Goal: Task Accomplishment & Management: Use online tool/utility

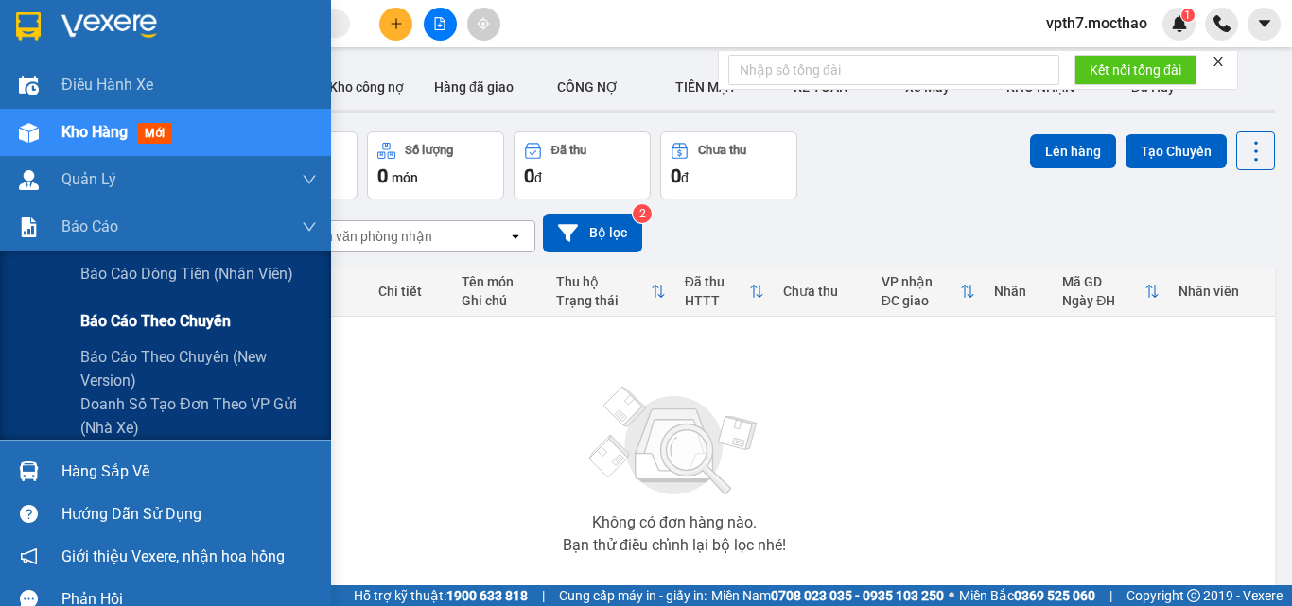
click at [147, 319] on span "Báo cáo theo chuyến" at bounding box center [155, 321] width 150 height 24
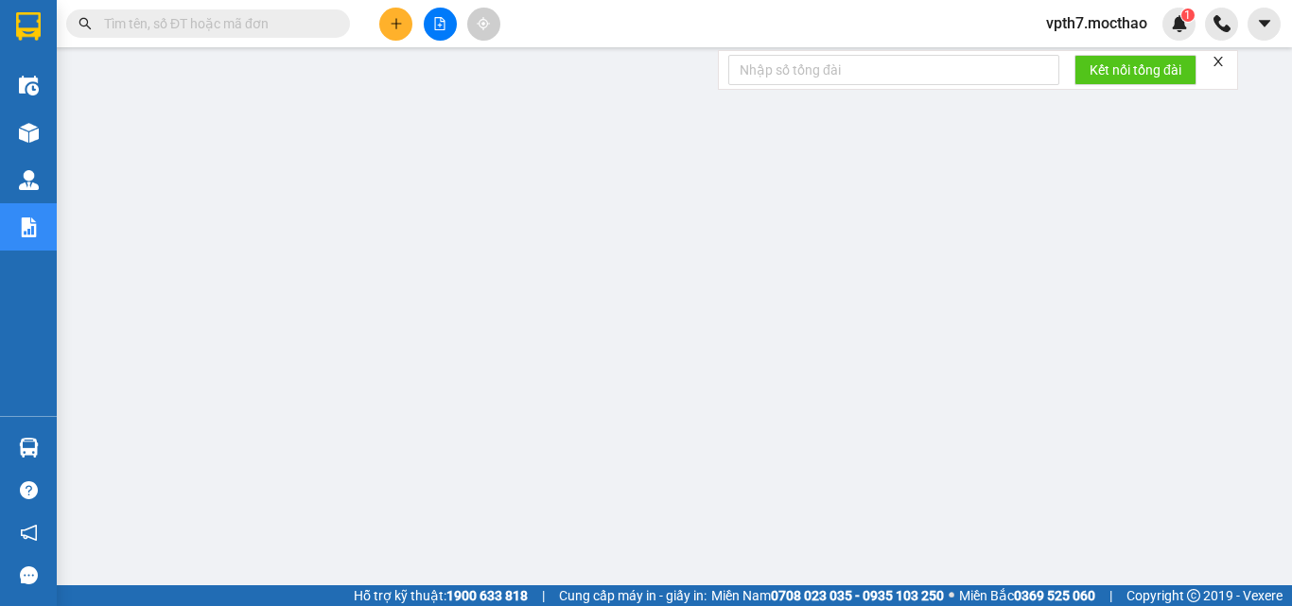
click at [441, 26] on icon "file-add" at bounding box center [439, 23] width 13 height 13
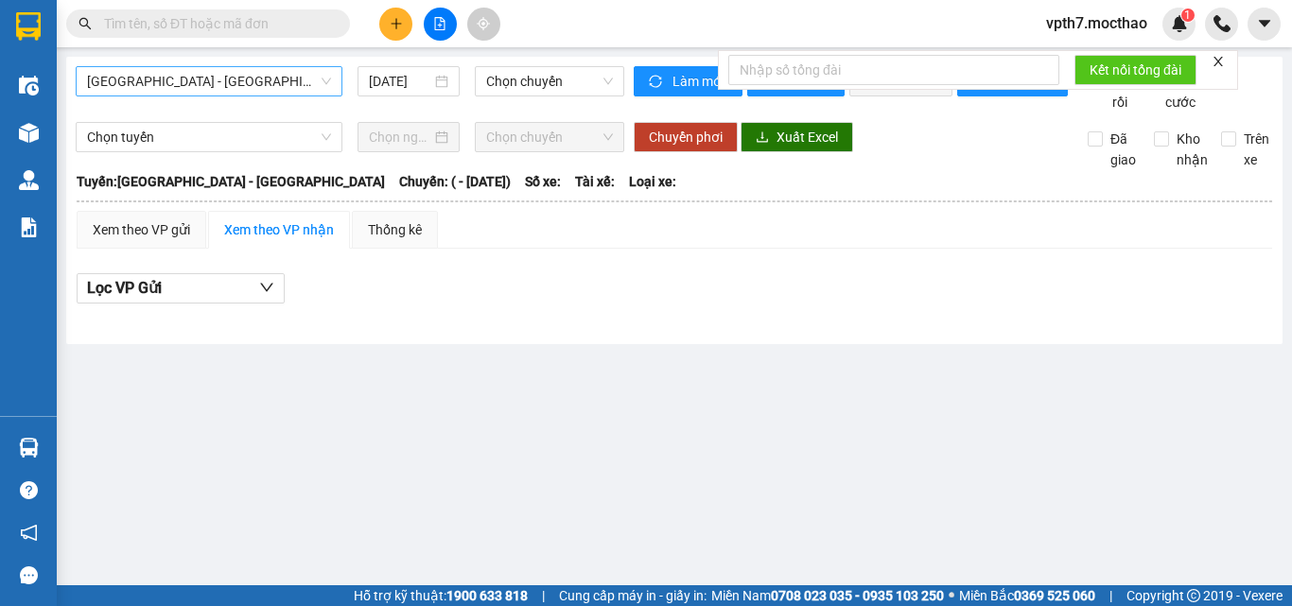
click at [231, 87] on span "[GEOGRAPHIC_DATA] - [GEOGRAPHIC_DATA]" at bounding box center [209, 81] width 244 height 28
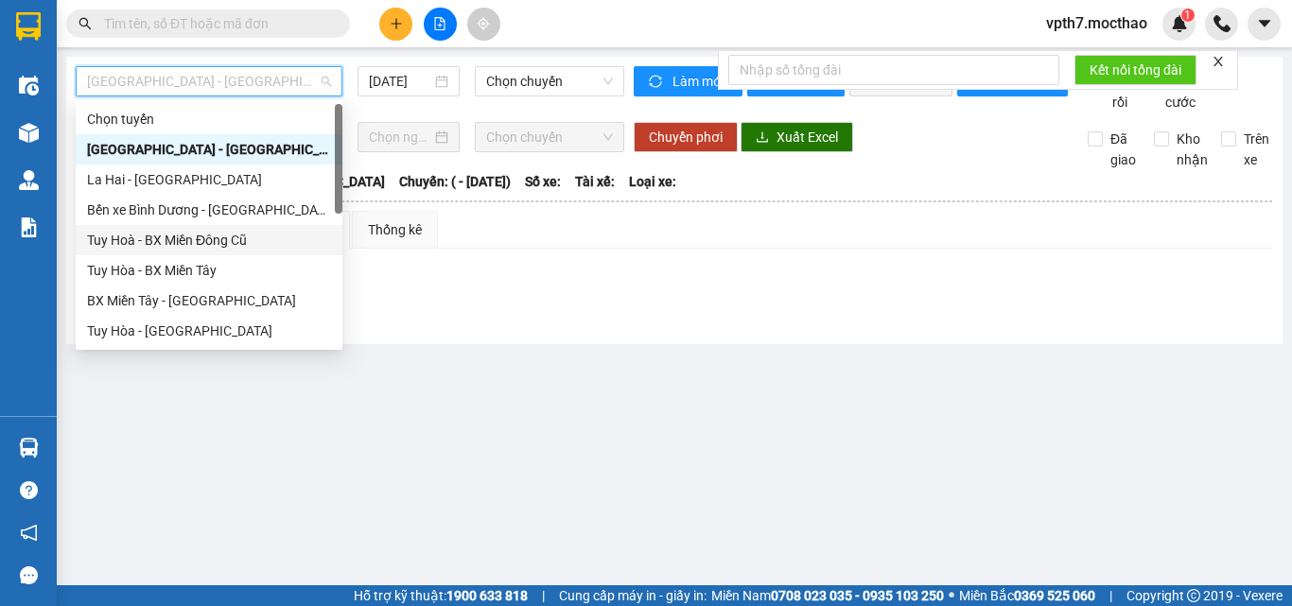
click at [216, 237] on div "Tuy Hoà - BX Miền Đông Cũ" at bounding box center [209, 240] width 244 height 21
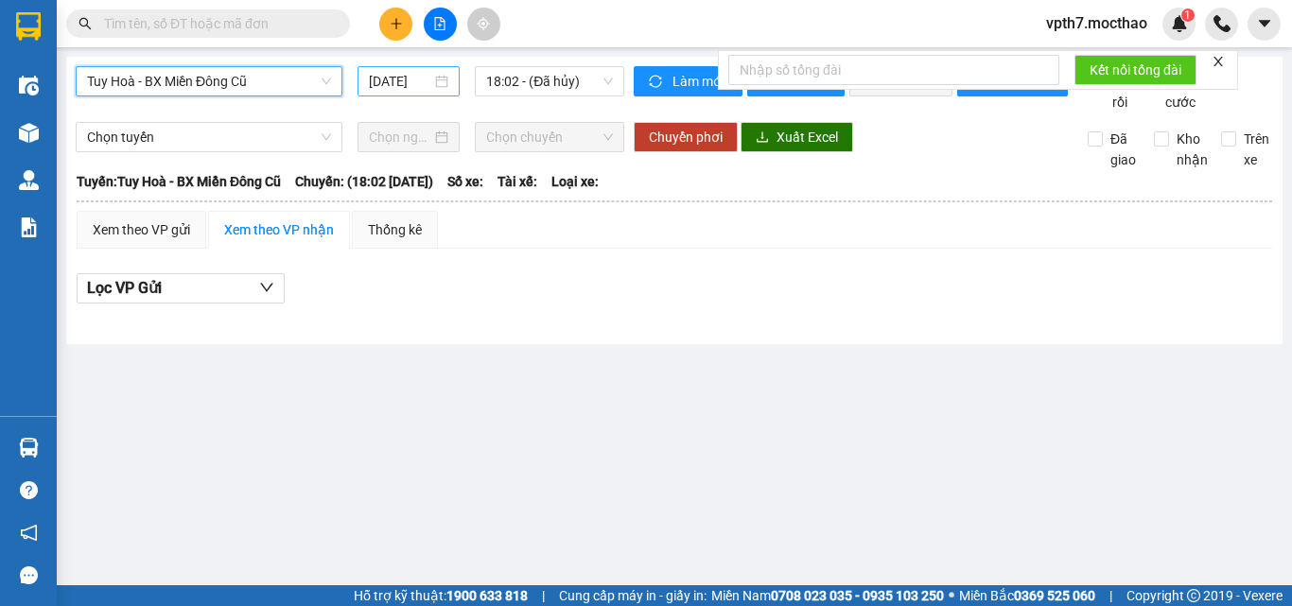
click at [387, 66] on div "[DATE]" at bounding box center [408, 81] width 102 height 30
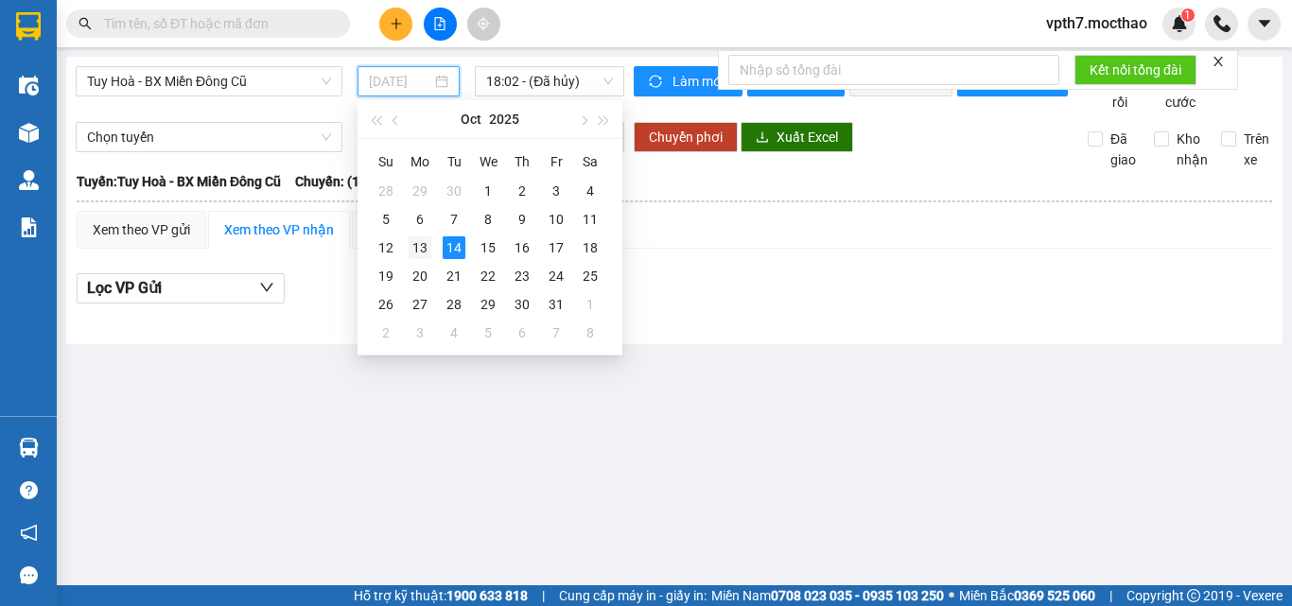
click at [423, 241] on div "13" at bounding box center [420, 247] width 23 height 23
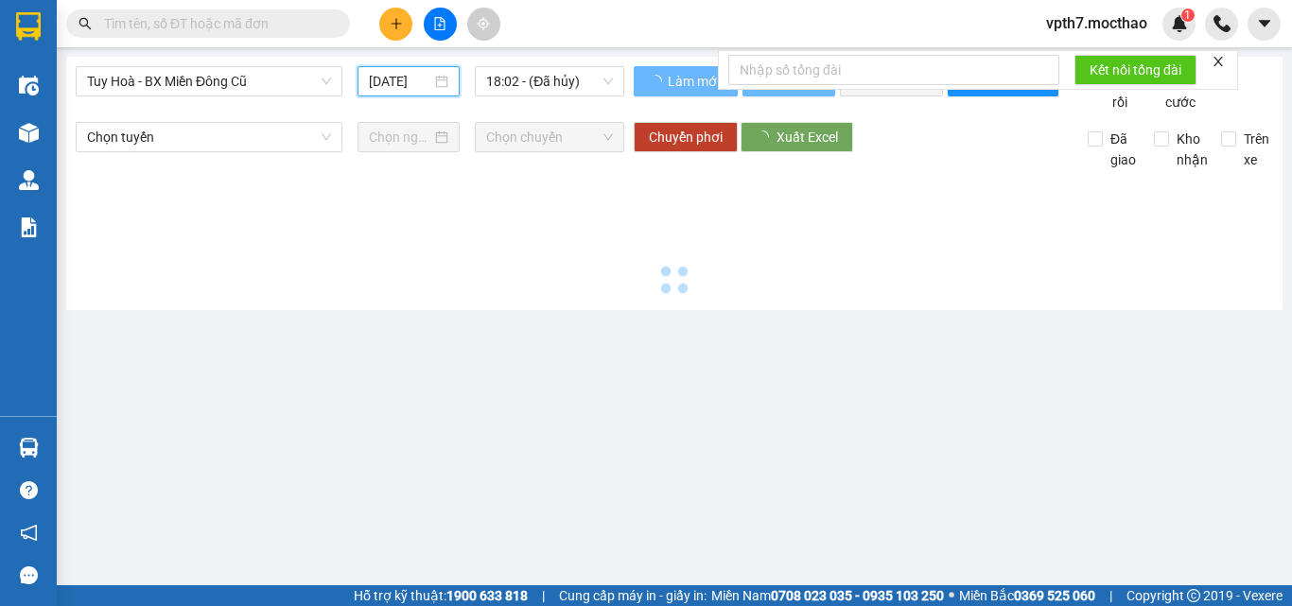
type input "[DATE]"
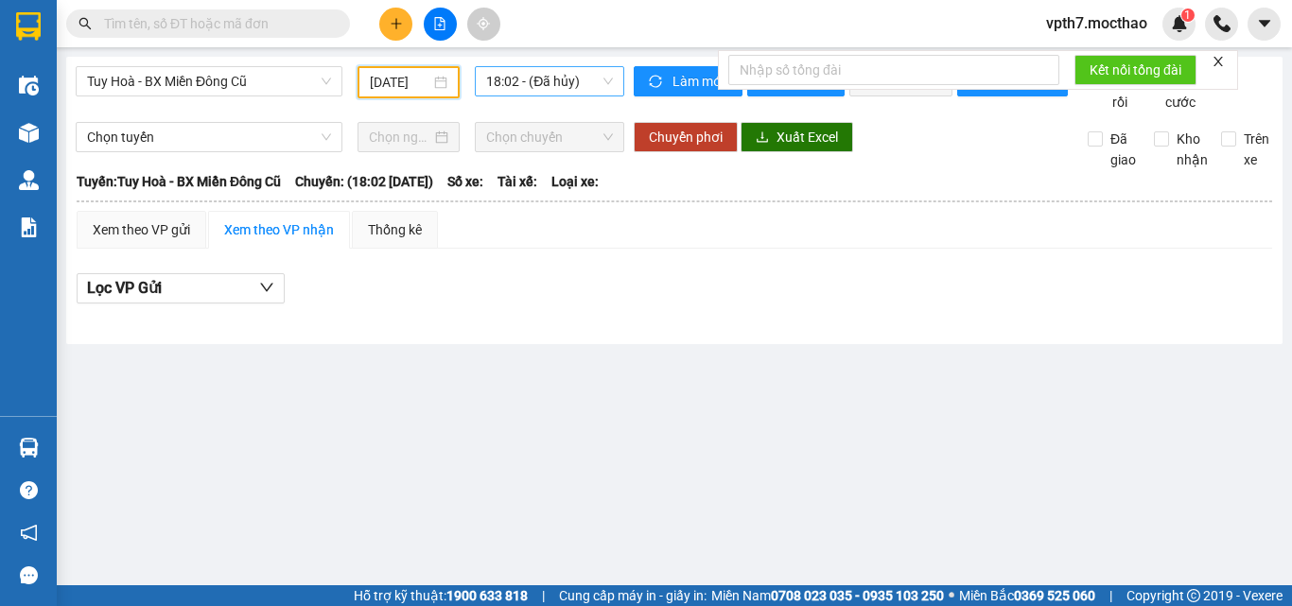
click at [542, 71] on span "18:02 - (Đã hủy)" at bounding box center [549, 81] width 127 height 28
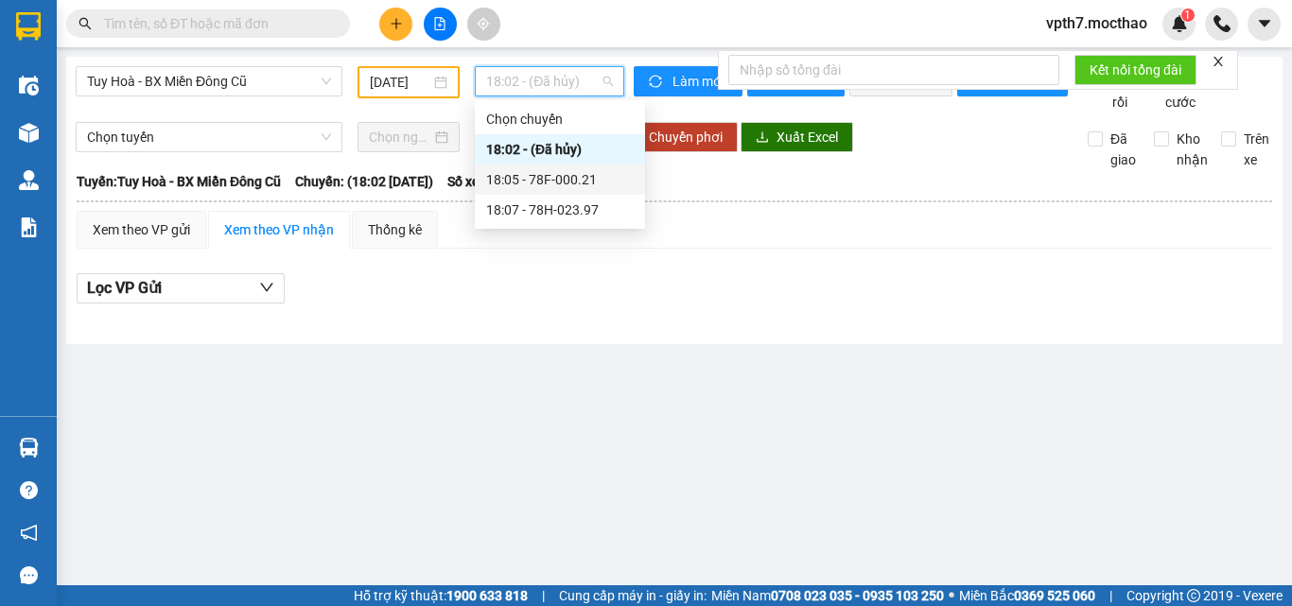
click at [580, 179] on div "18:05 - 78F-000.21" at bounding box center [560, 179] width 148 height 21
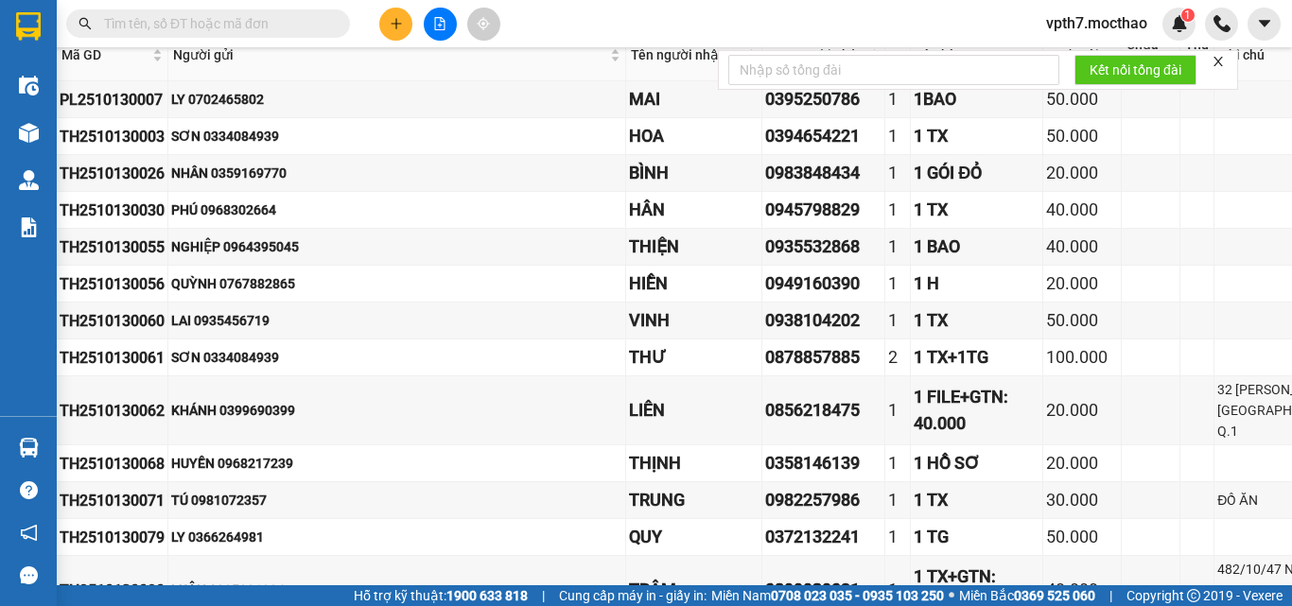
scroll to position [0, 100]
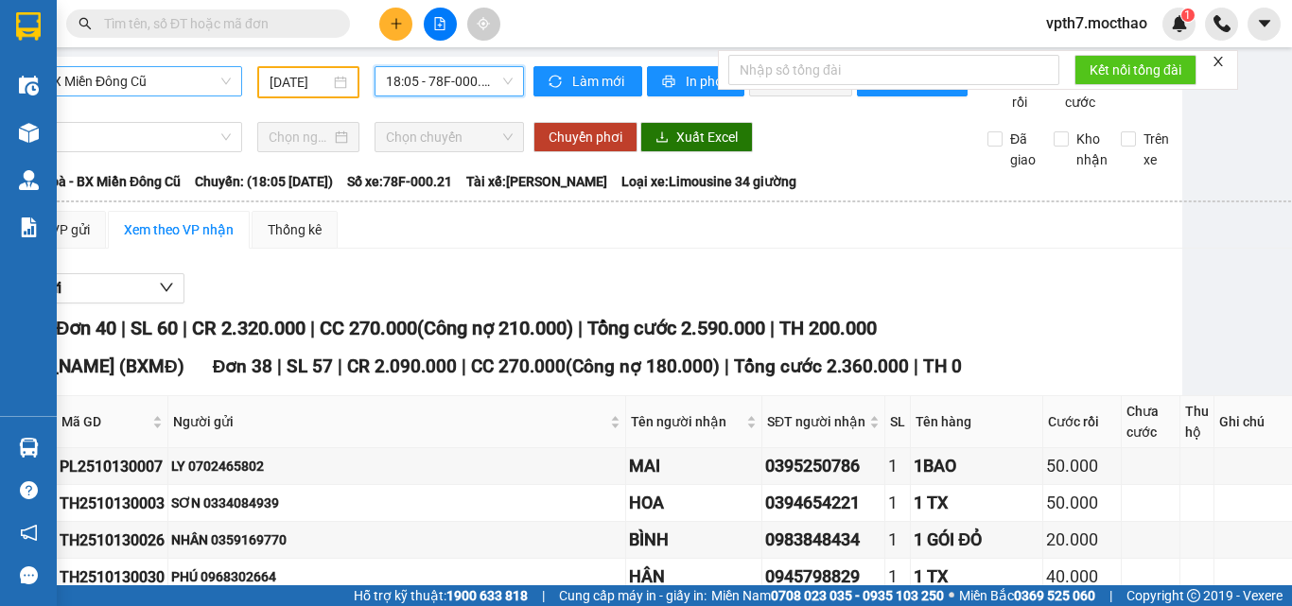
click at [123, 72] on span "Tuy Hoà - BX Miền Đông Cũ" at bounding box center [109, 81] width 244 height 28
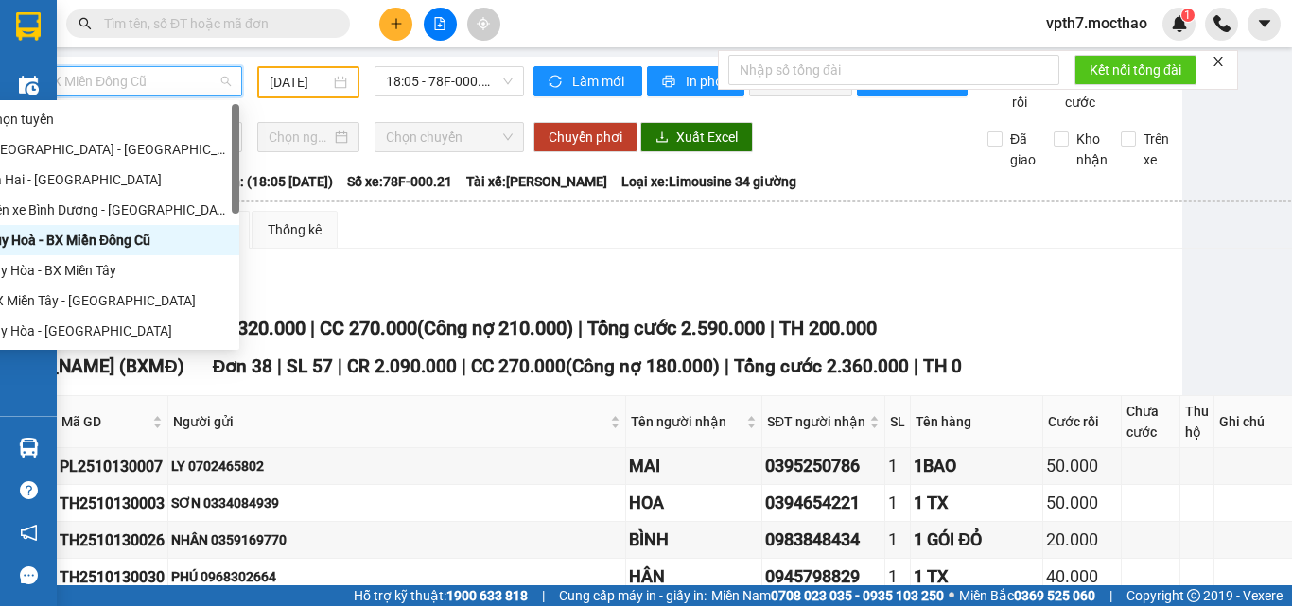
scroll to position [0, 87]
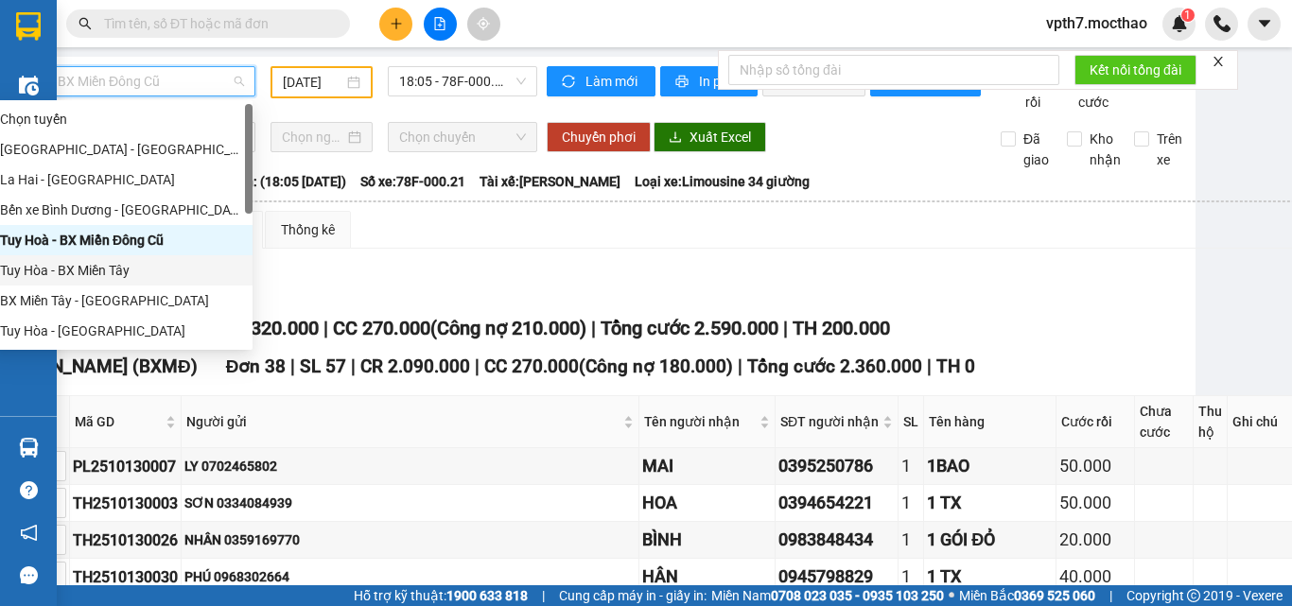
click at [108, 274] on div "Tuy Hòa - BX Miền Tây" at bounding box center [120, 270] width 241 height 21
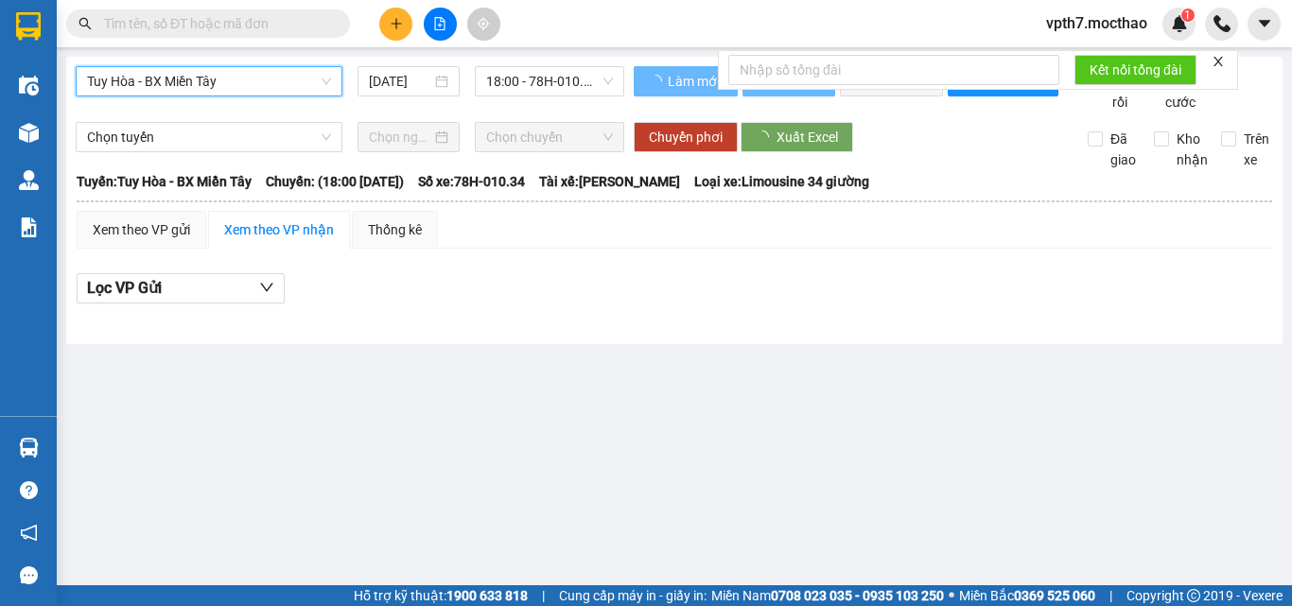
scroll to position [0, 0]
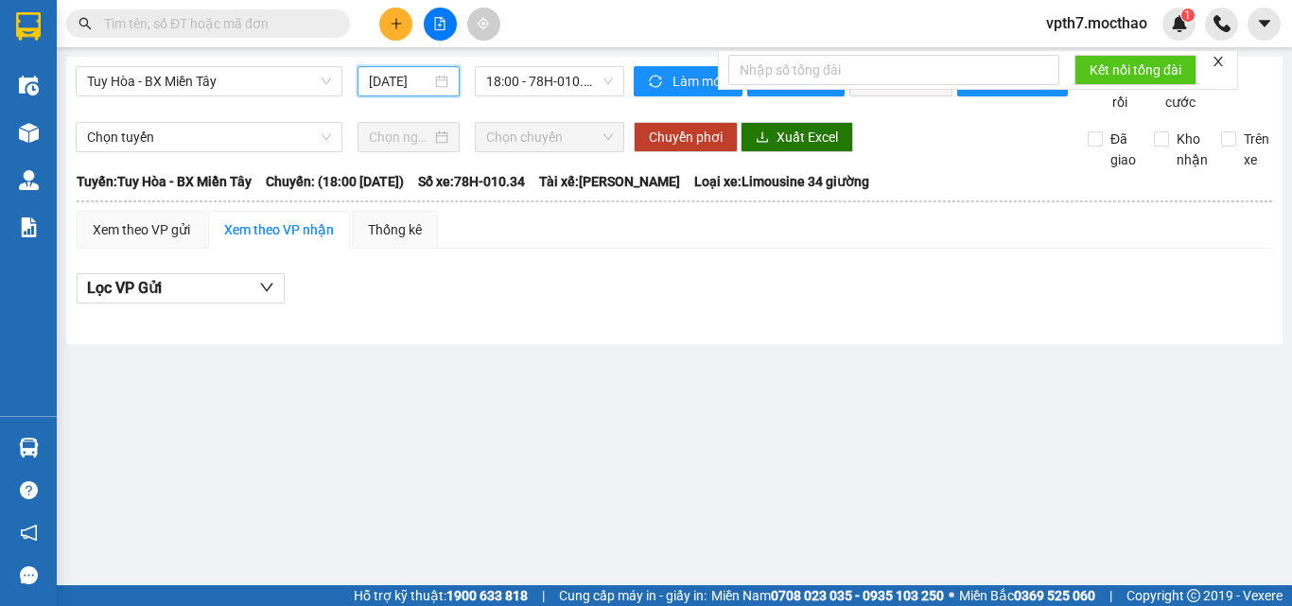
click at [391, 71] on input "[DATE]" at bounding box center [400, 81] width 62 height 21
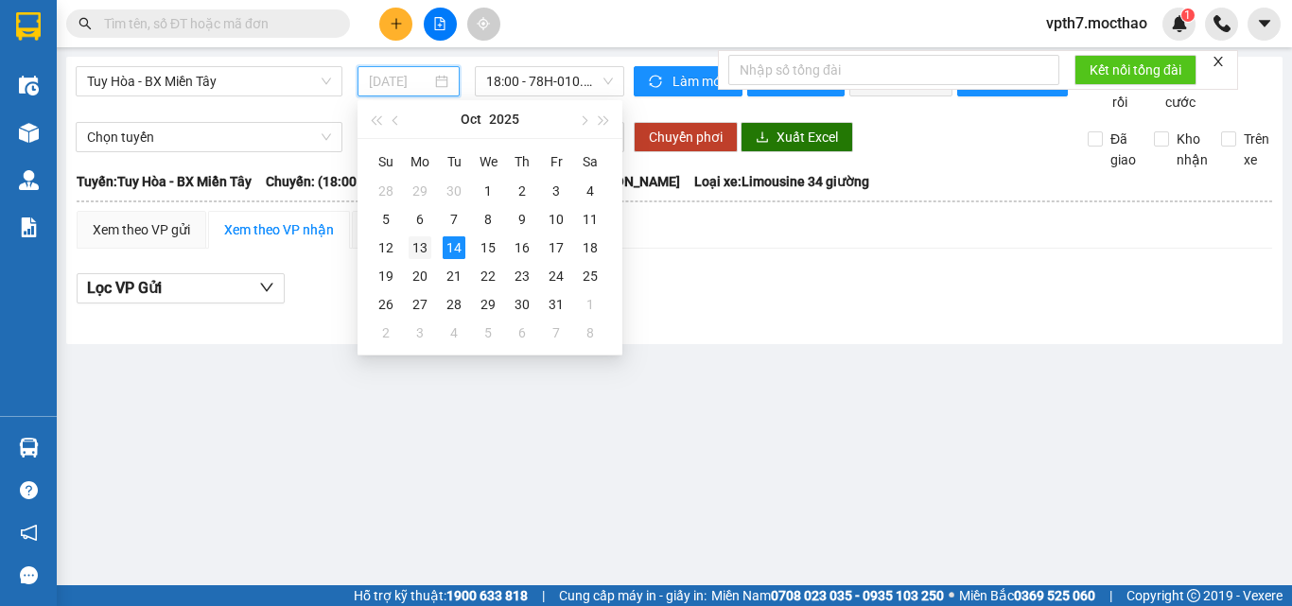
click at [427, 248] on div "13" at bounding box center [420, 247] width 23 height 23
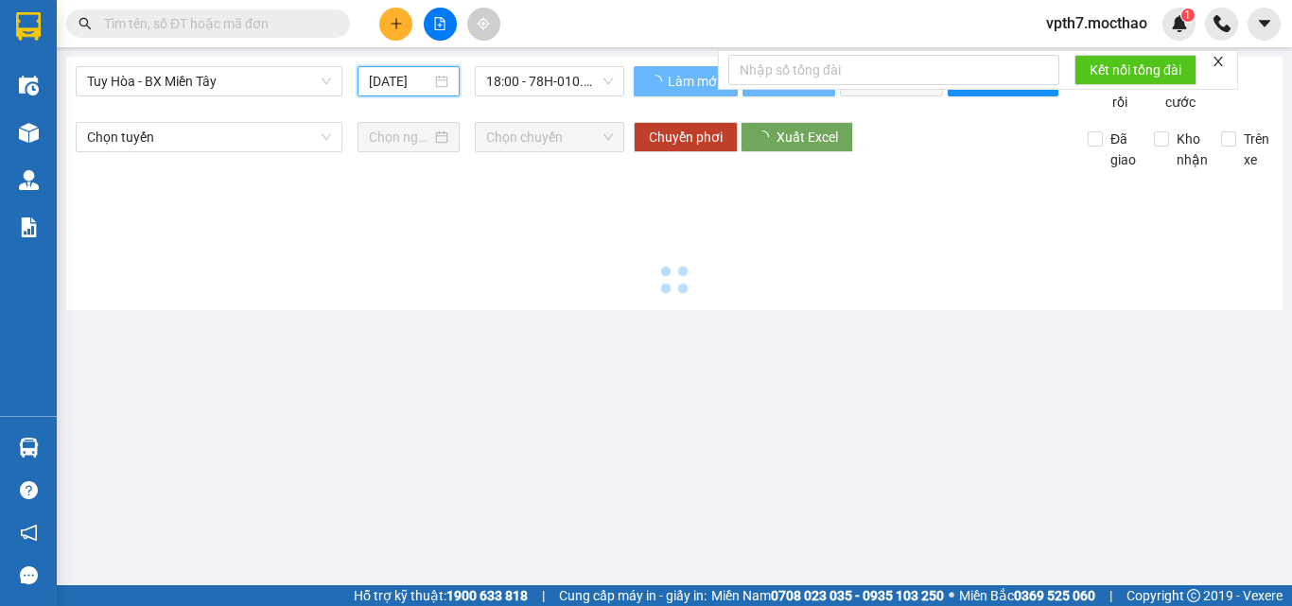
type input "[DATE]"
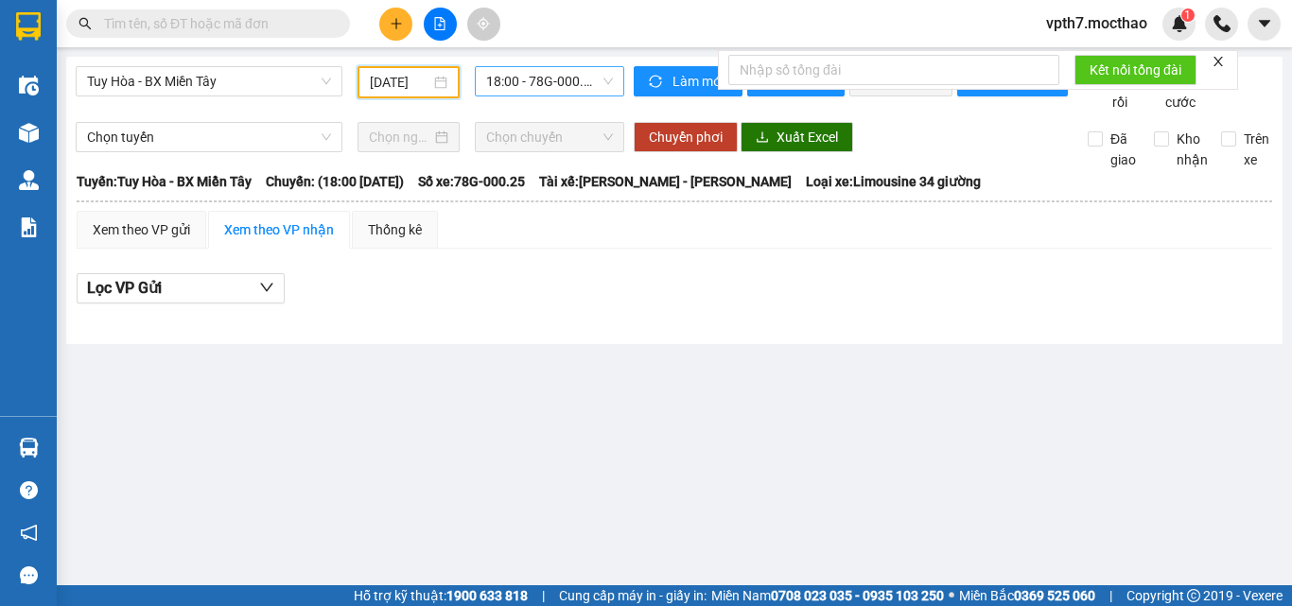
drag, startPoint x: 547, startPoint y: 97, endPoint x: 556, endPoint y: 92, distance: 11.0
click at [552, 93] on div "18:00 - 78G-000.25" at bounding box center [549, 82] width 165 height 32
click at [557, 90] on span "18:00 - 78G-000.25" at bounding box center [549, 81] width 127 height 28
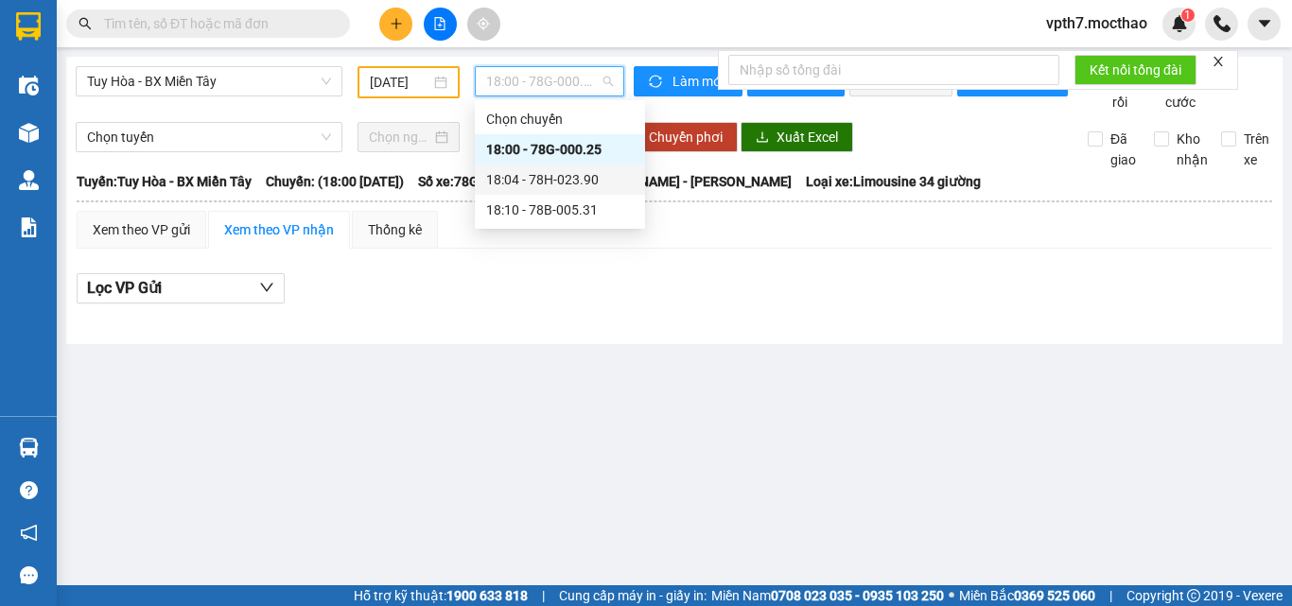
click at [568, 169] on div "18:04 - 78H-023.90" at bounding box center [560, 179] width 148 height 21
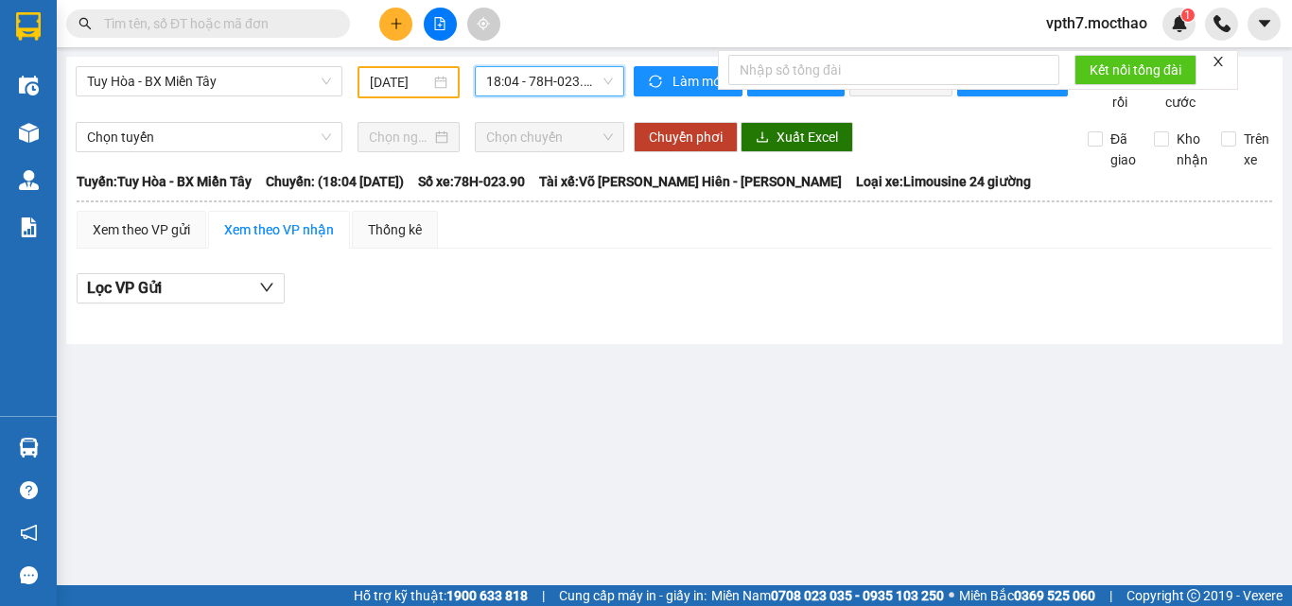
click at [585, 84] on span "18:04 - 78H-023.90" at bounding box center [549, 81] width 127 height 28
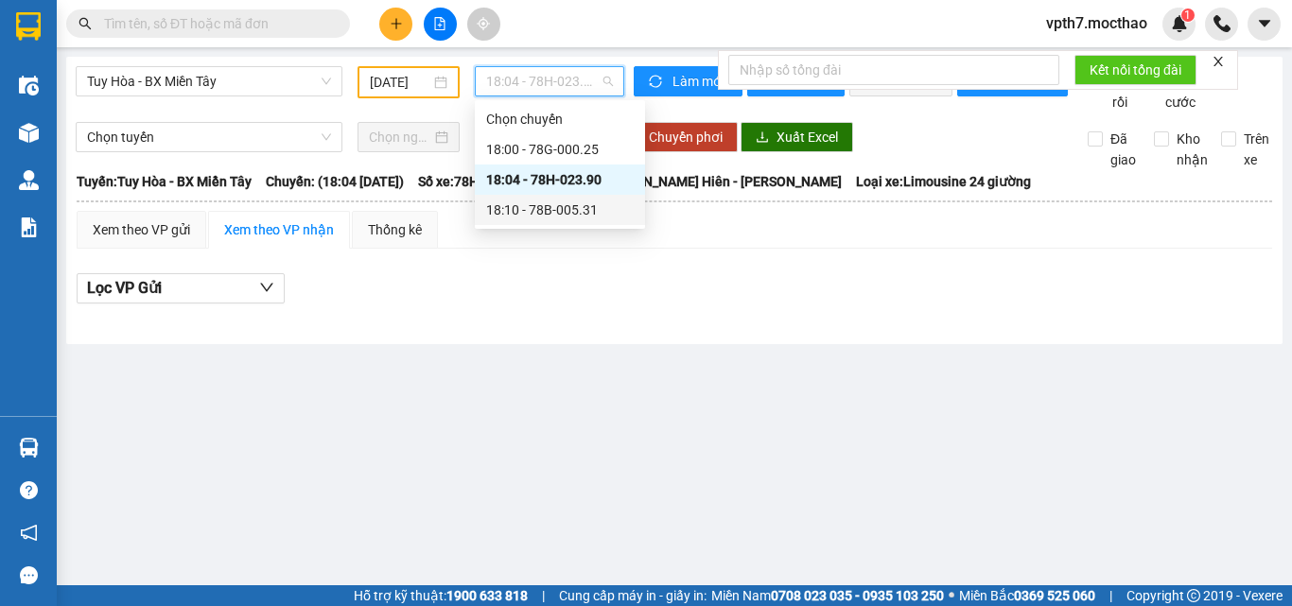
click at [563, 205] on div "18:10 - 78B-005.31" at bounding box center [560, 210] width 148 height 21
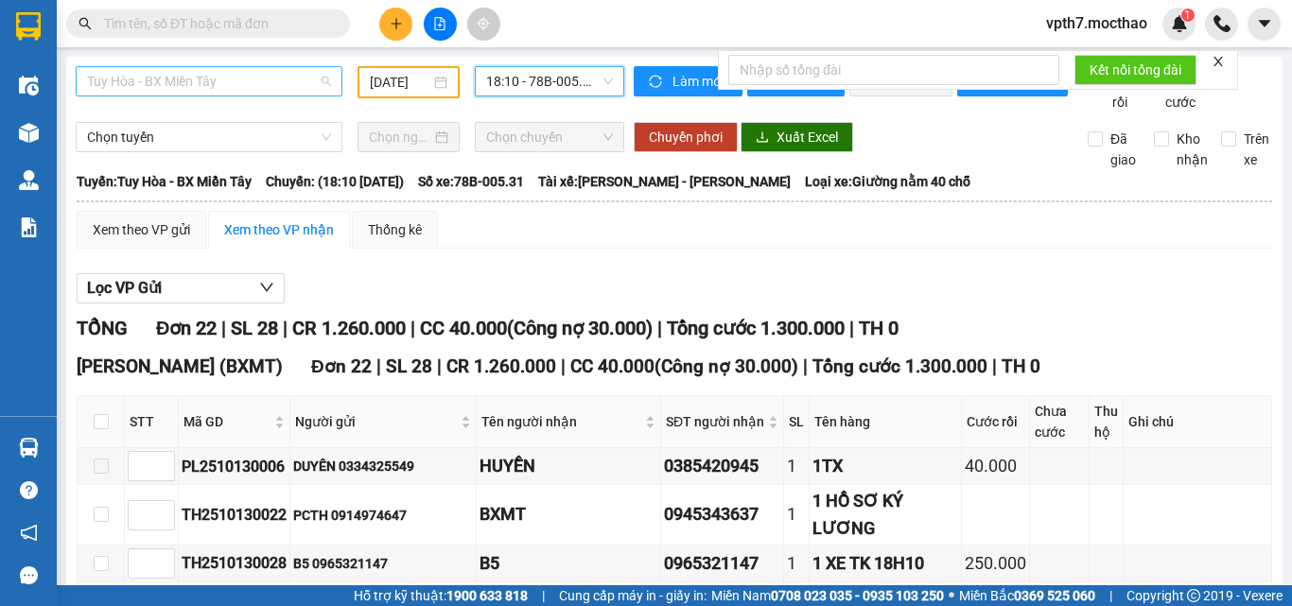
click at [194, 78] on span "Tuy Hòa - BX Miền Tây" at bounding box center [209, 81] width 244 height 28
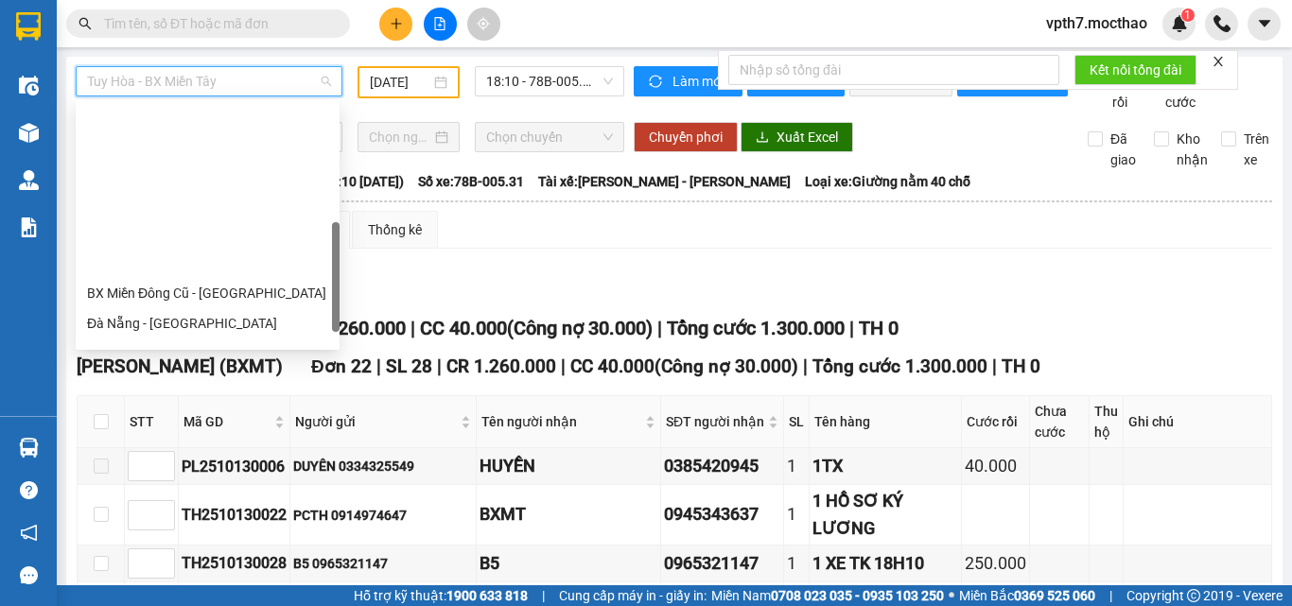
scroll to position [378, 0]
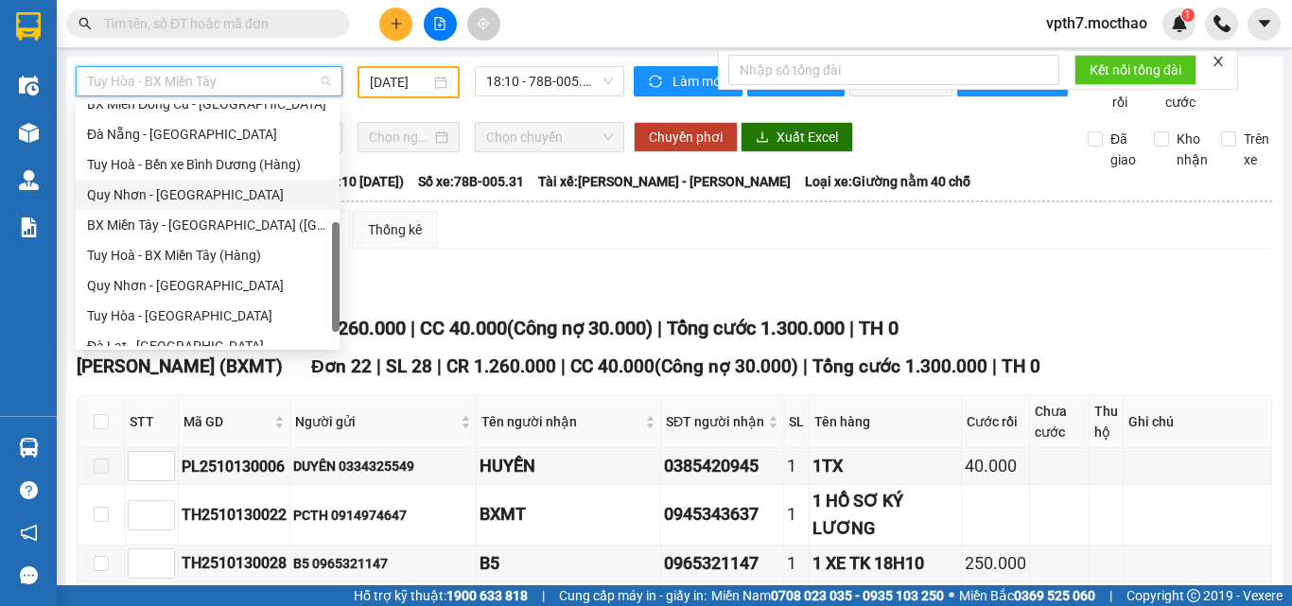
click at [151, 203] on div "Quy Nhơn - [GEOGRAPHIC_DATA]" at bounding box center [207, 194] width 241 height 21
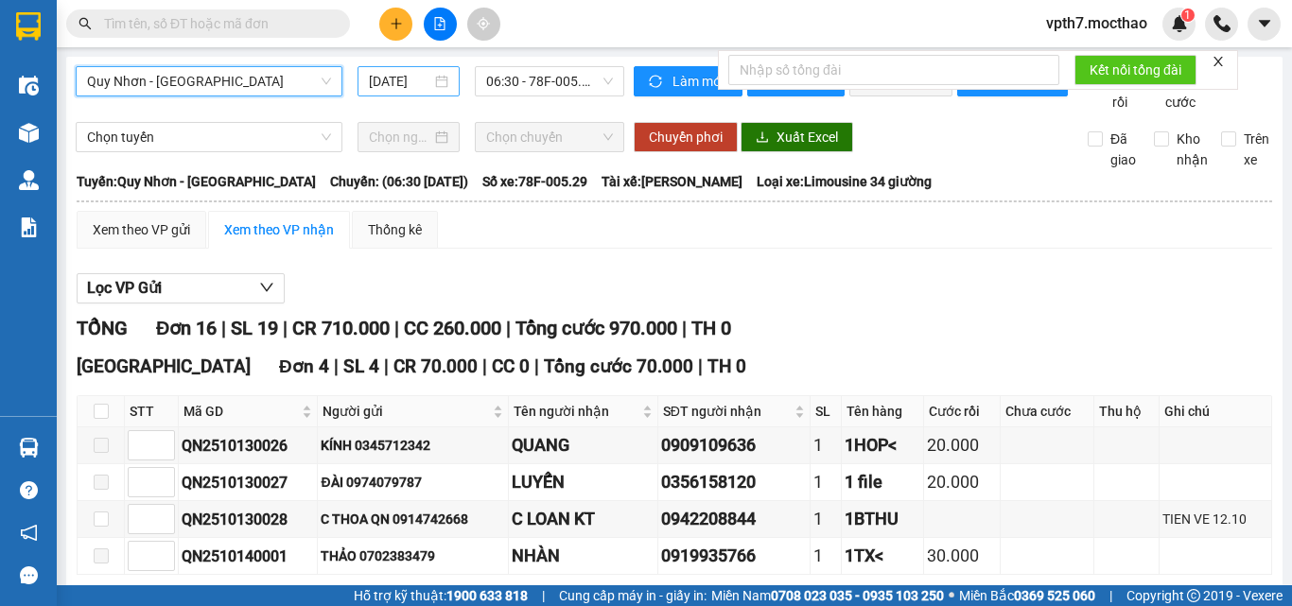
click at [405, 88] on input "[DATE]" at bounding box center [400, 81] width 62 height 21
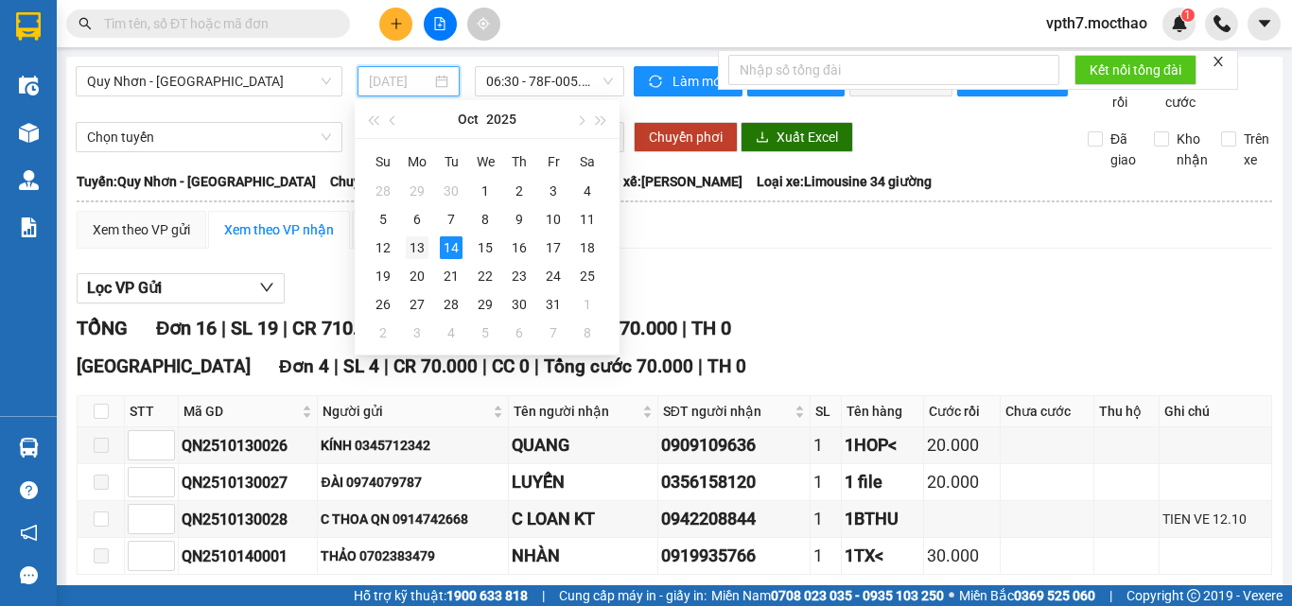
click at [413, 239] on div "13" at bounding box center [417, 247] width 23 height 23
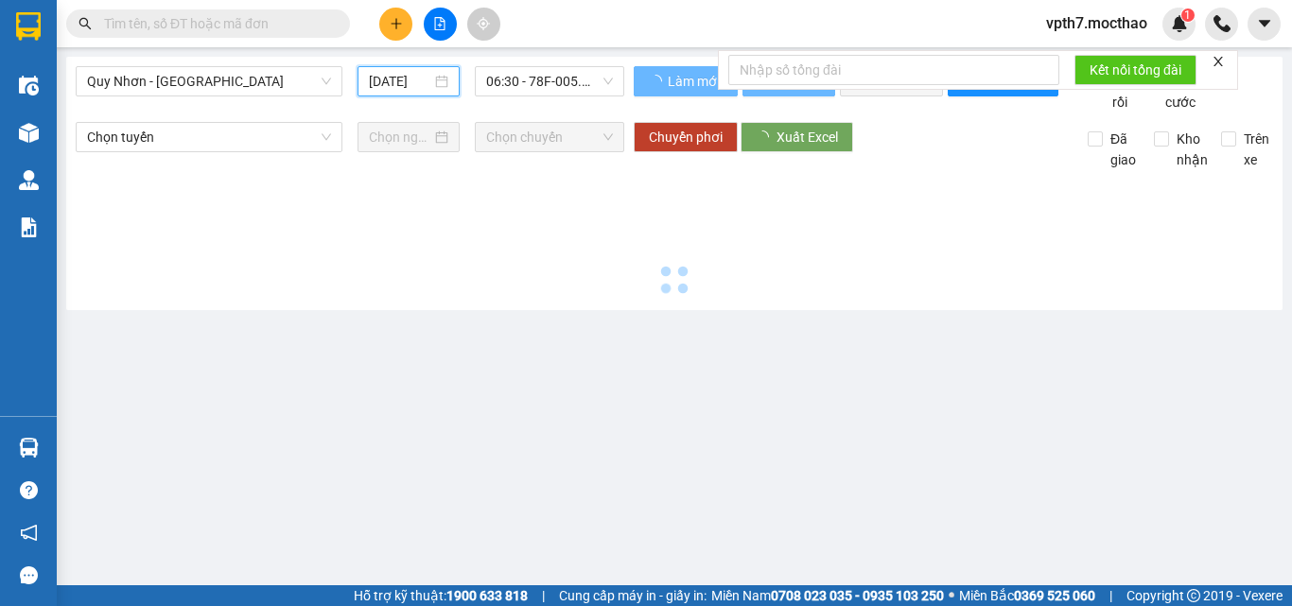
type input "[DATE]"
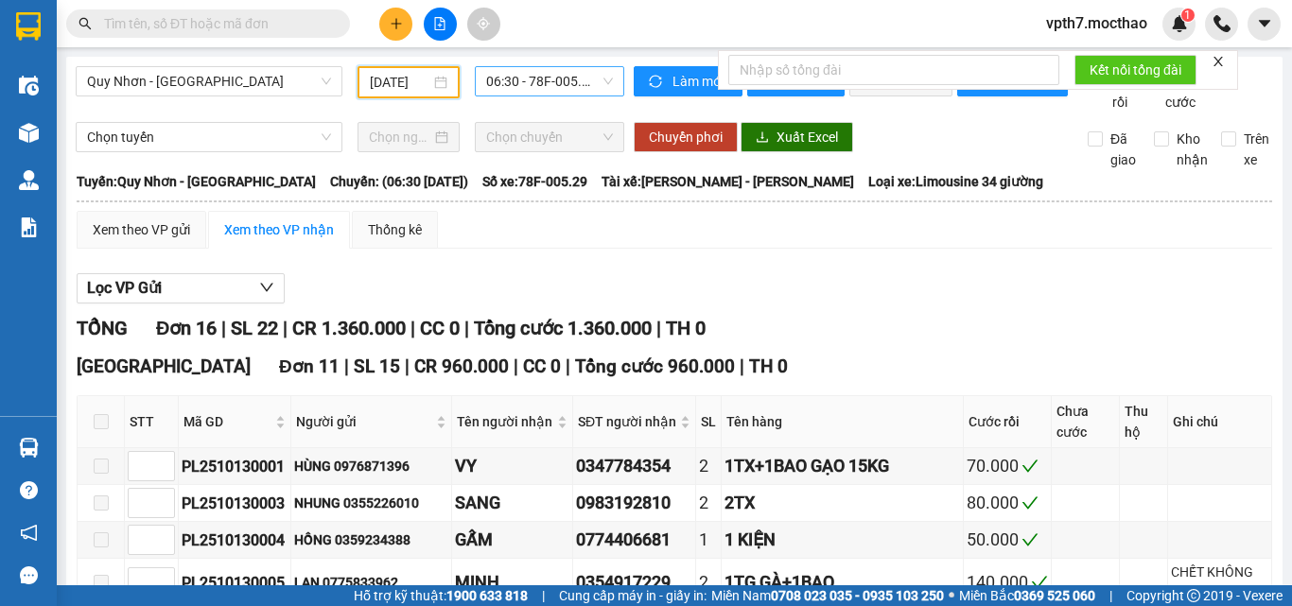
click at [526, 80] on span "06:30 - 78F-005.29" at bounding box center [549, 81] width 127 height 28
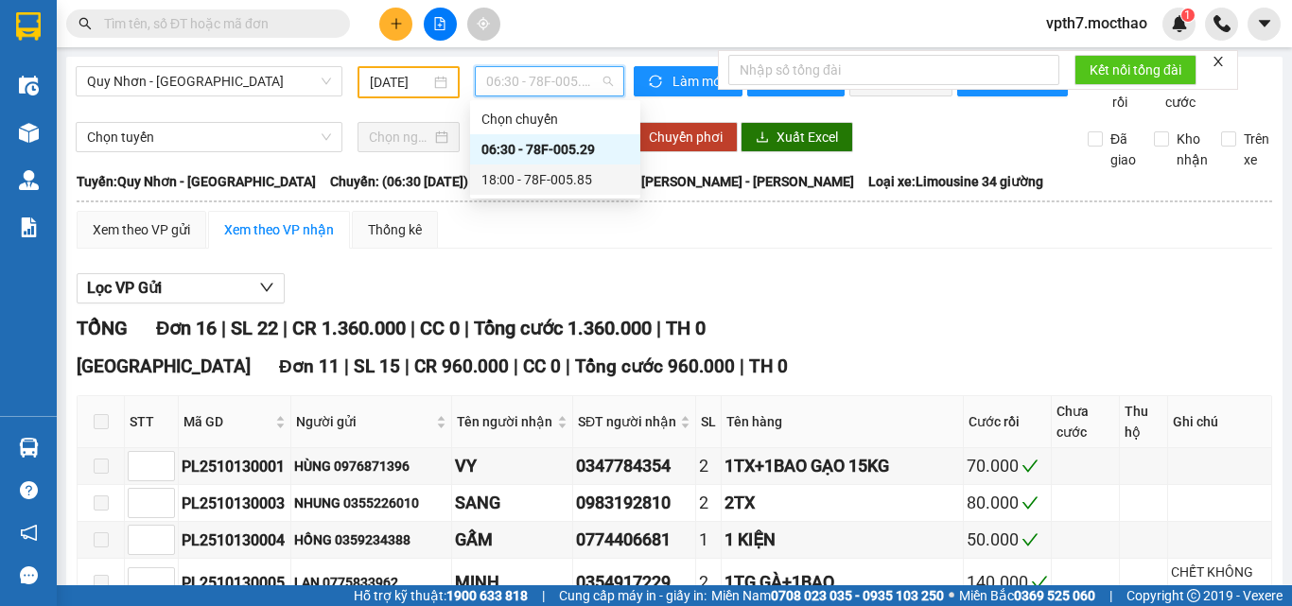
click at [584, 190] on div "18:00 - 78F-005.85" at bounding box center [555, 180] width 170 height 30
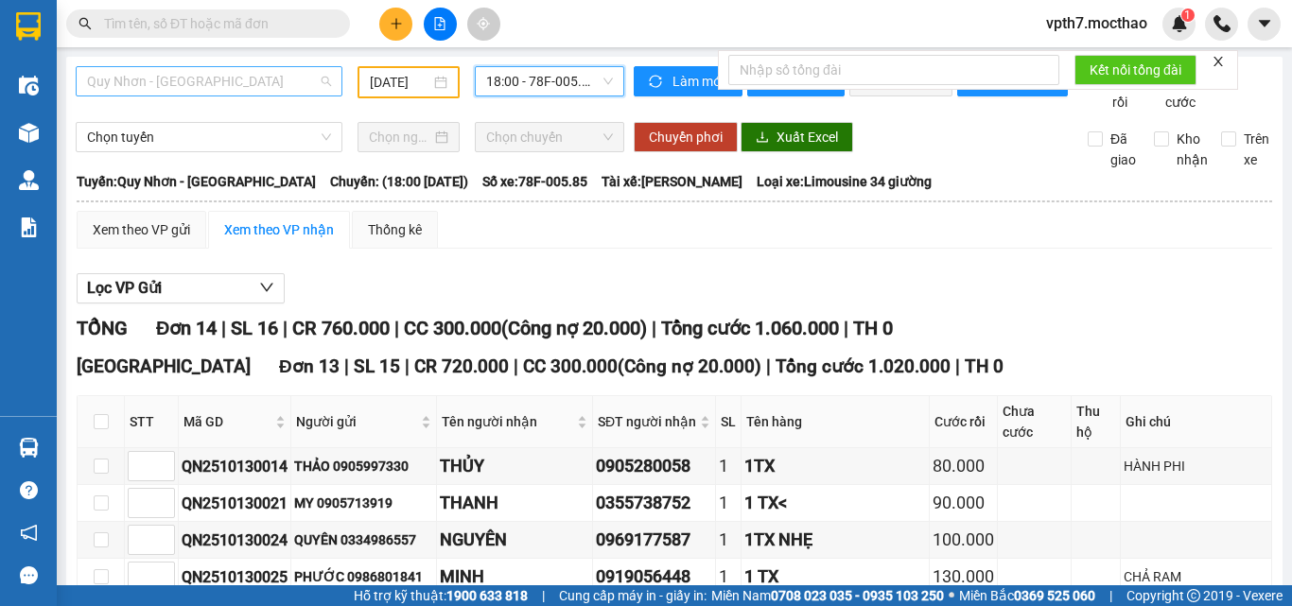
click at [195, 85] on span "Quy Nhơn - [GEOGRAPHIC_DATA]" at bounding box center [209, 81] width 244 height 28
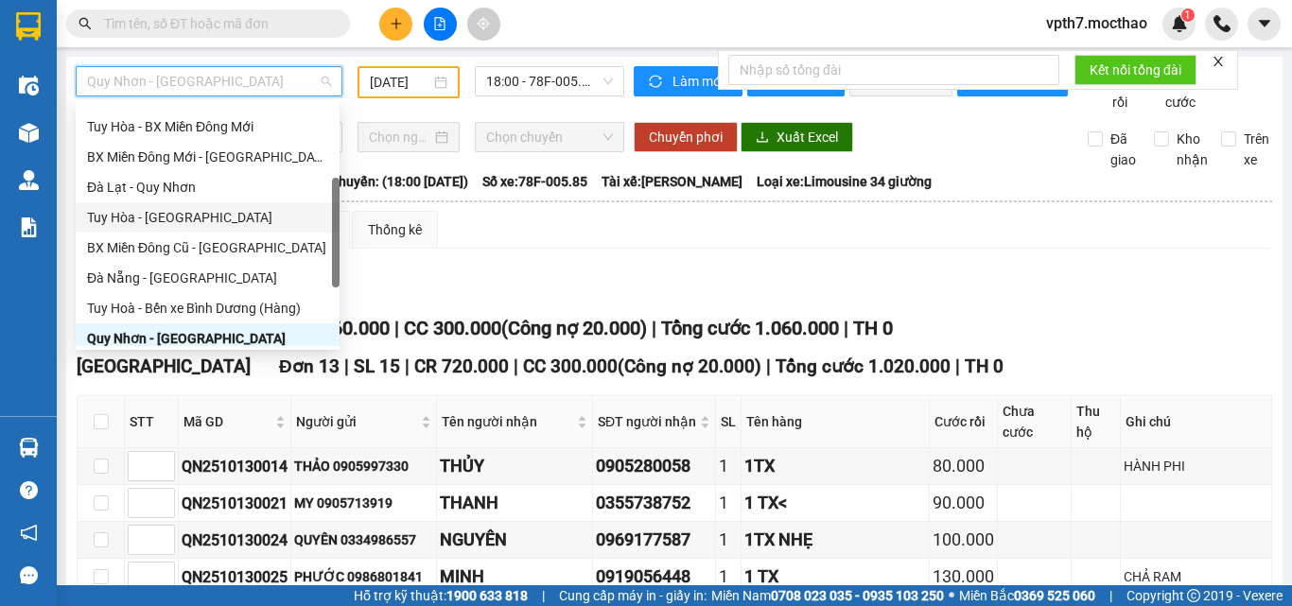
scroll to position [45, 0]
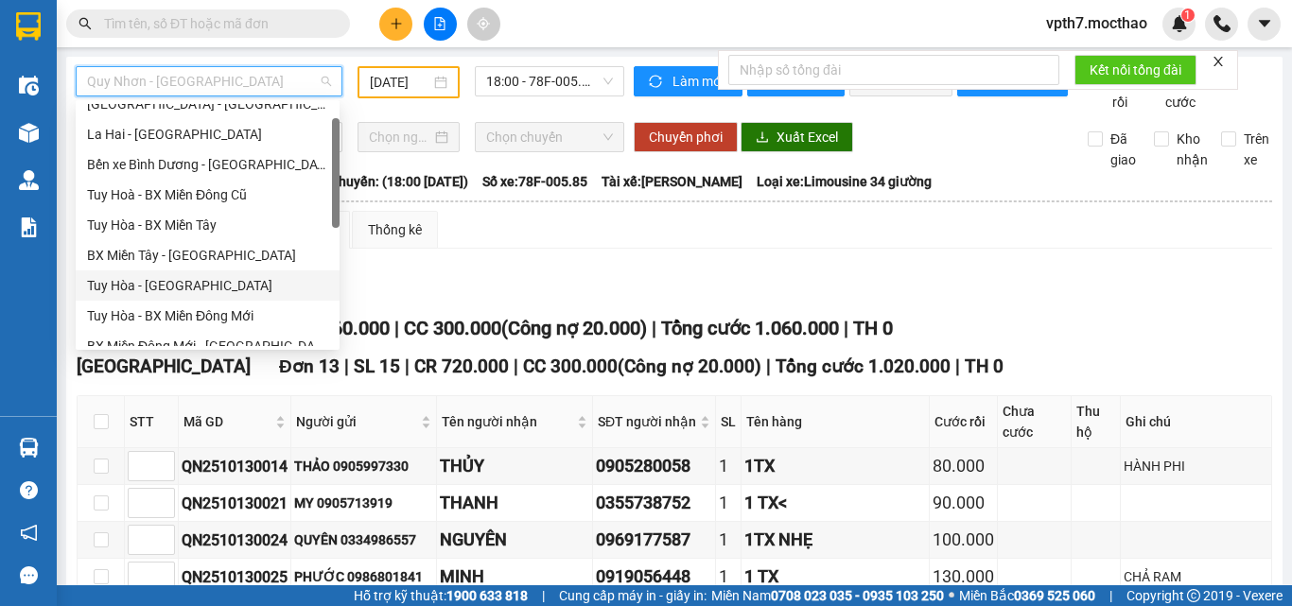
click at [182, 284] on div "Tuy Hòa - [GEOGRAPHIC_DATA]" at bounding box center [207, 285] width 241 height 21
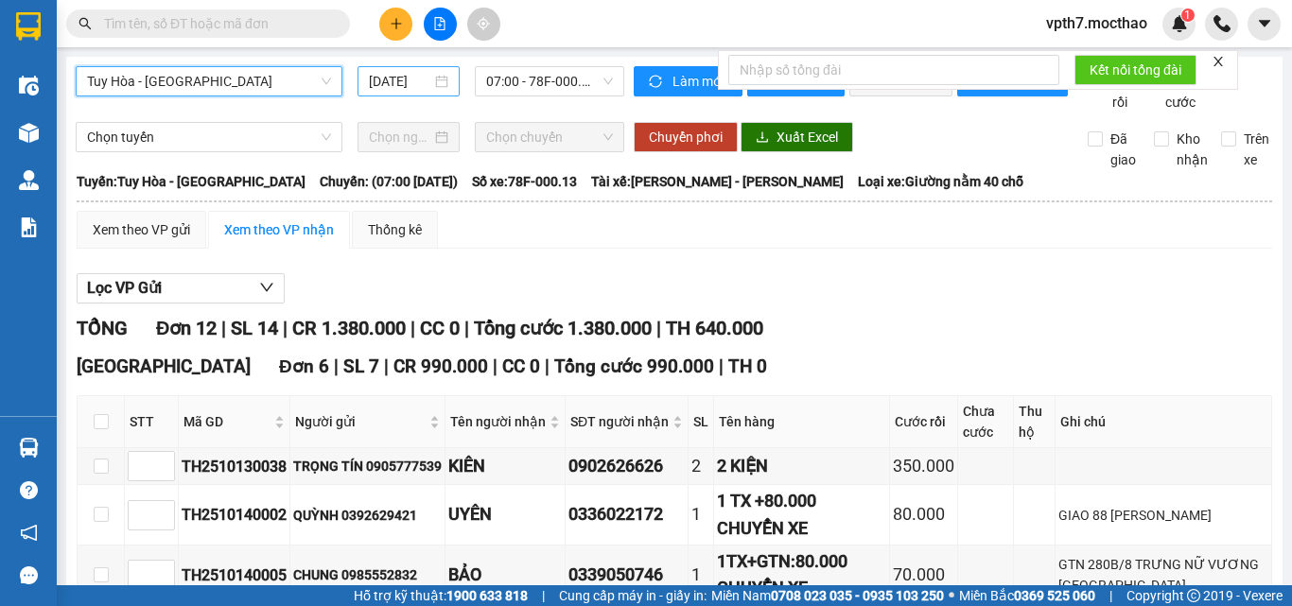
click at [432, 67] on div "[DATE]" at bounding box center [408, 81] width 102 height 30
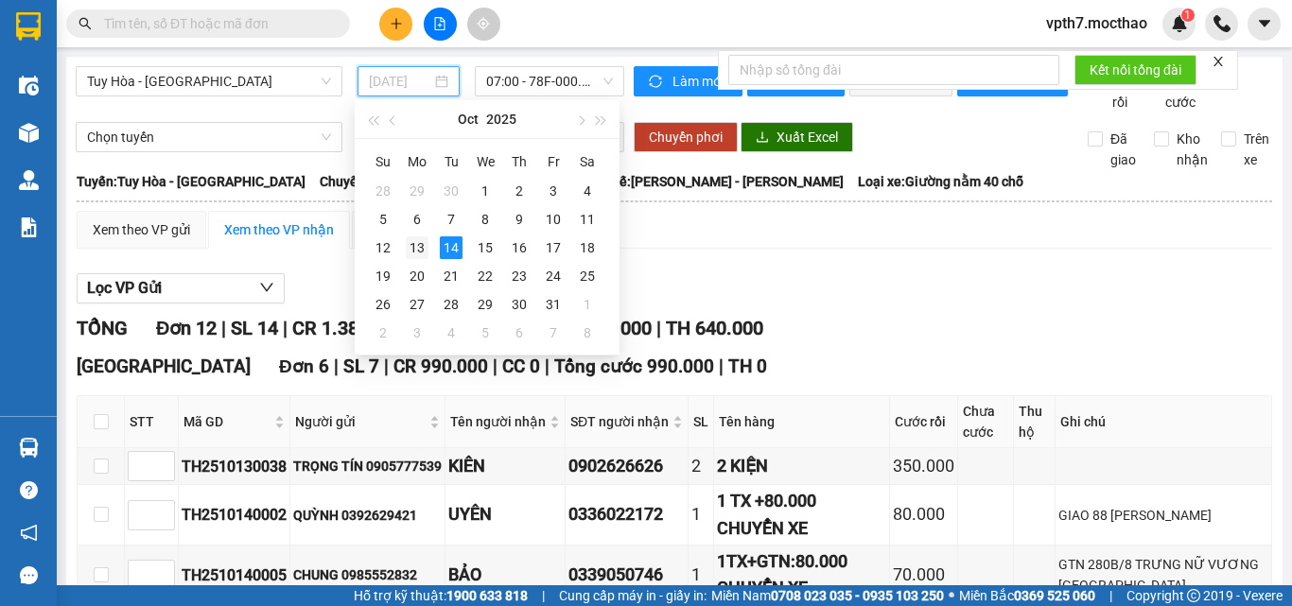
click at [420, 243] on div "13" at bounding box center [417, 247] width 23 height 23
type input "[DATE]"
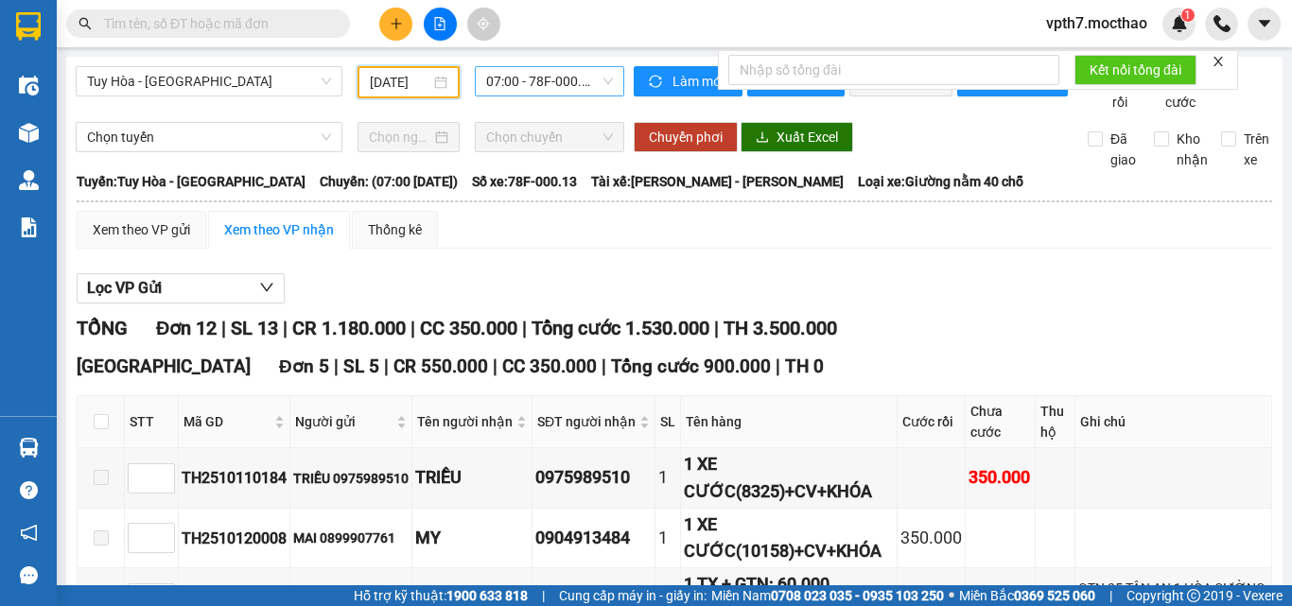
click at [502, 77] on span "07:00 - 78F-000.13" at bounding box center [549, 81] width 127 height 28
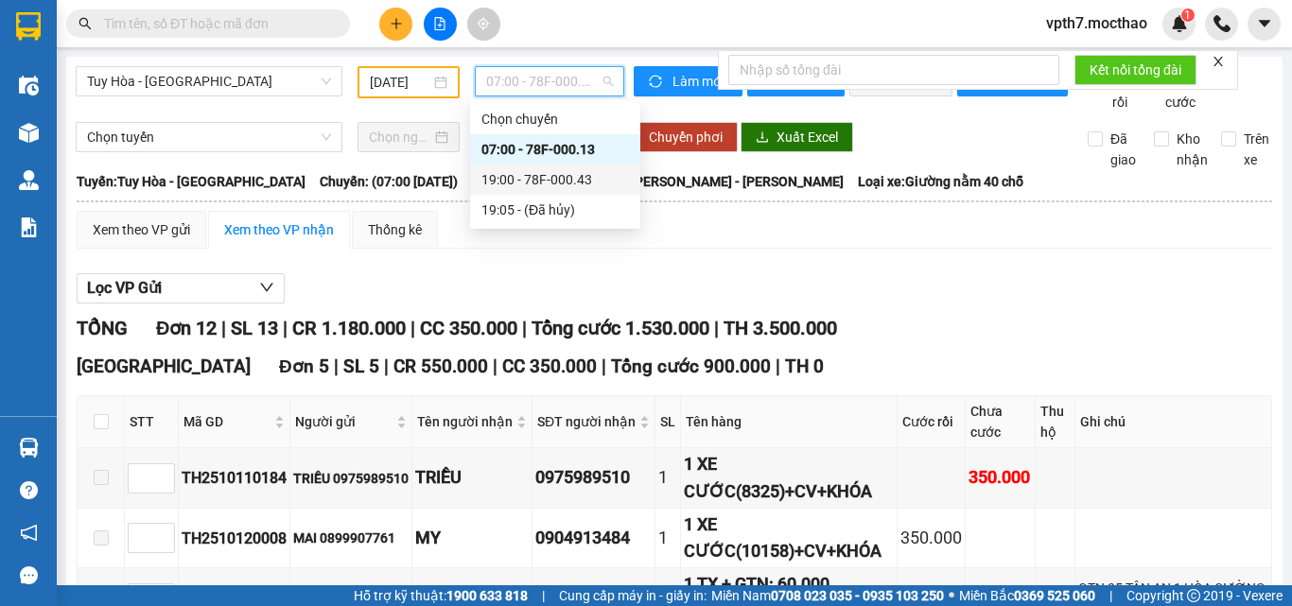
click at [550, 174] on div "19:00 - 78F-000.43" at bounding box center [555, 179] width 148 height 21
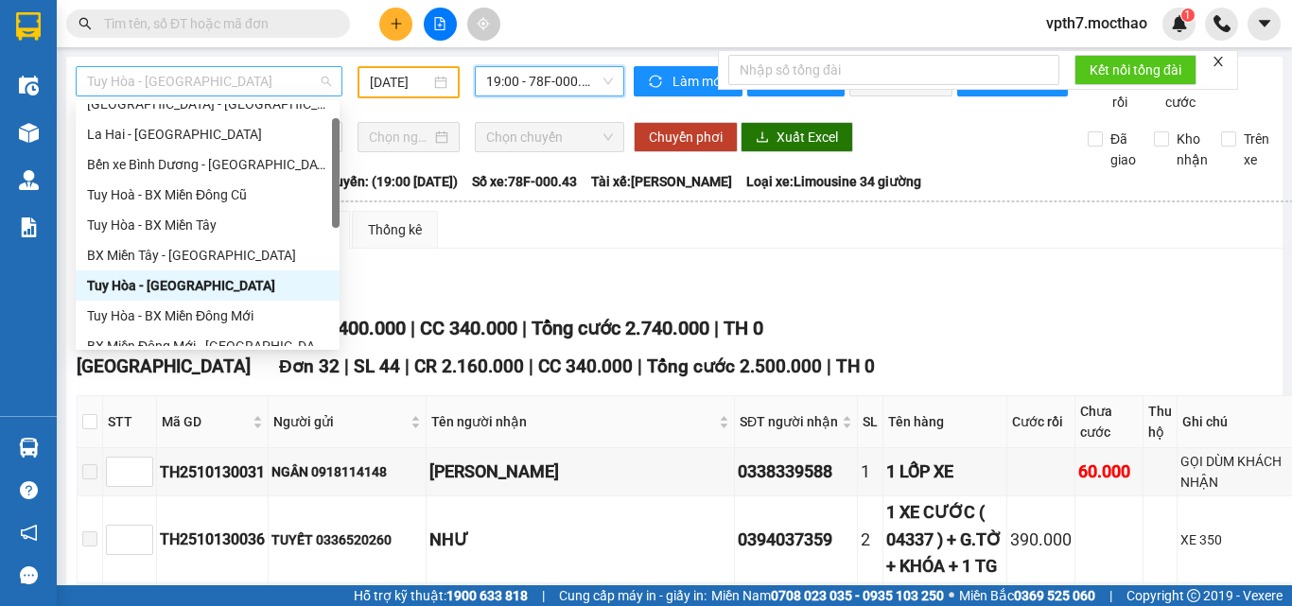
click at [218, 74] on span "Tuy Hòa - [GEOGRAPHIC_DATA]" at bounding box center [209, 81] width 244 height 28
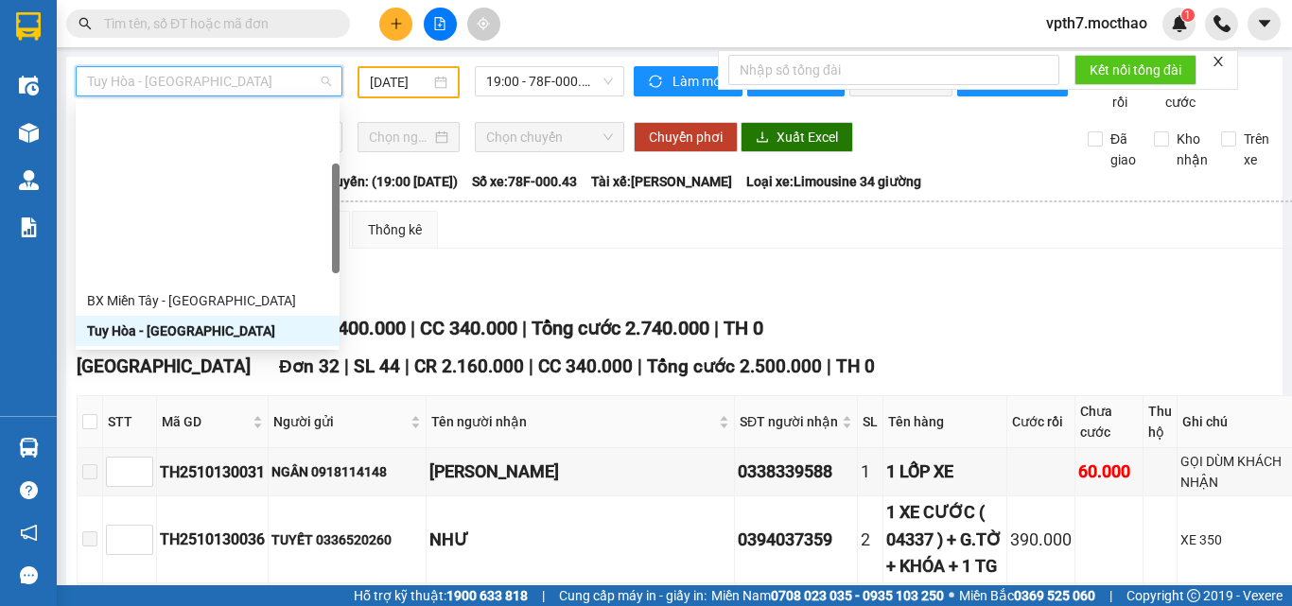
scroll to position [189, 0]
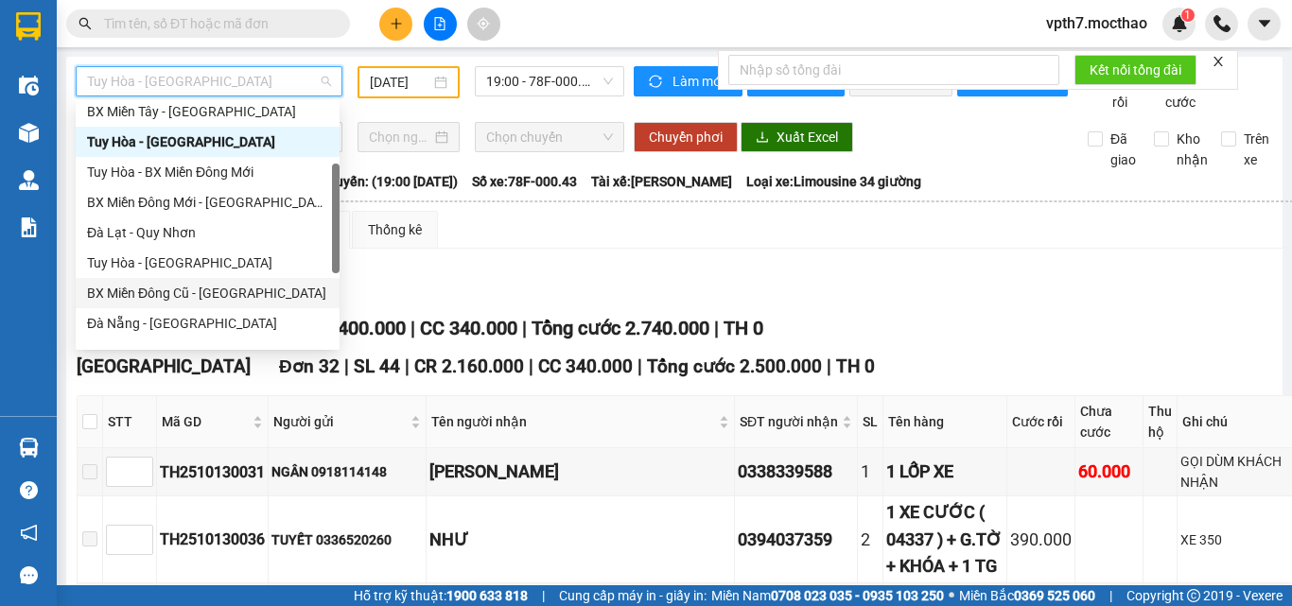
click at [147, 291] on div "BX Miền Đông Cũ - [GEOGRAPHIC_DATA]" at bounding box center [207, 293] width 241 height 21
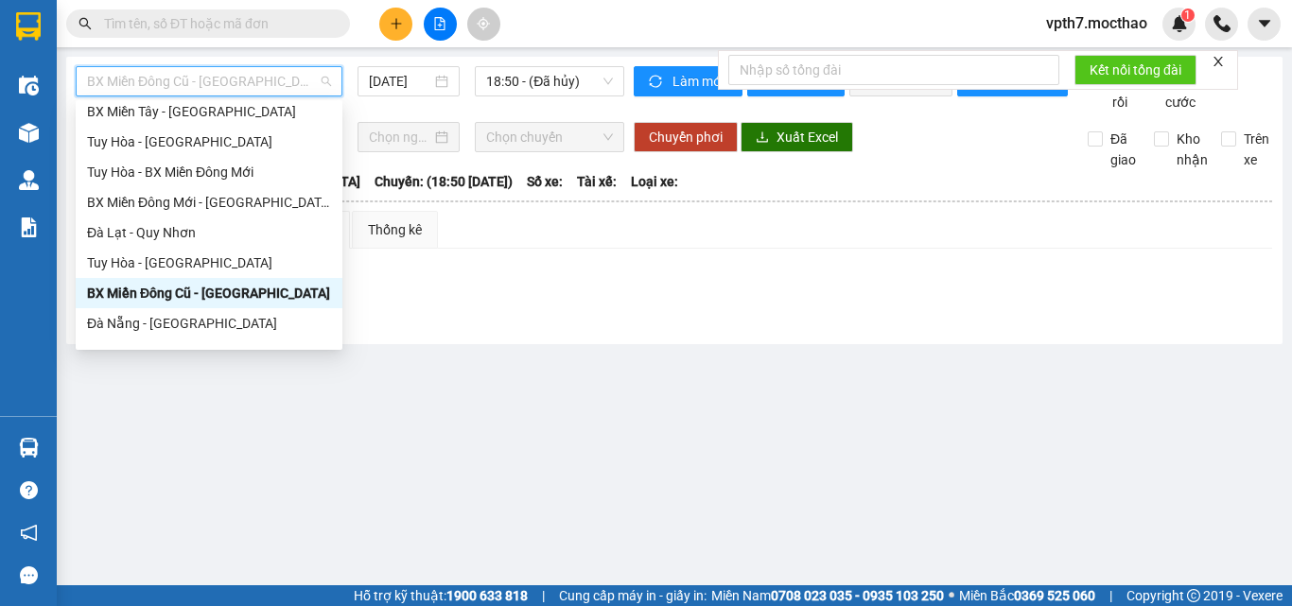
click at [186, 296] on div "BX Miền Đông Cũ - [GEOGRAPHIC_DATA]" at bounding box center [209, 293] width 244 height 21
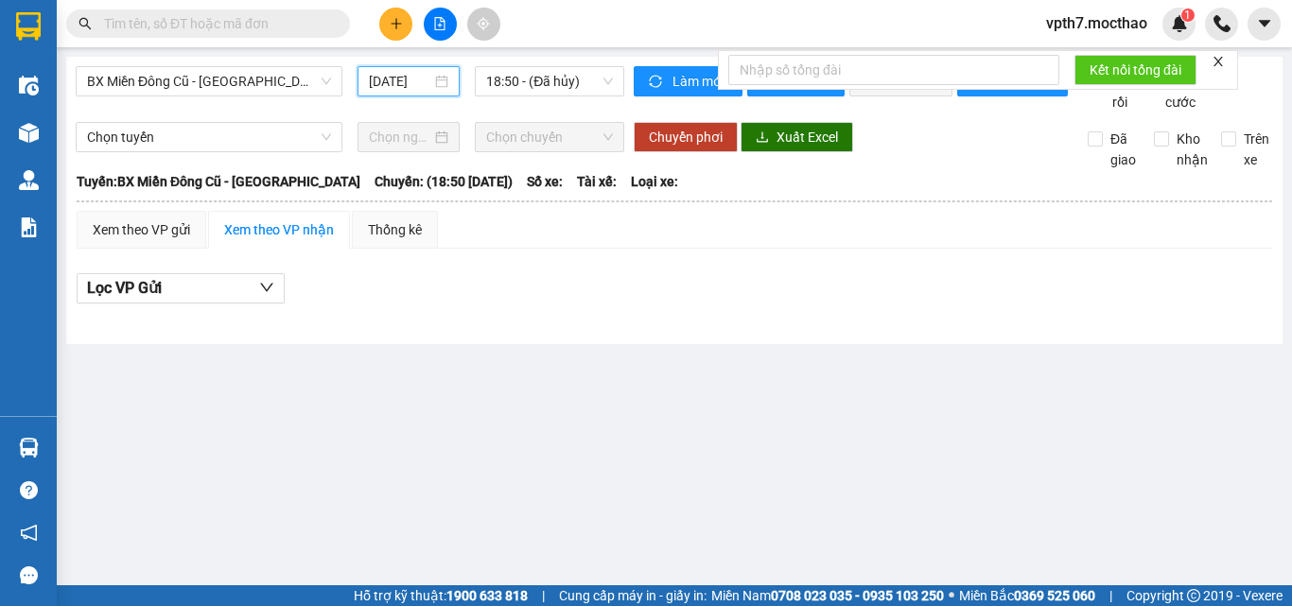
click at [396, 78] on input "[DATE]" at bounding box center [400, 81] width 62 height 21
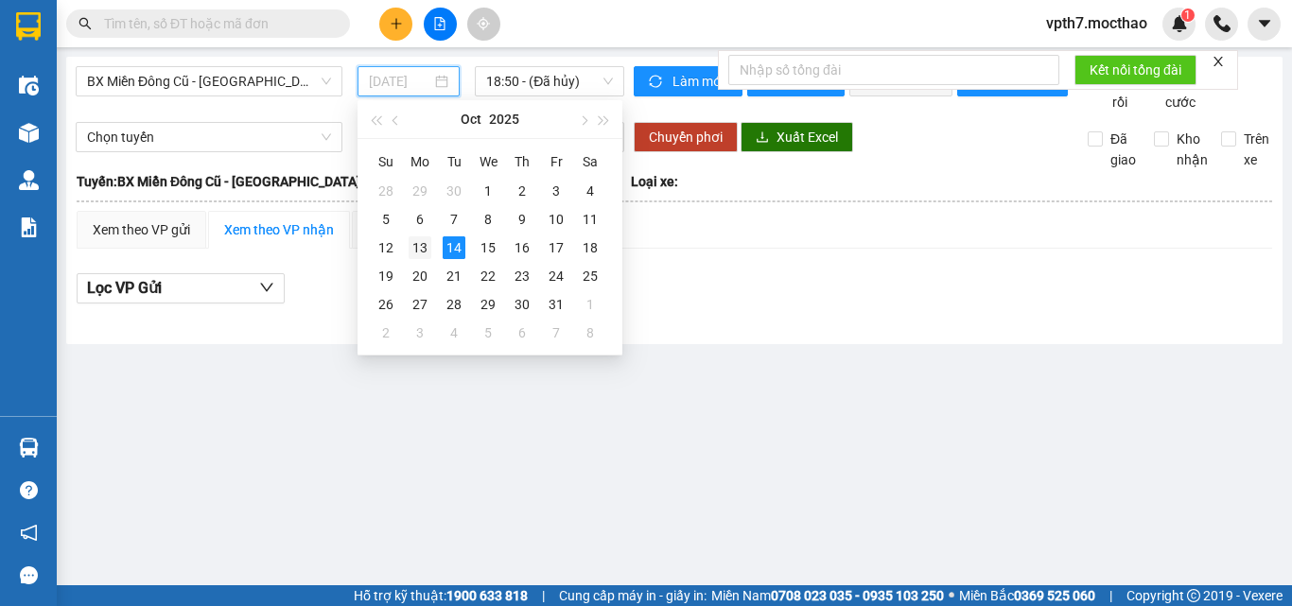
click at [418, 249] on div "13" at bounding box center [420, 247] width 23 height 23
type input "[DATE]"
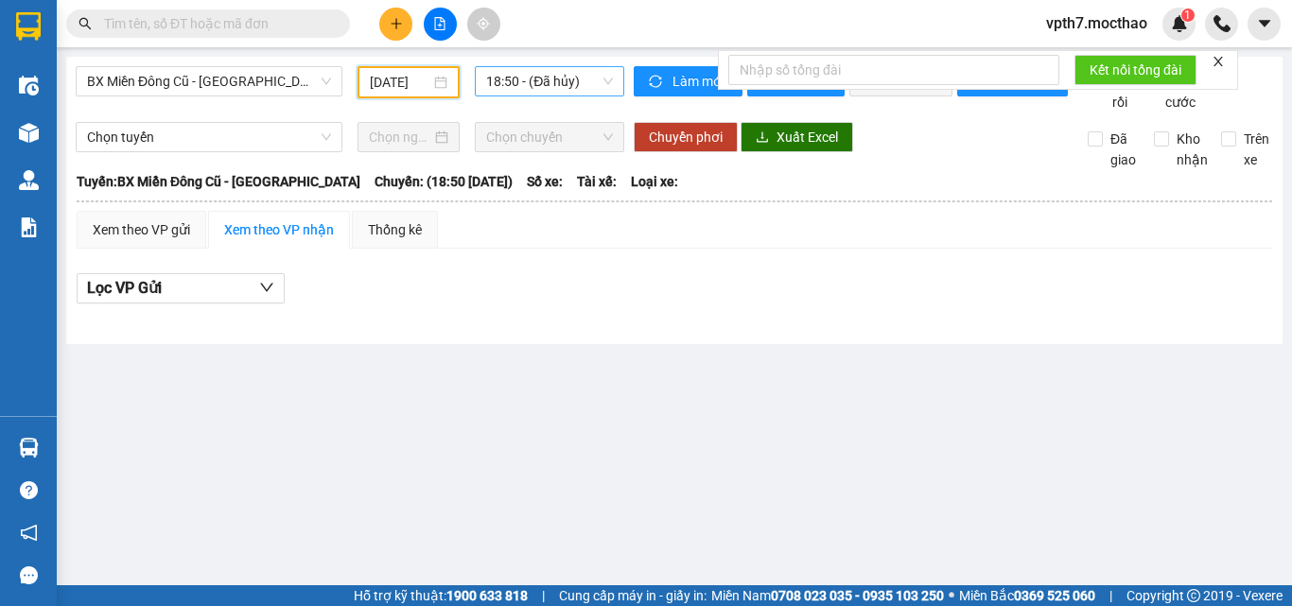
click at [550, 88] on span "18:50 - (Đã hủy)" at bounding box center [549, 81] width 127 height 28
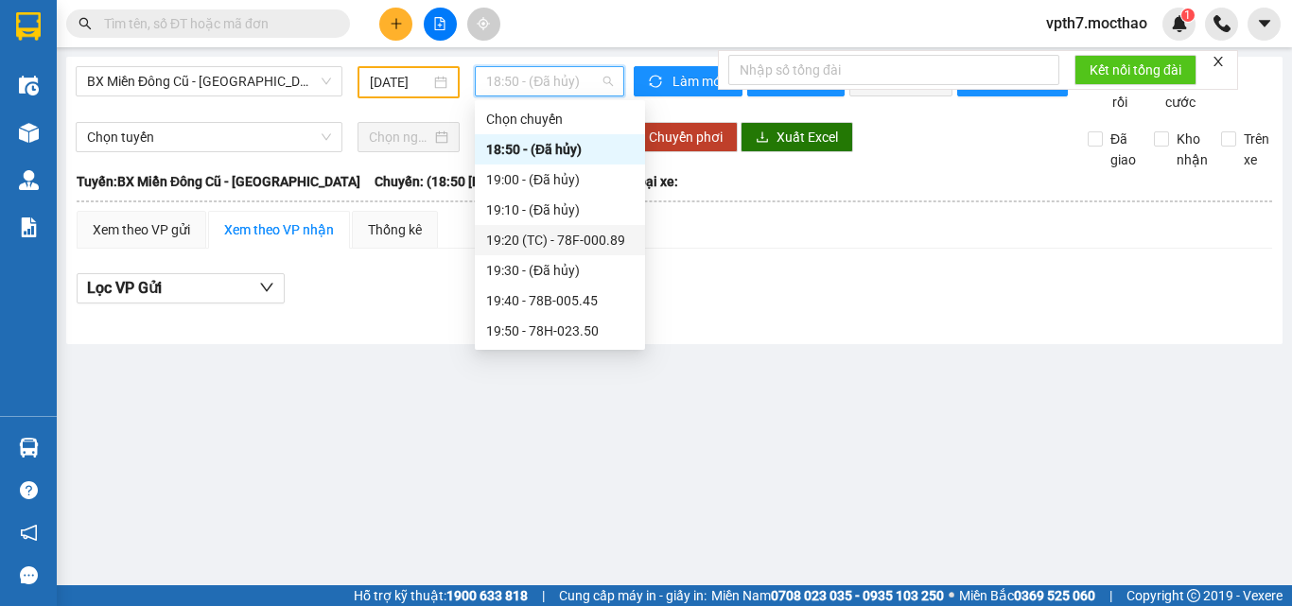
click at [537, 246] on div "19:20 (TC) - 78F-000.89" at bounding box center [560, 240] width 148 height 21
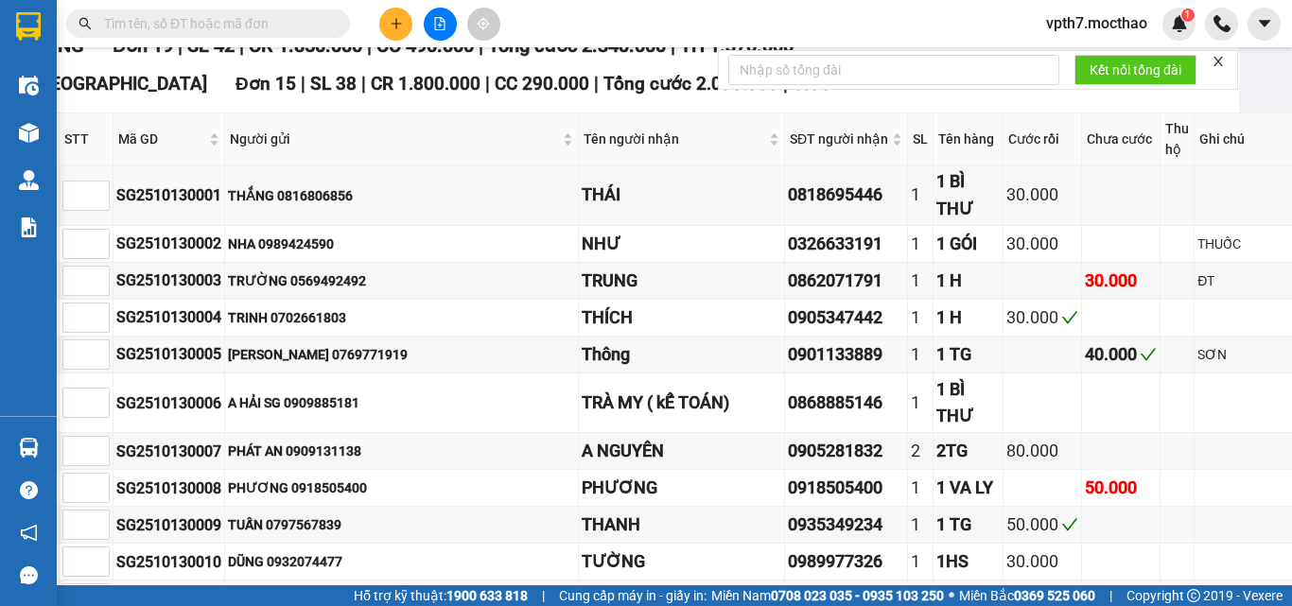
scroll to position [0, 44]
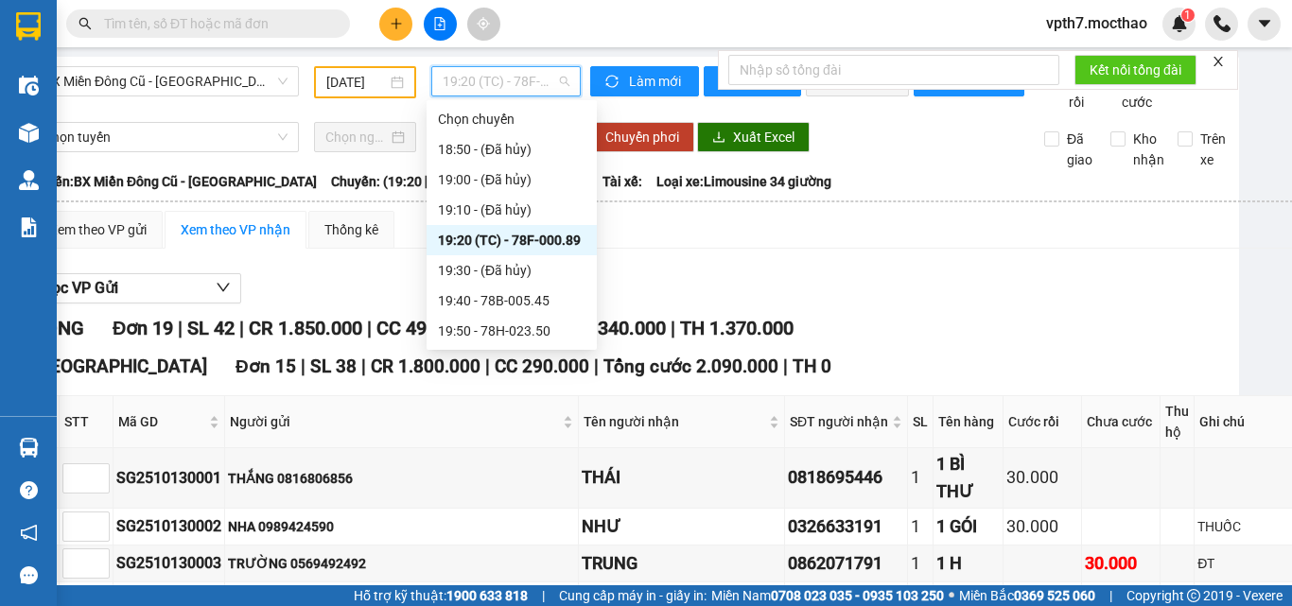
click at [460, 91] on span "19:20 (TC) - 78F-000.89" at bounding box center [506, 81] width 127 height 28
click at [495, 299] on div "19:40 - 78B-005.45" at bounding box center [512, 300] width 148 height 21
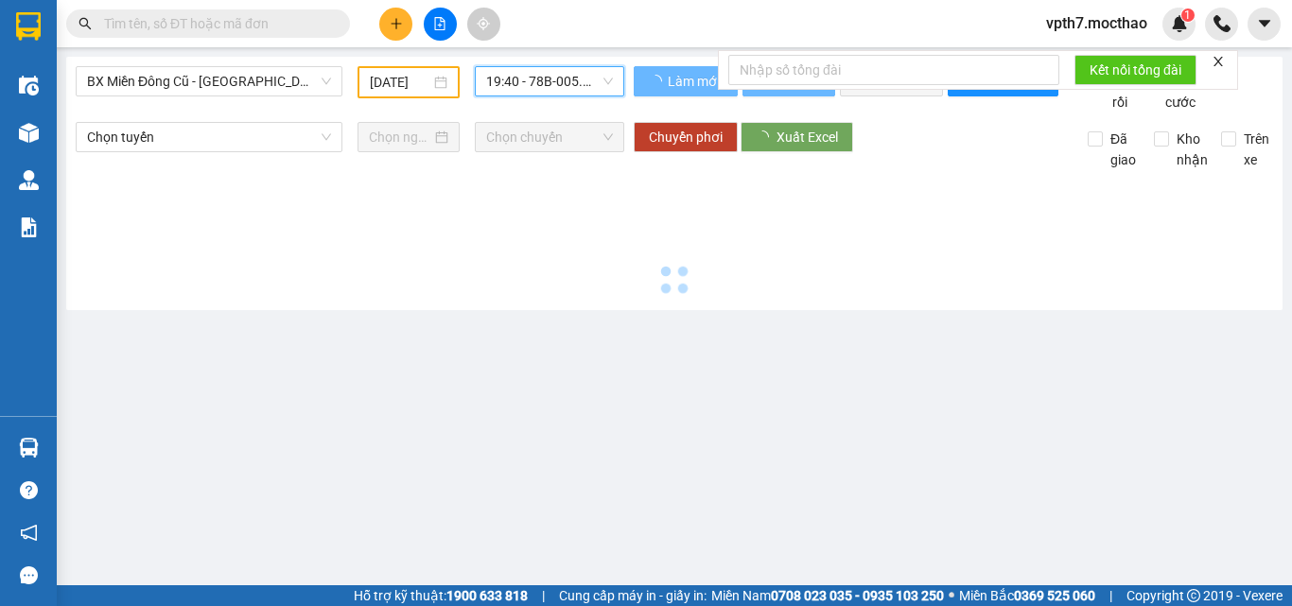
scroll to position [0, 0]
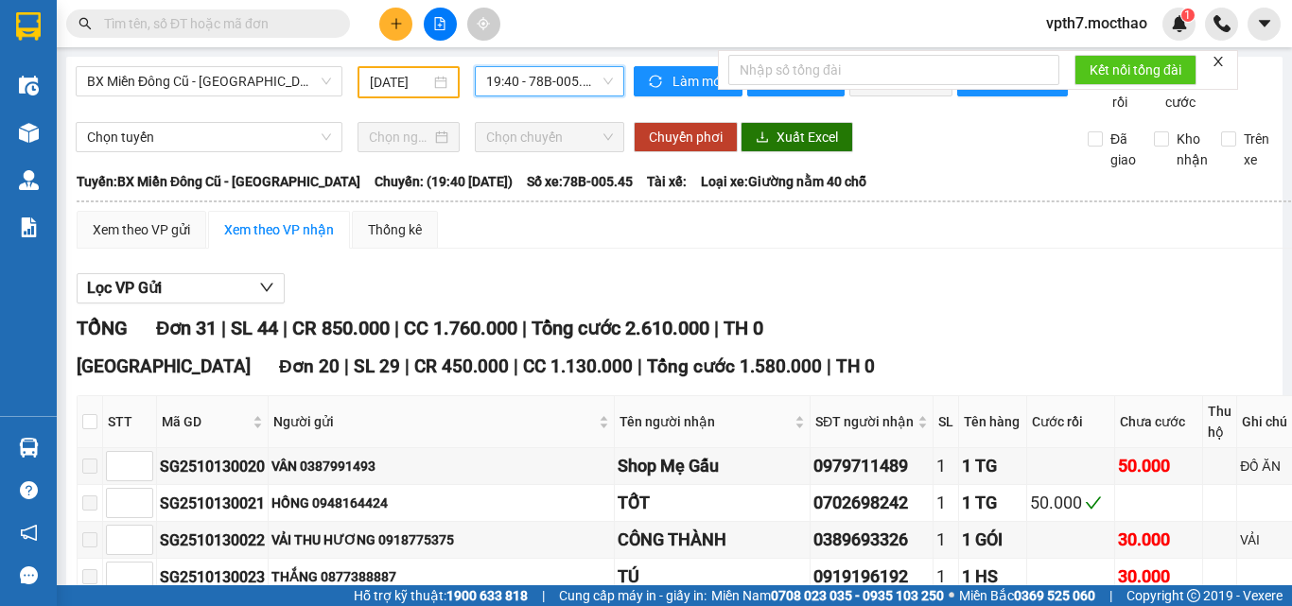
click at [528, 84] on span "19:40 - 78B-005.45" at bounding box center [549, 81] width 127 height 28
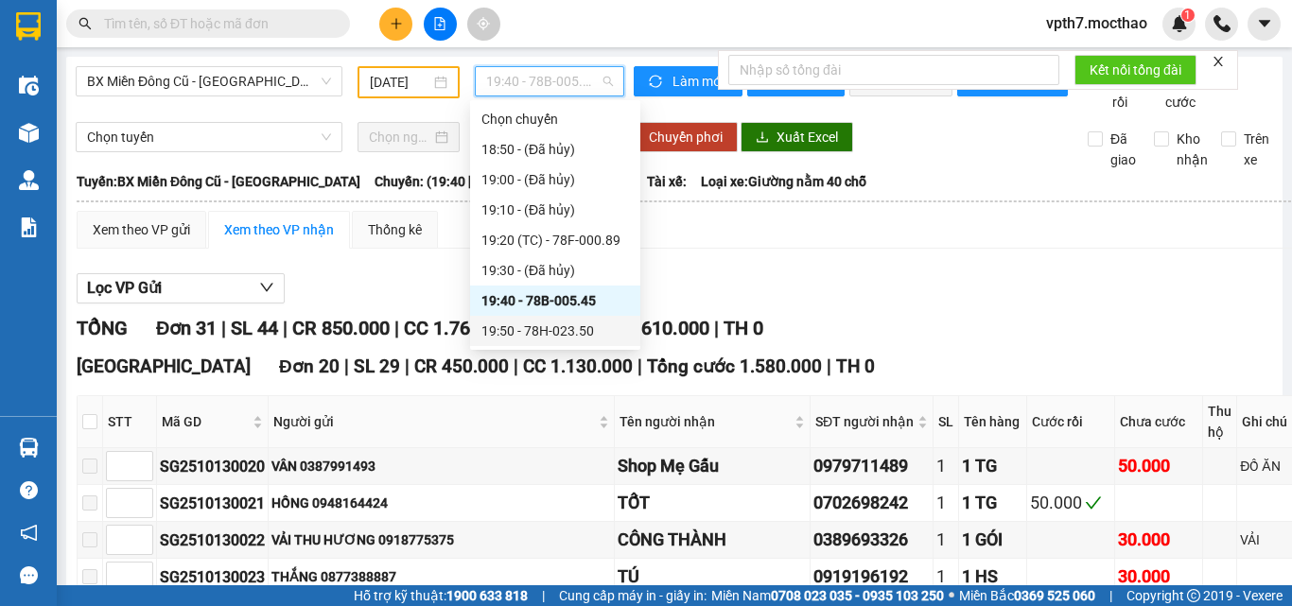
click at [571, 326] on div "19:50 - 78H-023.50" at bounding box center [555, 331] width 148 height 21
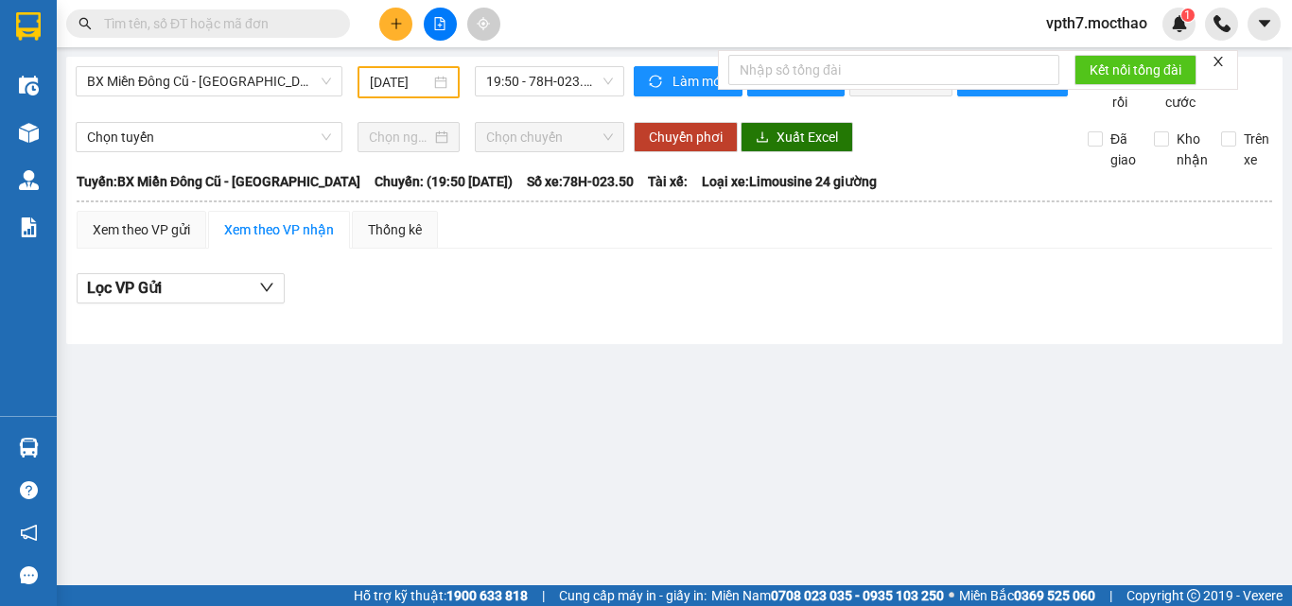
click at [149, 113] on div "BX Miền Đông Cũ - Tuy Hoà [DATE] 19:50 - 78H-023.50" at bounding box center [350, 89] width 549 height 46
click at [487, 84] on span "19:50 - 78H-023.50" at bounding box center [549, 81] width 127 height 28
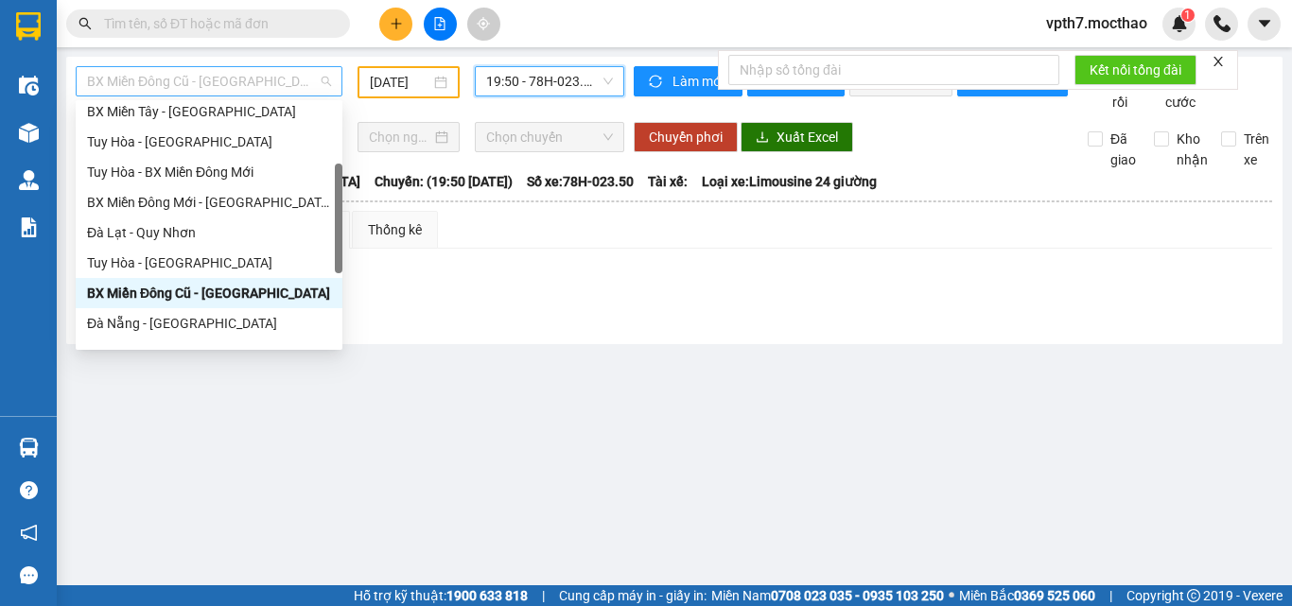
click at [273, 71] on span "BX Miền Đông Cũ - [GEOGRAPHIC_DATA]" at bounding box center [209, 81] width 244 height 28
click at [216, 106] on div "BX Miền Tây - [GEOGRAPHIC_DATA]" at bounding box center [209, 111] width 244 height 21
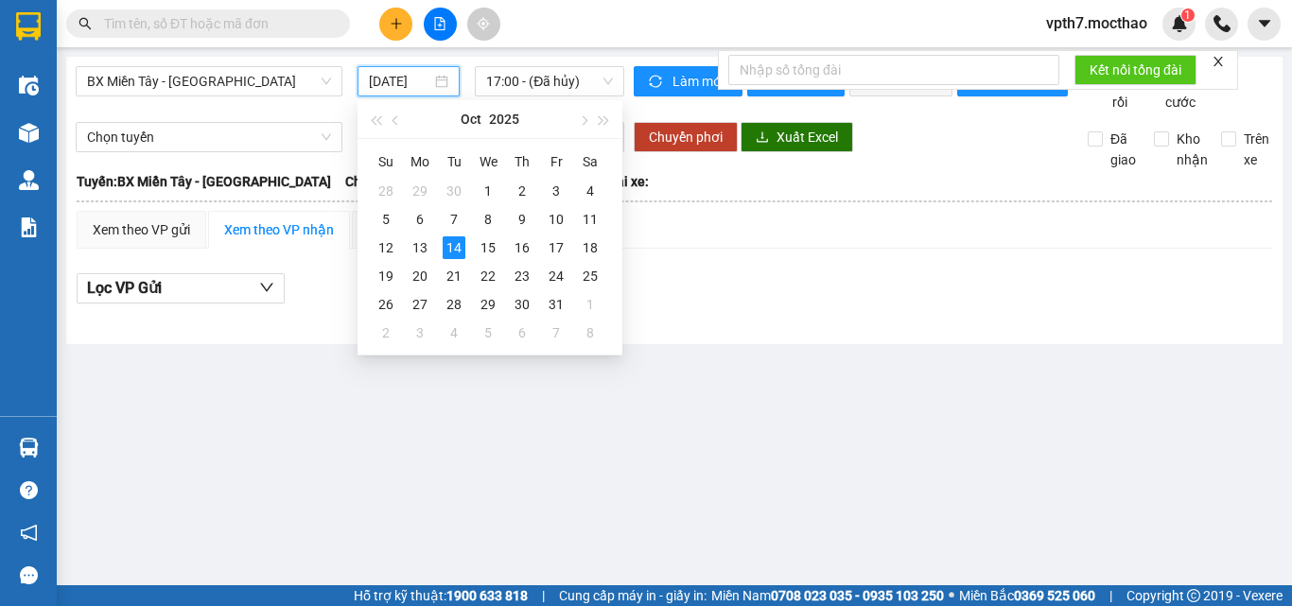
click at [402, 85] on input "[DATE]" at bounding box center [400, 81] width 62 height 21
click at [425, 247] on div "13" at bounding box center [420, 247] width 23 height 23
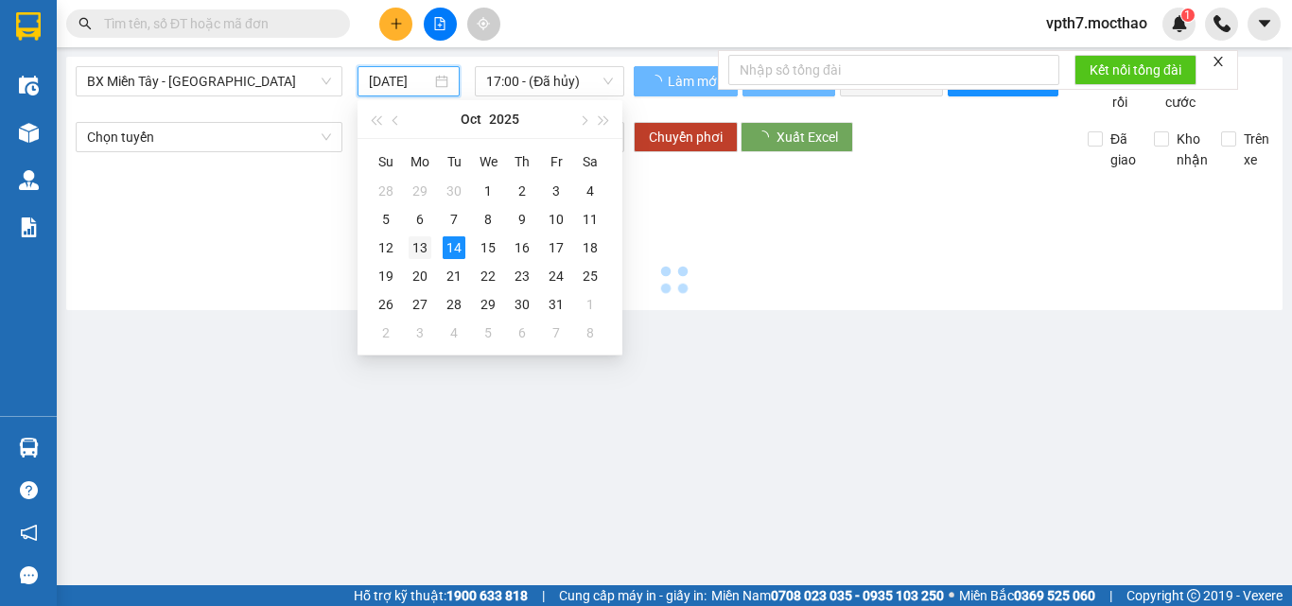
type input "[DATE]"
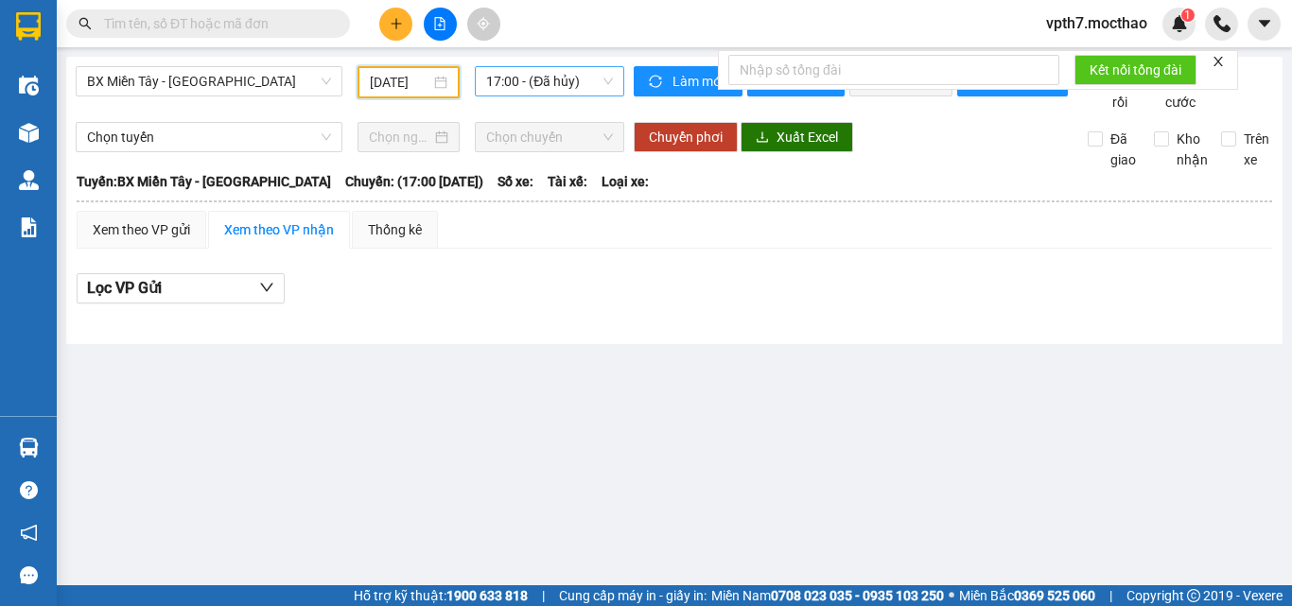
click at [562, 84] on span "17:00 - (Đã hủy)" at bounding box center [549, 81] width 127 height 28
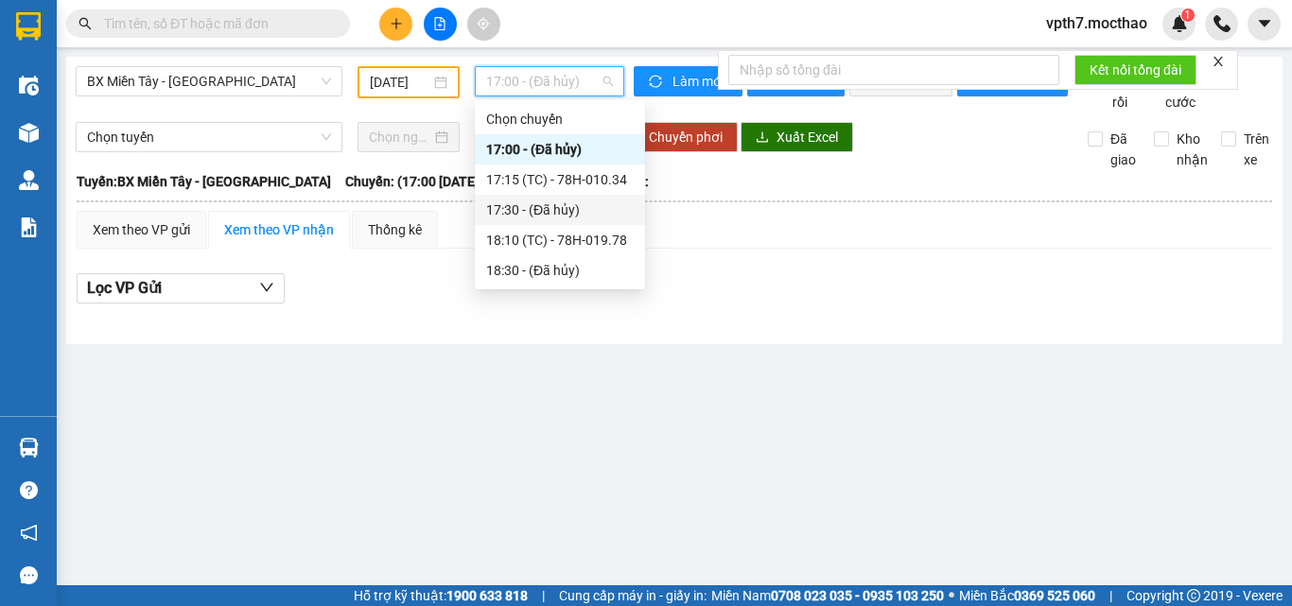
click at [552, 198] on div "17:30 - (Đã hủy)" at bounding box center [560, 210] width 170 height 30
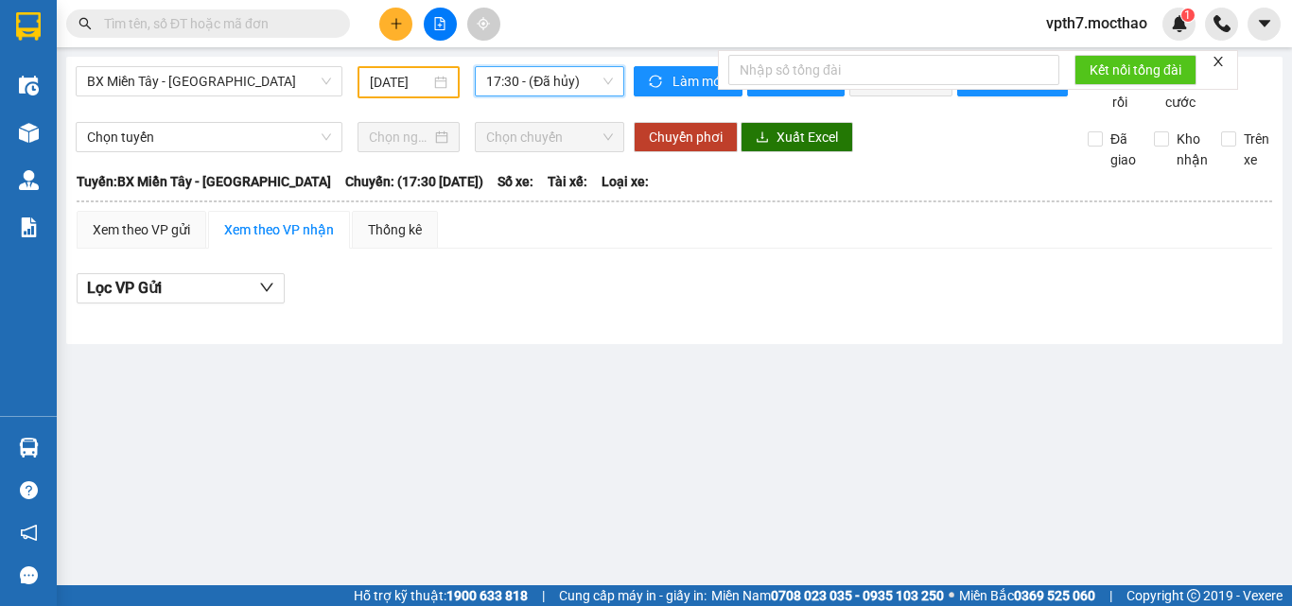
click at [580, 83] on span "17:30 - (Đã hủy)" at bounding box center [549, 81] width 127 height 28
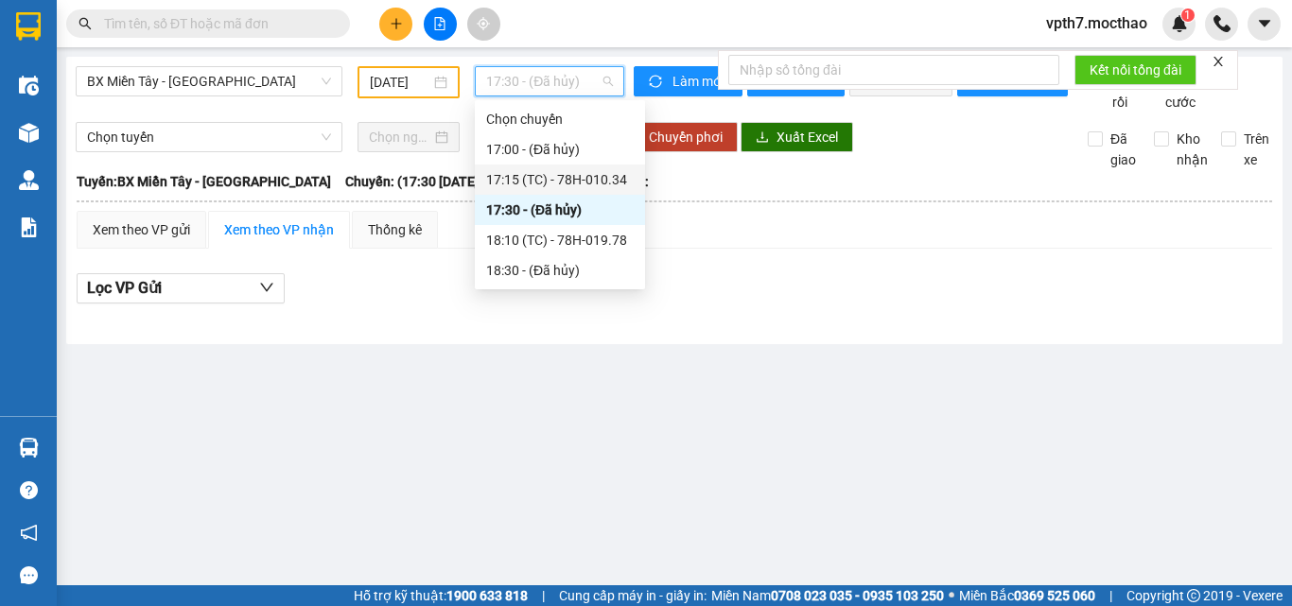
click at [548, 191] on div "17:15 (TC) - 78H-010.34" at bounding box center [560, 180] width 170 height 30
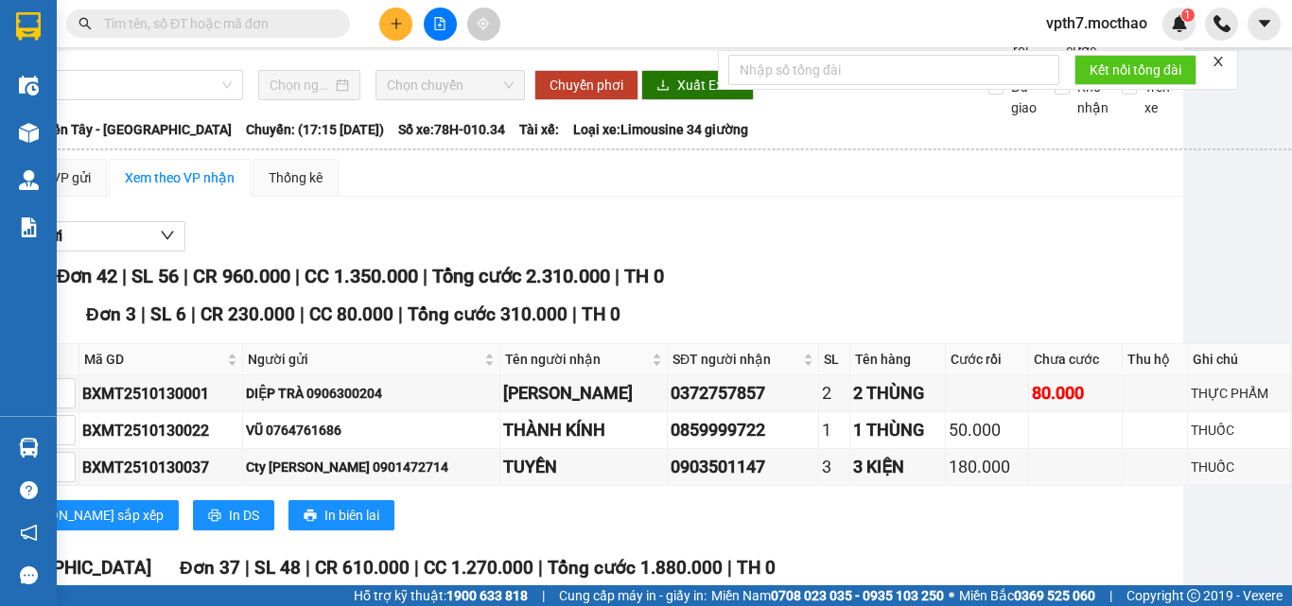
scroll to position [0, 136]
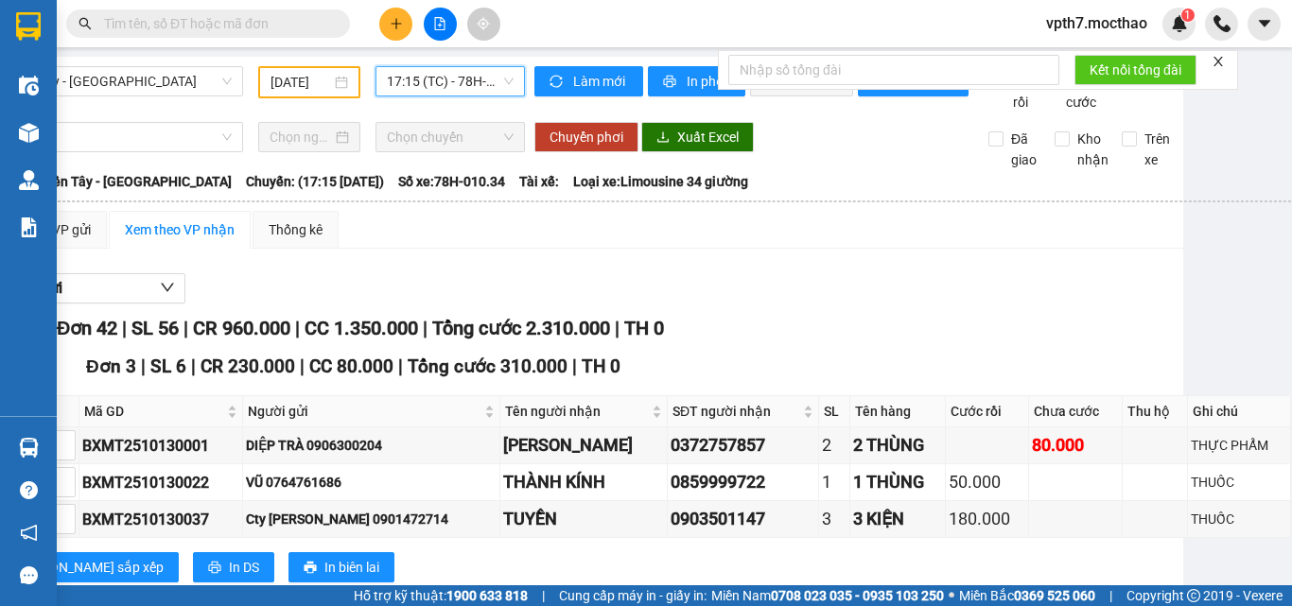
click at [387, 81] on span "17:15 (TC) - 78H-010.34" at bounding box center [450, 81] width 127 height 28
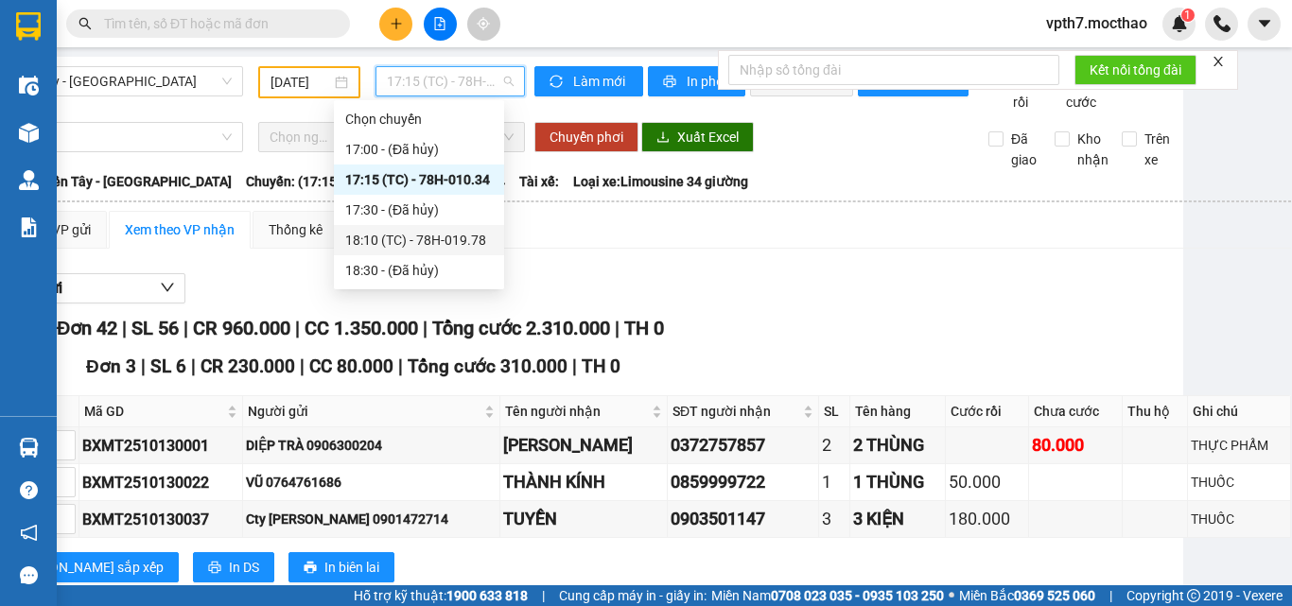
click at [382, 231] on div "18:10 (TC) - 78H-019.78" at bounding box center [419, 240] width 148 height 21
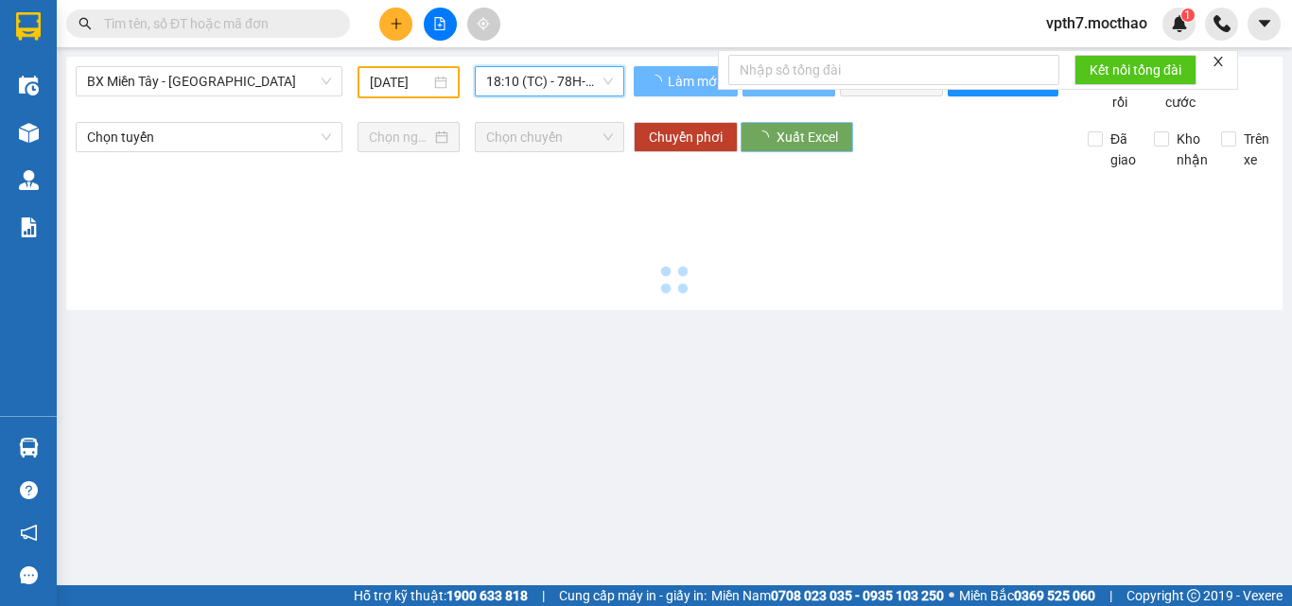
scroll to position [0, 0]
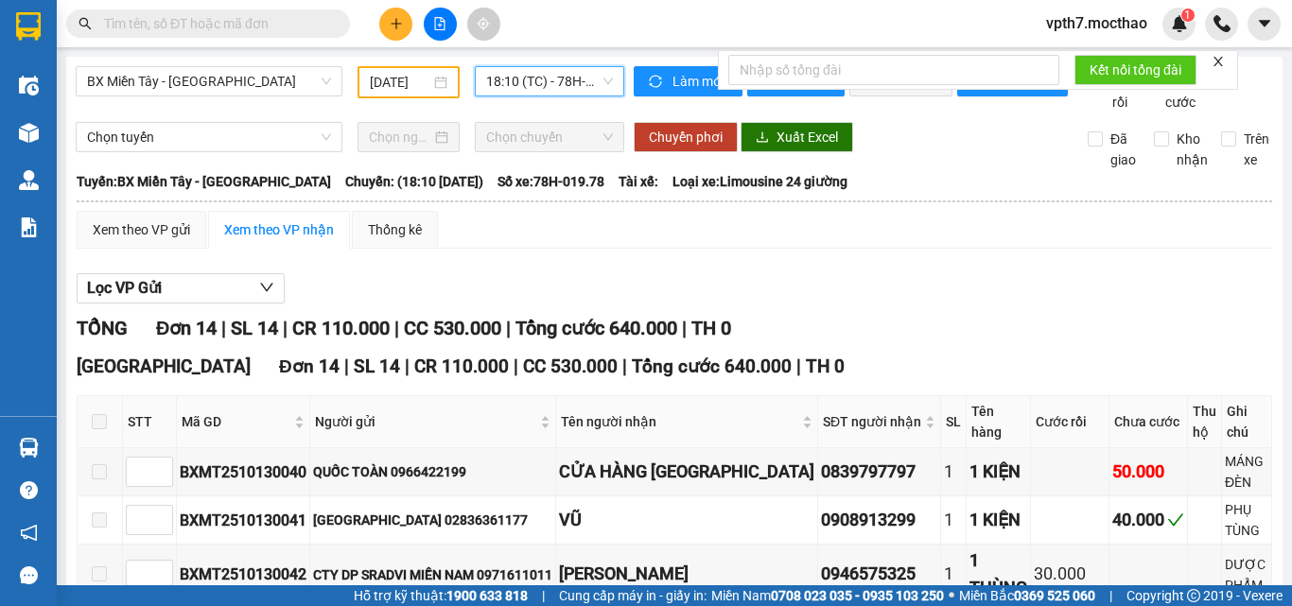
click at [556, 84] on span "18:10 (TC) - 78H-019.78" at bounding box center [549, 81] width 127 height 28
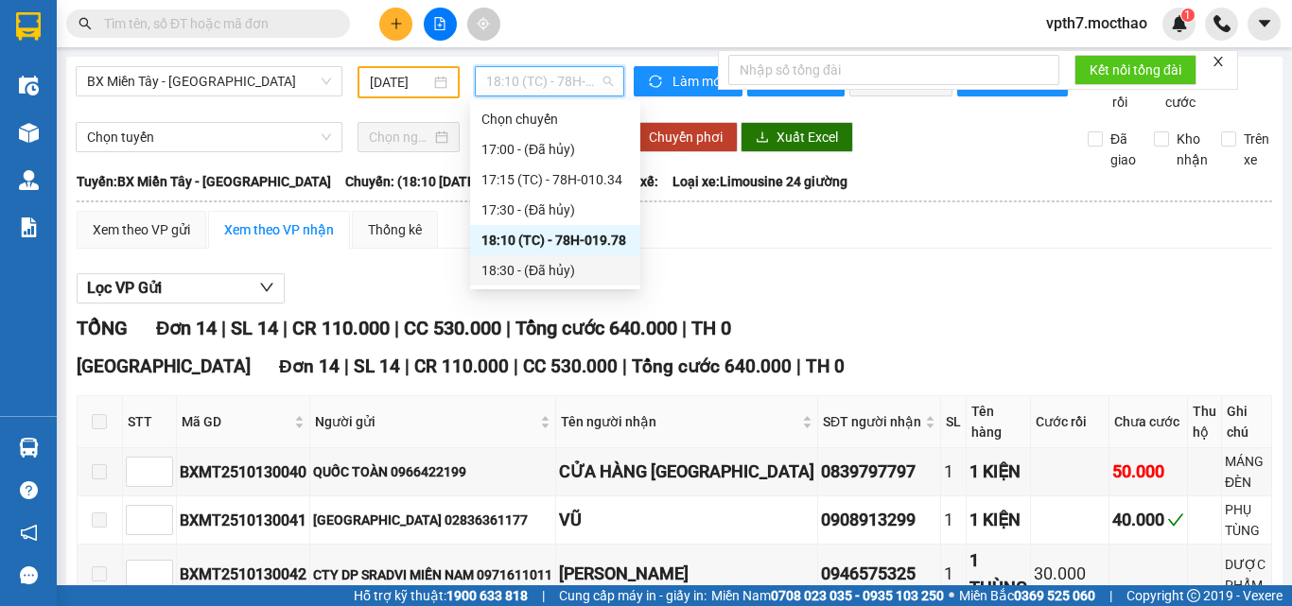
click at [940, 303] on div "Lọc VP Gửi" at bounding box center [674, 288] width 1195 height 31
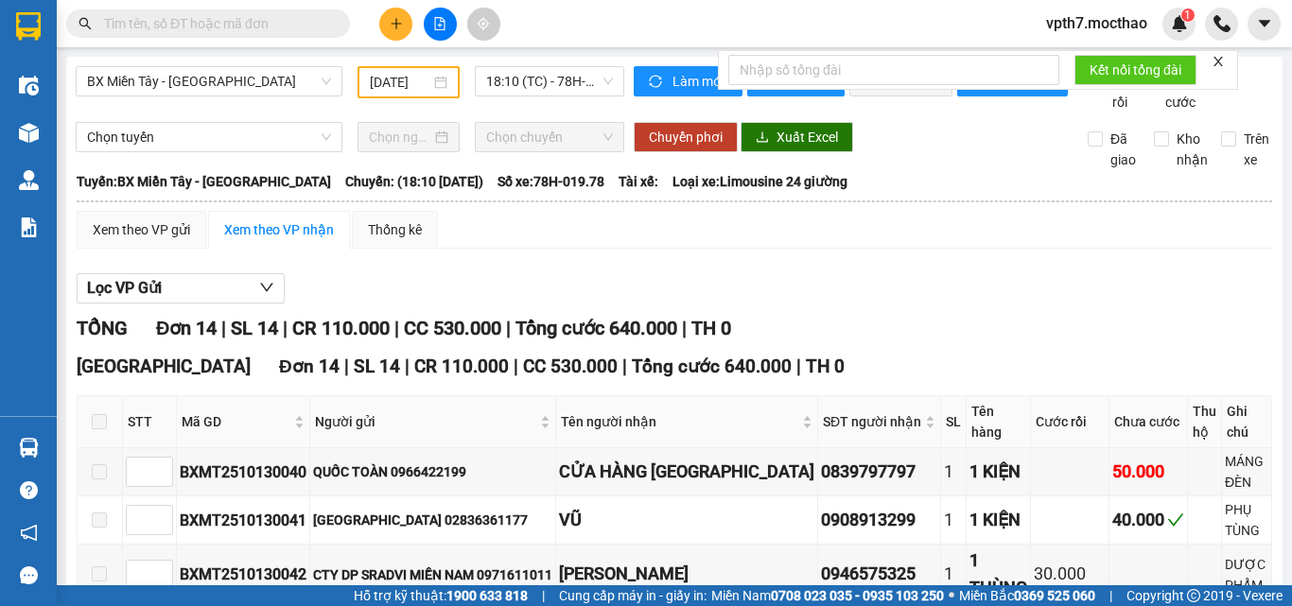
click at [221, 96] on div "BX Miền Tây - [GEOGRAPHIC_DATA]" at bounding box center [209, 82] width 282 height 32
click at [257, 85] on span "BX Miền Tây - [GEOGRAPHIC_DATA]" at bounding box center [209, 81] width 244 height 28
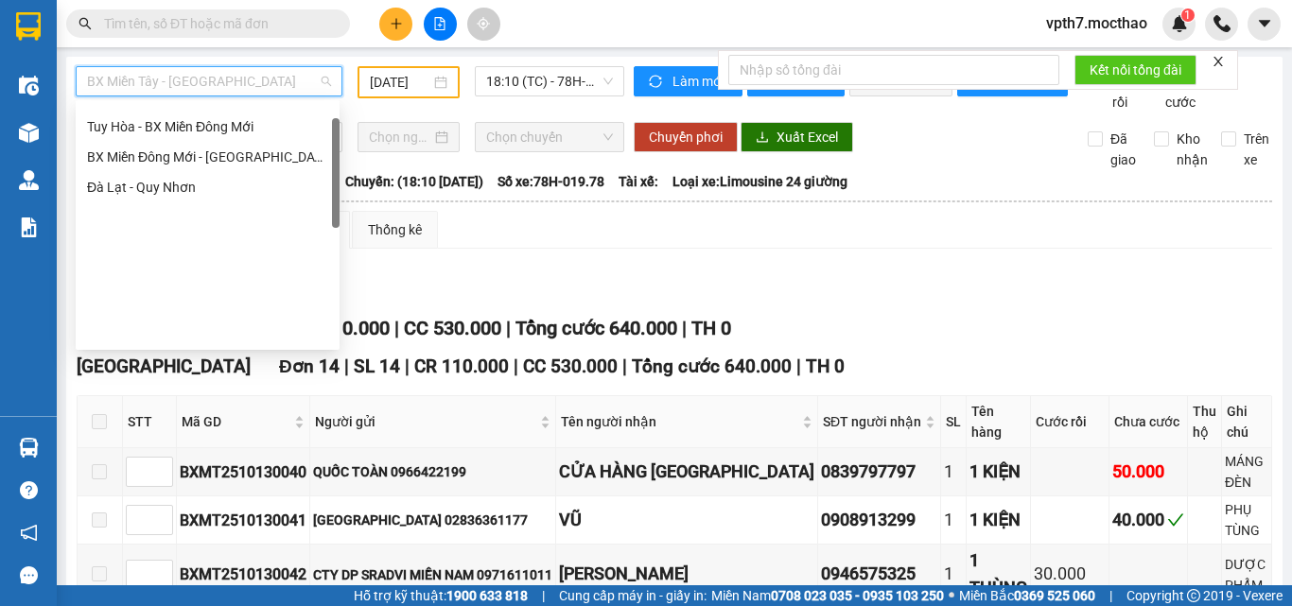
scroll to position [45, 0]
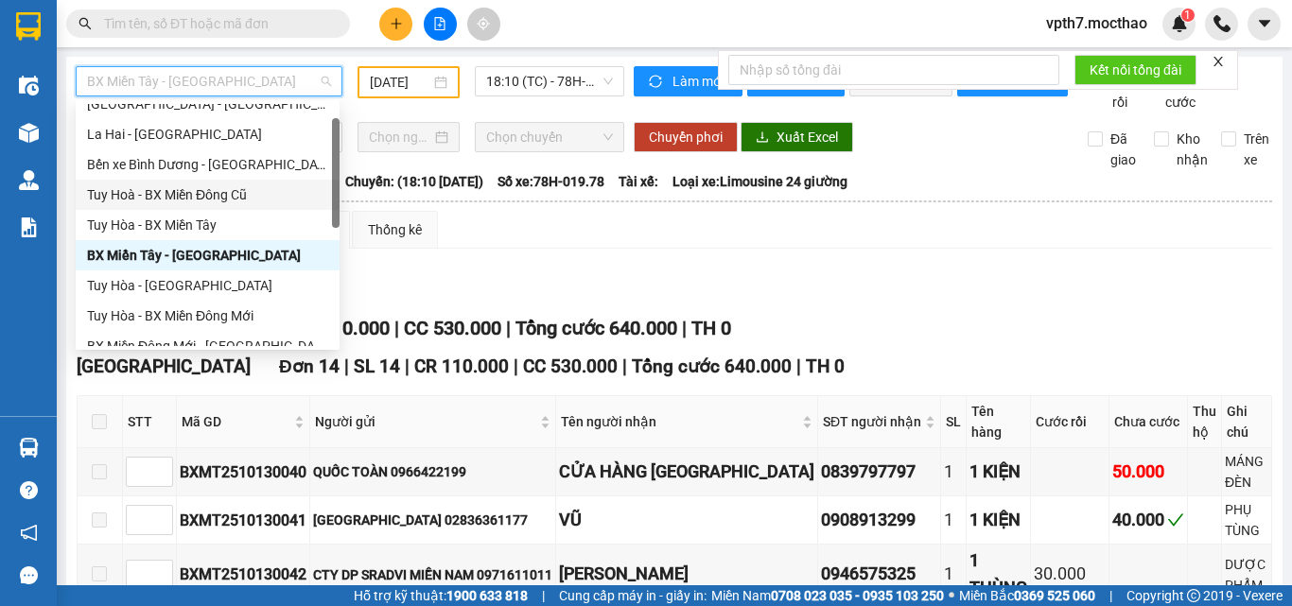
click at [219, 200] on div "Tuy Hoà - BX Miền Đông Cũ" at bounding box center [207, 194] width 241 height 21
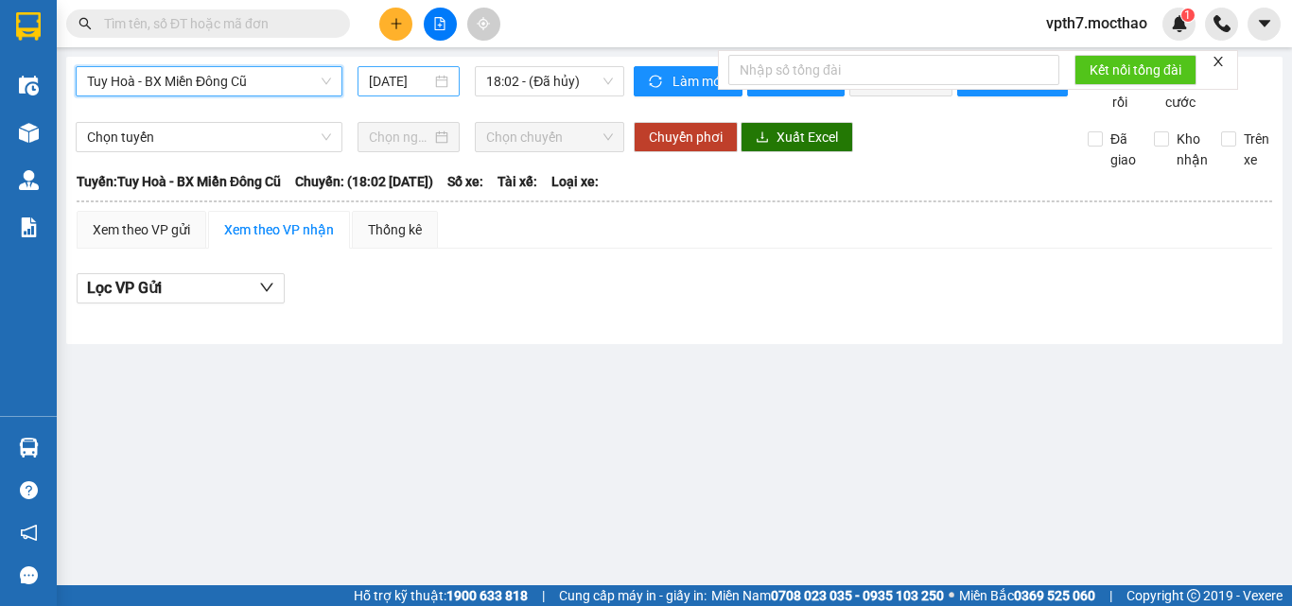
click at [403, 90] on input "[DATE]" at bounding box center [400, 81] width 62 height 21
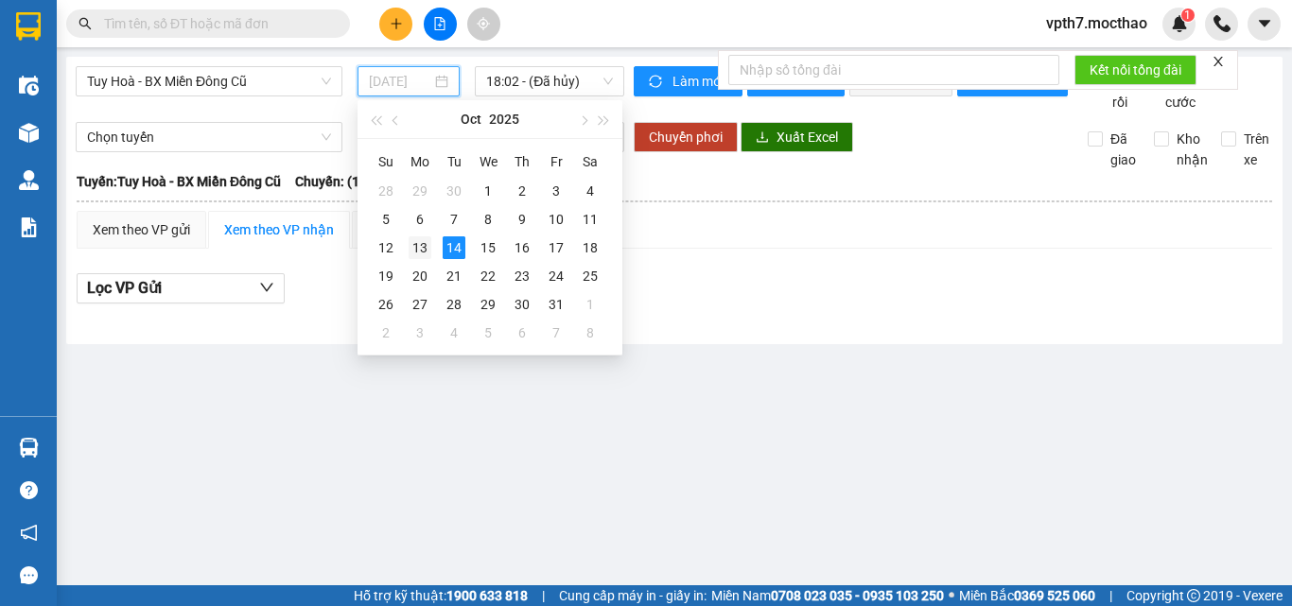
click at [415, 250] on div "13" at bounding box center [420, 247] width 23 height 23
type input "[DATE]"
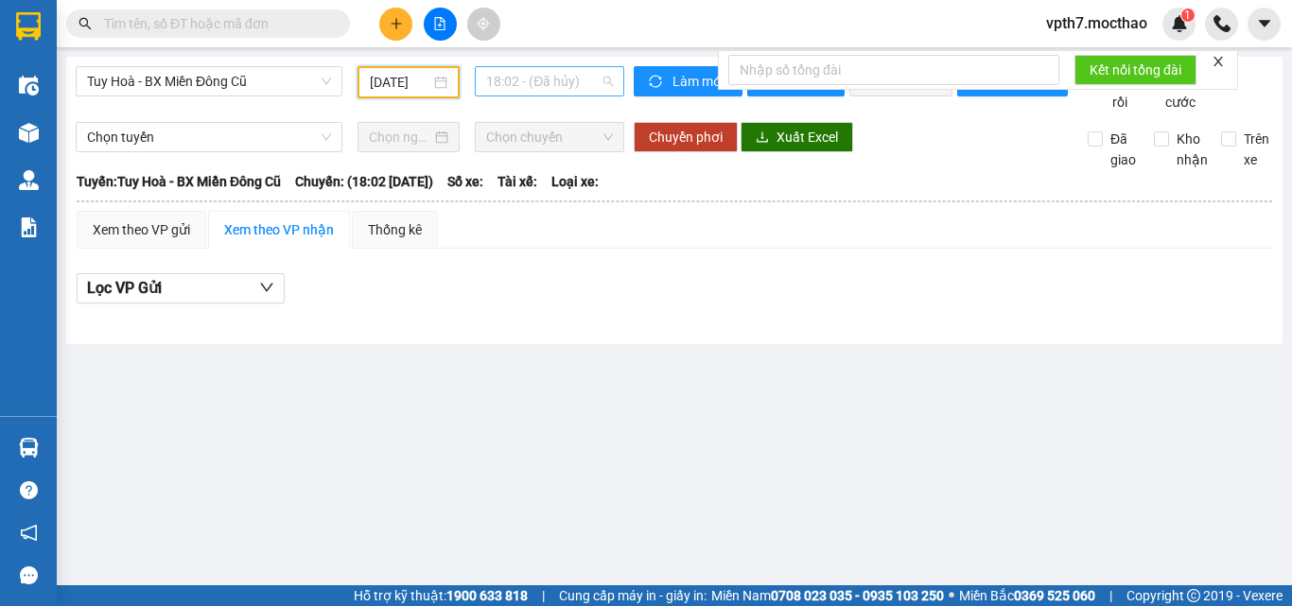
click at [549, 93] on span "18:02 - (Đã hủy)" at bounding box center [549, 81] width 127 height 28
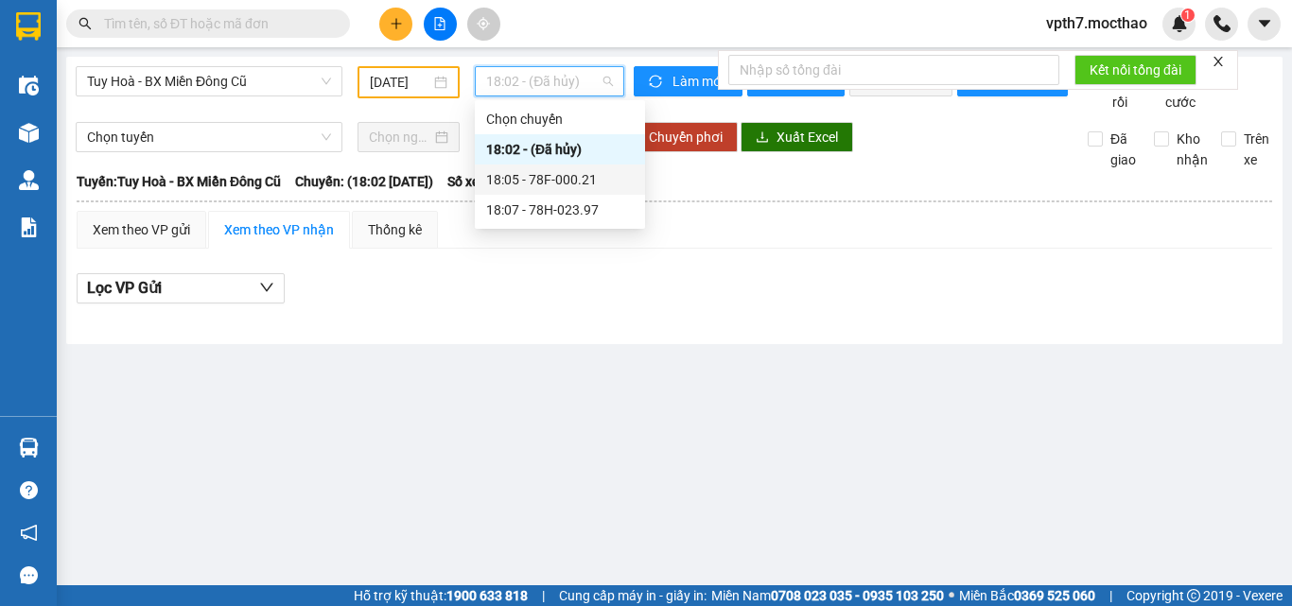
click at [570, 172] on div "18:05 - 78F-000.21" at bounding box center [560, 179] width 148 height 21
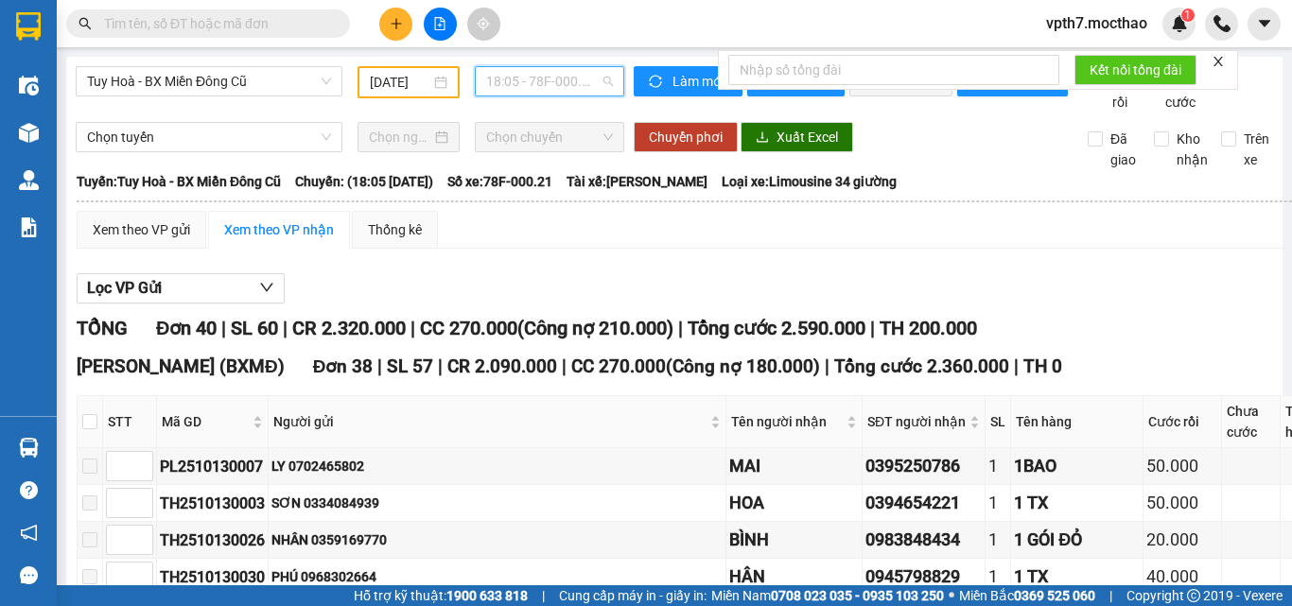
click at [549, 92] on span "18:05 - 78F-000.21" at bounding box center [549, 81] width 127 height 28
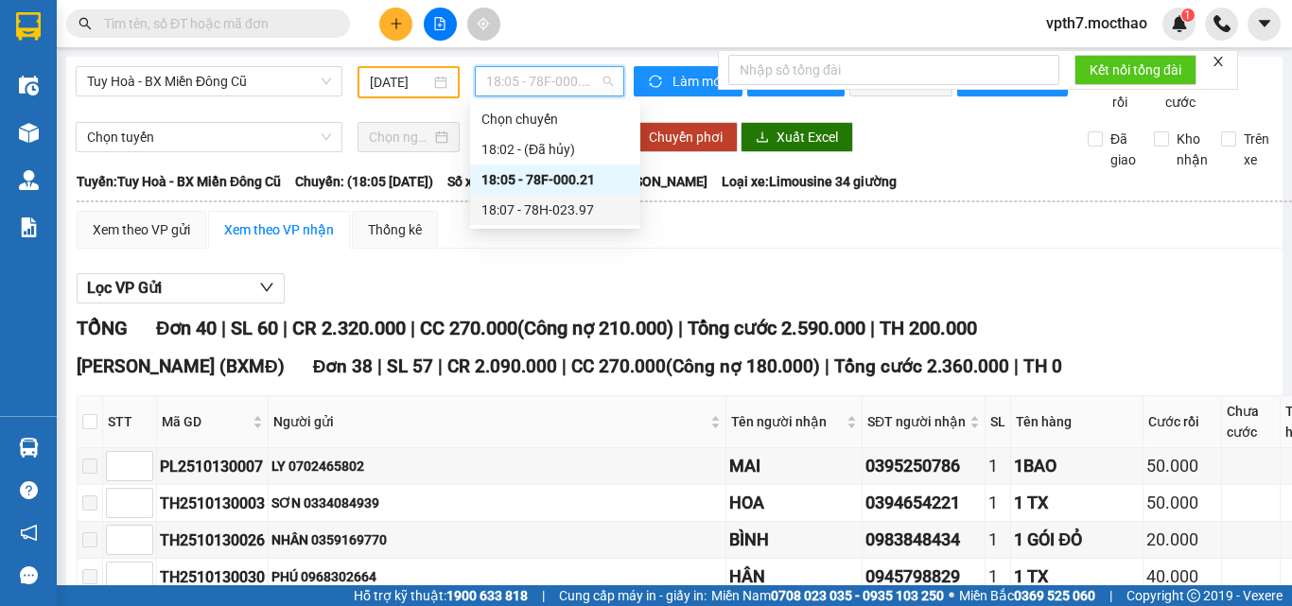
click at [572, 208] on div "18:07 - 78H-023.97" at bounding box center [555, 210] width 148 height 21
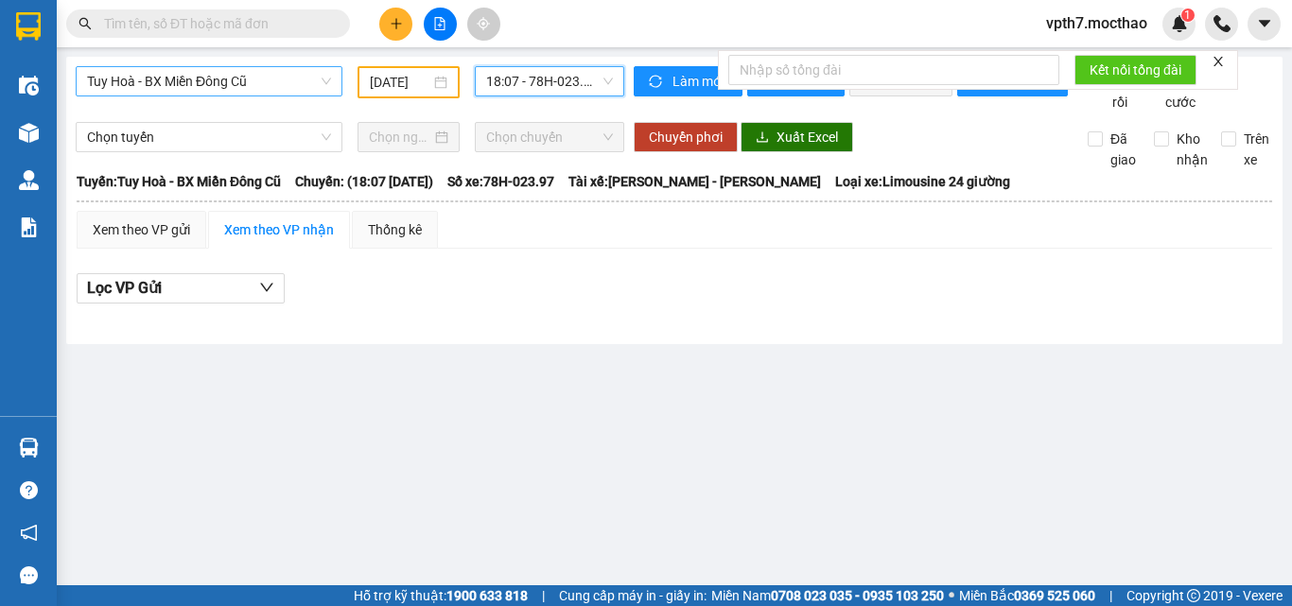
click at [187, 80] on span "Tuy Hoà - BX Miền Đông Cũ" at bounding box center [209, 81] width 244 height 28
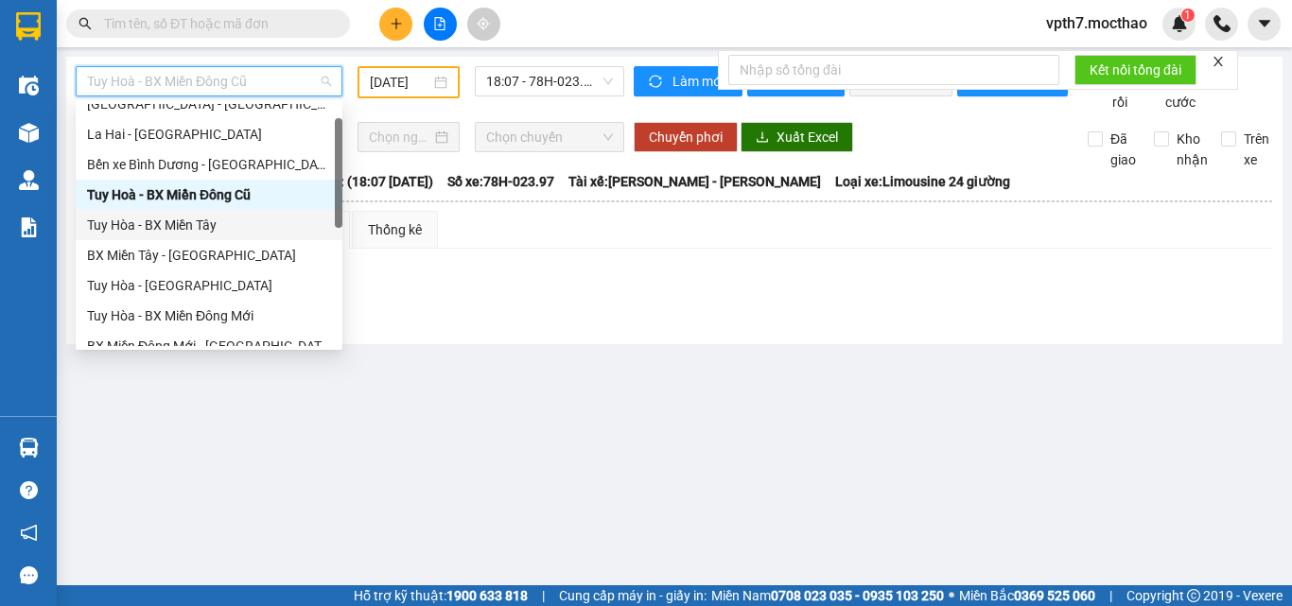
click at [215, 223] on div "Tuy Hòa - BX Miền Tây" at bounding box center [209, 225] width 244 height 21
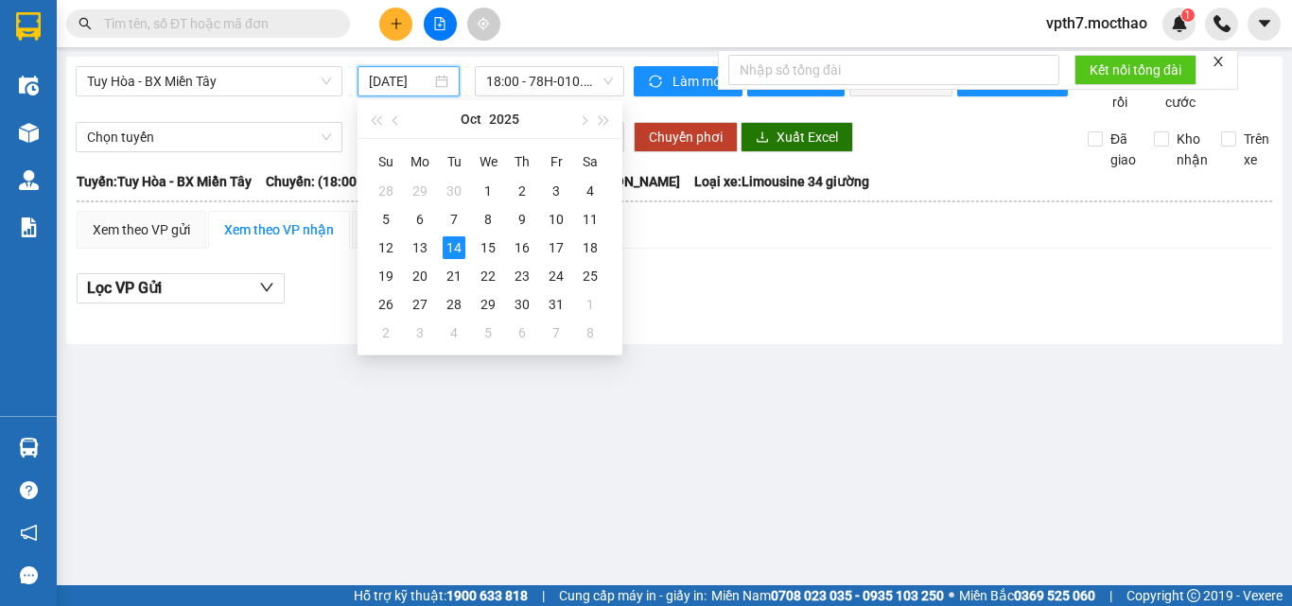
click at [395, 83] on input "[DATE]" at bounding box center [400, 81] width 62 height 21
click at [422, 242] on div "13" at bounding box center [420, 247] width 23 height 23
type input "[DATE]"
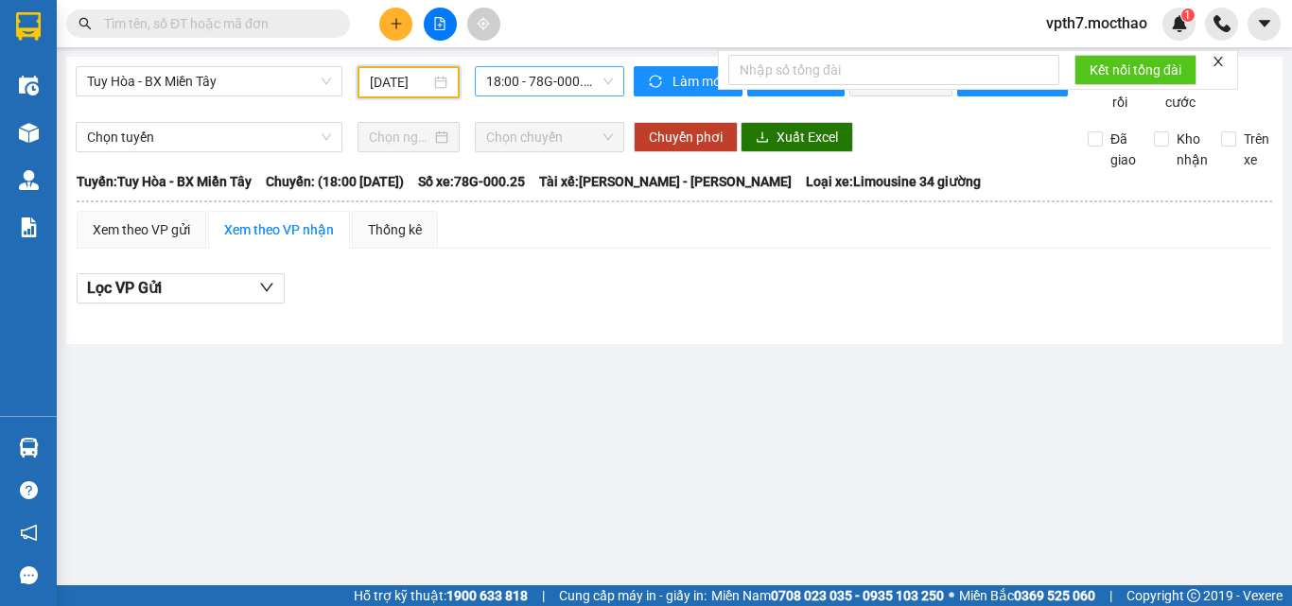
click at [549, 86] on span "18:00 - 78G-000.25" at bounding box center [549, 81] width 127 height 28
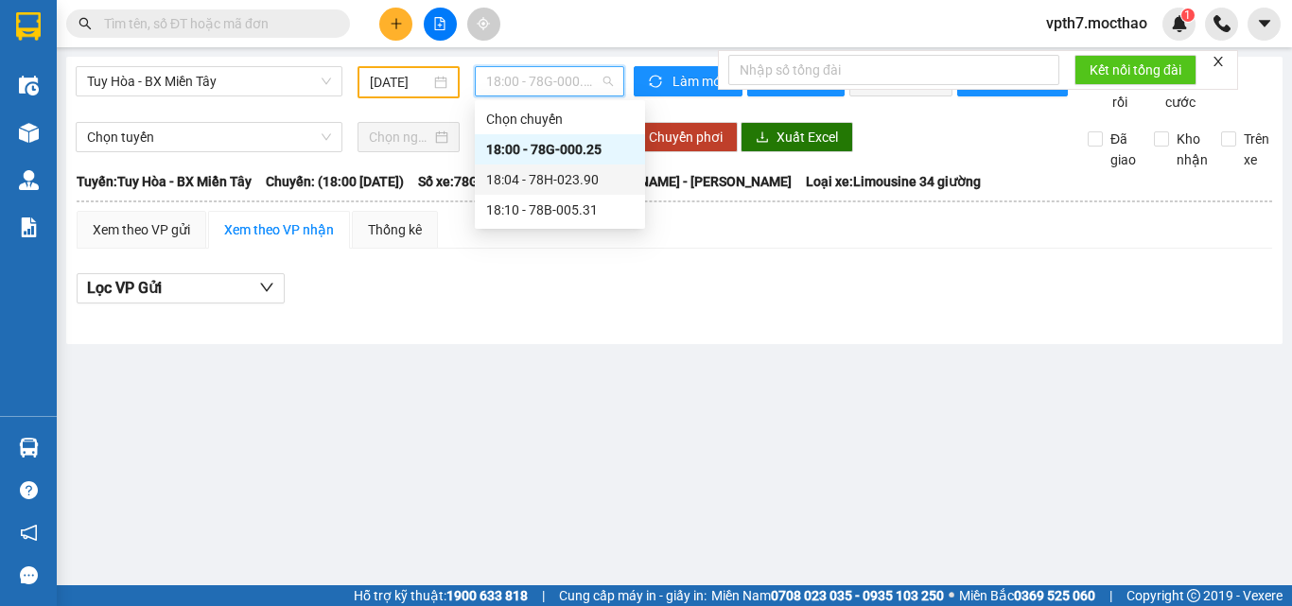
click at [548, 185] on div "18:04 - 78H-023.90" at bounding box center [560, 179] width 148 height 21
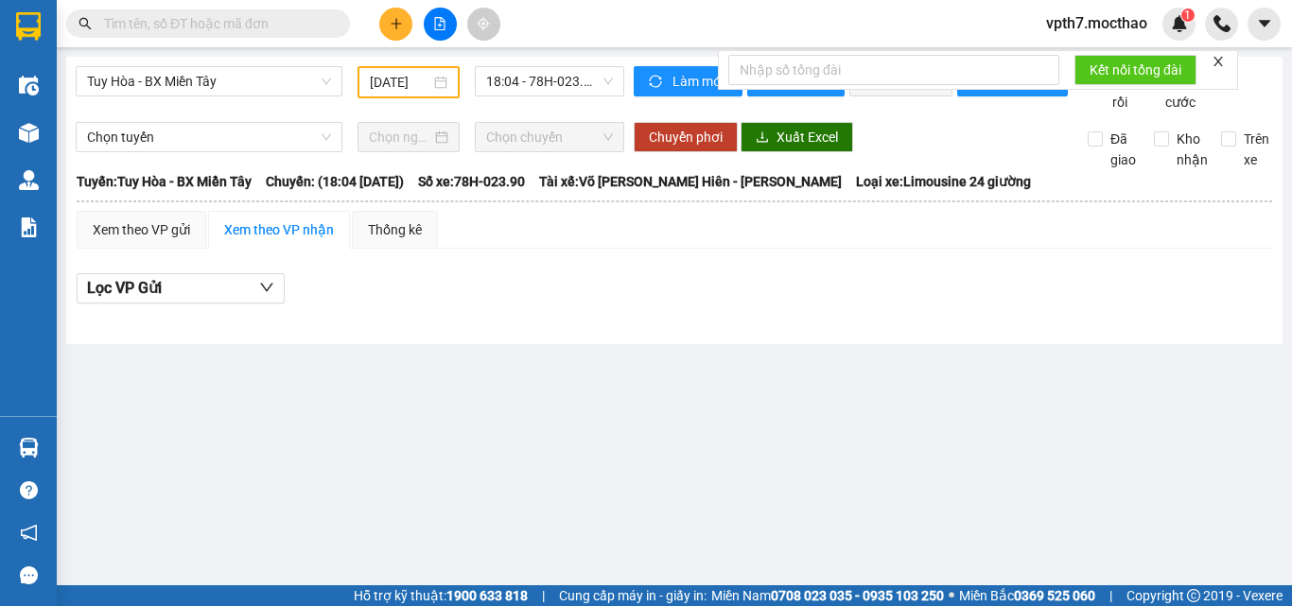
click at [564, 103] on div "Tuy Hòa - BX Miền Tây [DATE] 18:04 - 78H-023.90" at bounding box center [350, 89] width 549 height 46
click at [581, 83] on span "18:04 - 78H-023.90" at bounding box center [549, 81] width 127 height 28
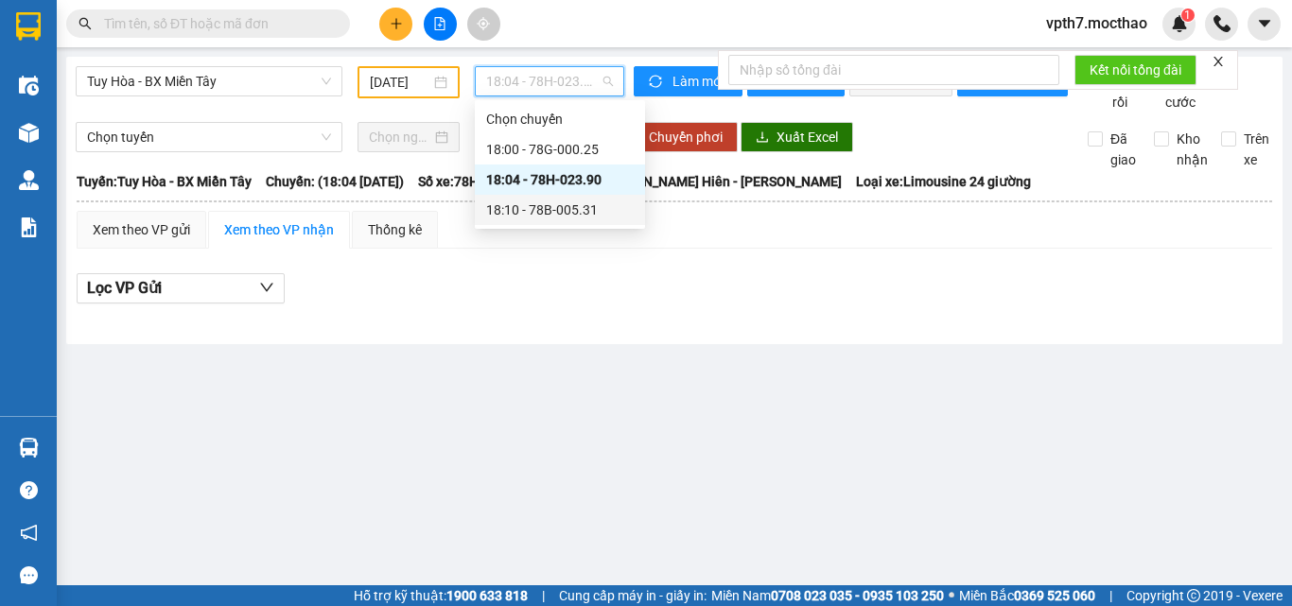
click at [582, 208] on div "18:10 - 78B-005.31" at bounding box center [560, 210] width 148 height 21
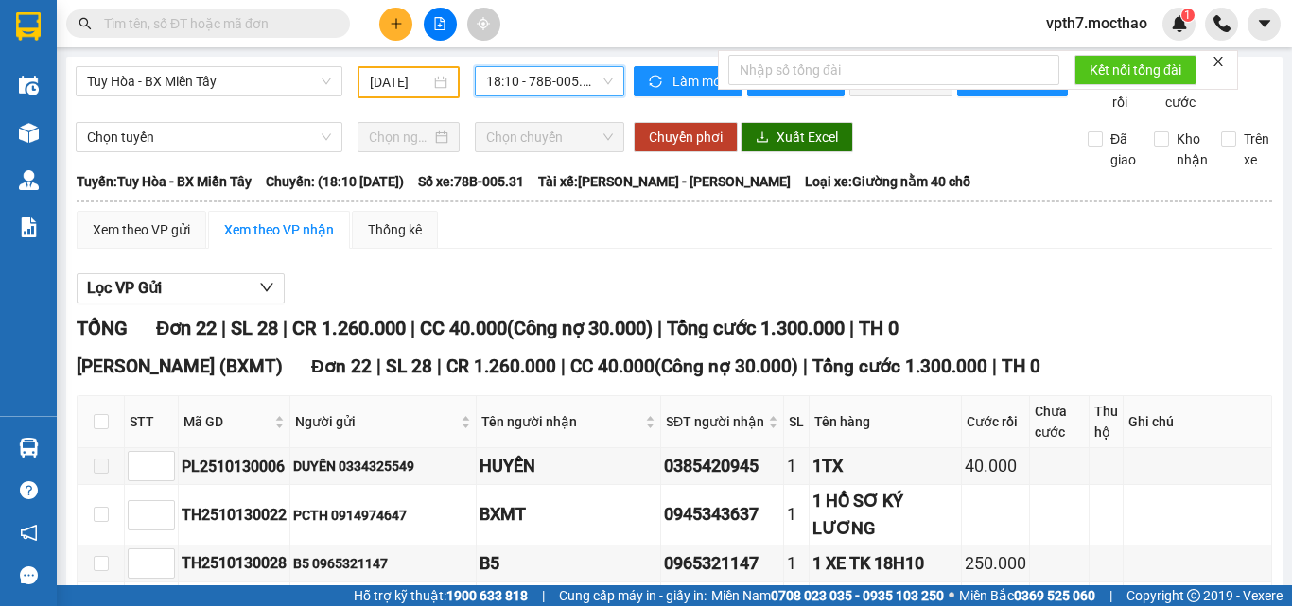
click at [496, 81] on span "18:10 - 78B-005.31" at bounding box center [549, 81] width 127 height 28
click at [203, 113] on div "Tuy Hòa - BX Miền Tây [DATE] 18:10 - 78B-005.31" at bounding box center [350, 89] width 549 height 46
click at [198, 87] on span "Tuy Hòa - BX Miền Tây" at bounding box center [209, 81] width 244 height 28
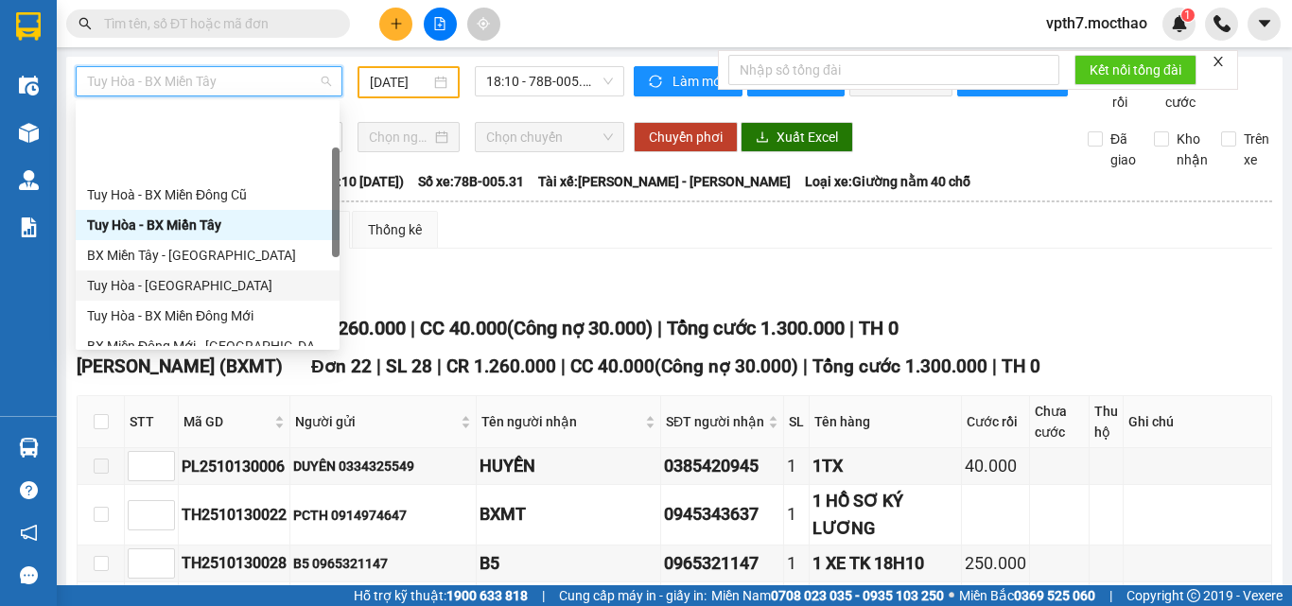
scroll to position [235, 0]
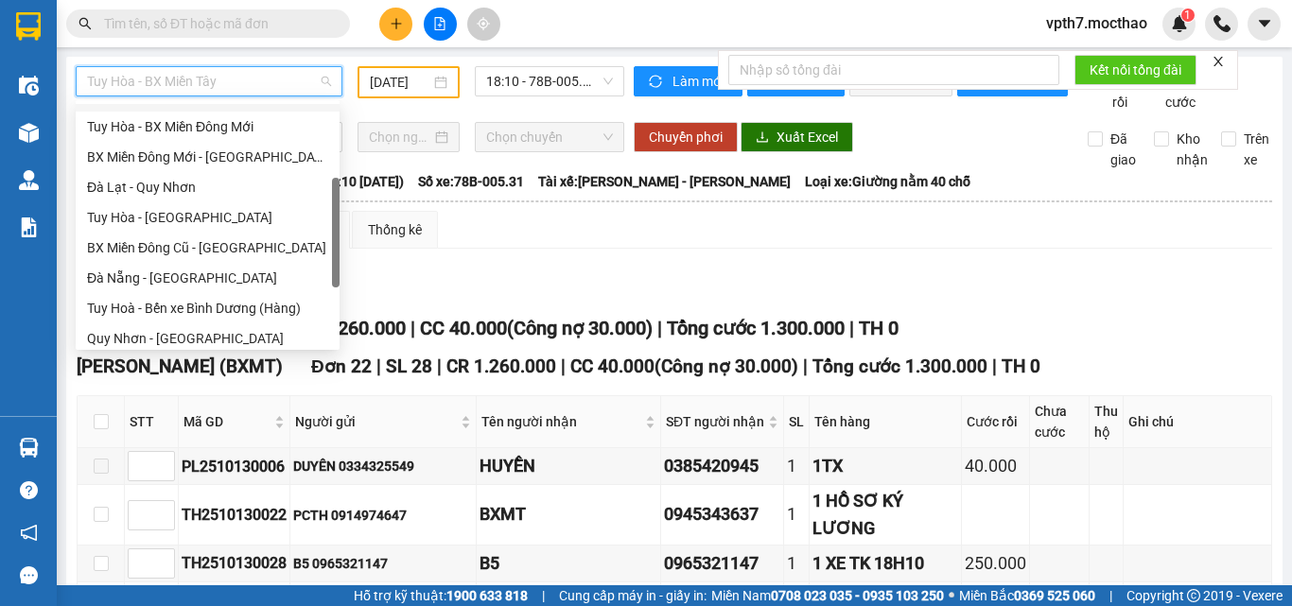
click at [181, 273] on div "Đà Nẵng - [GEOGRAPHIC_DATA]" at bounding box center [207, 278] width 241 height 21
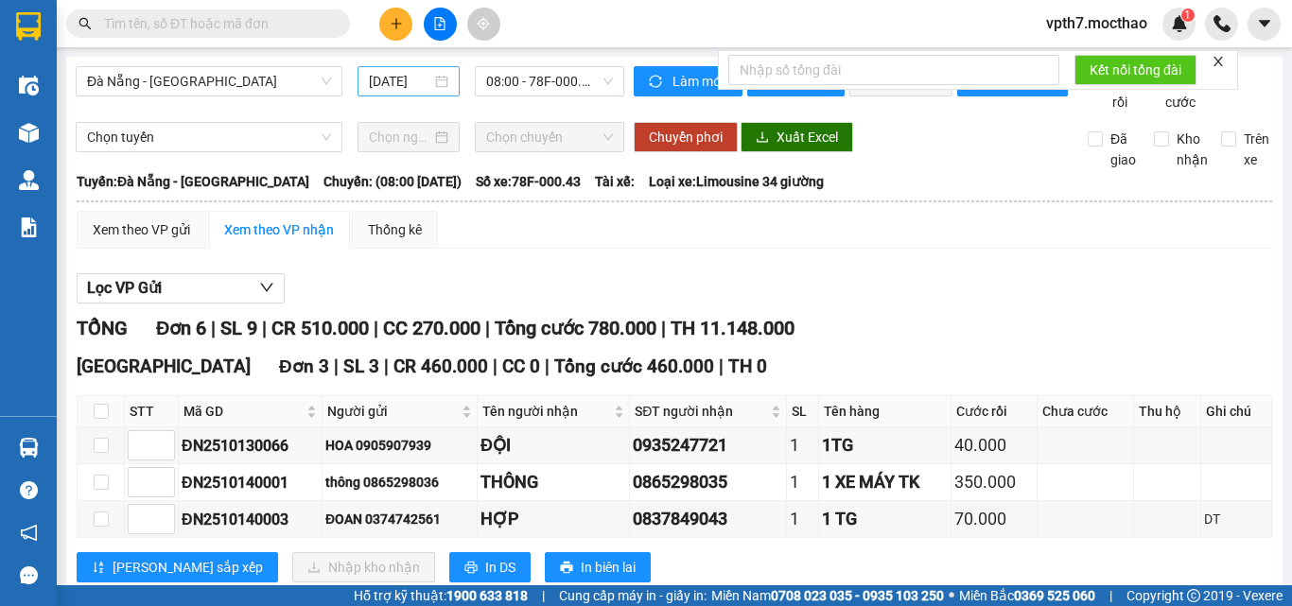
click at [428, 80] on div "[DATE]" at bounding box center [408, 81] width 79 height 21
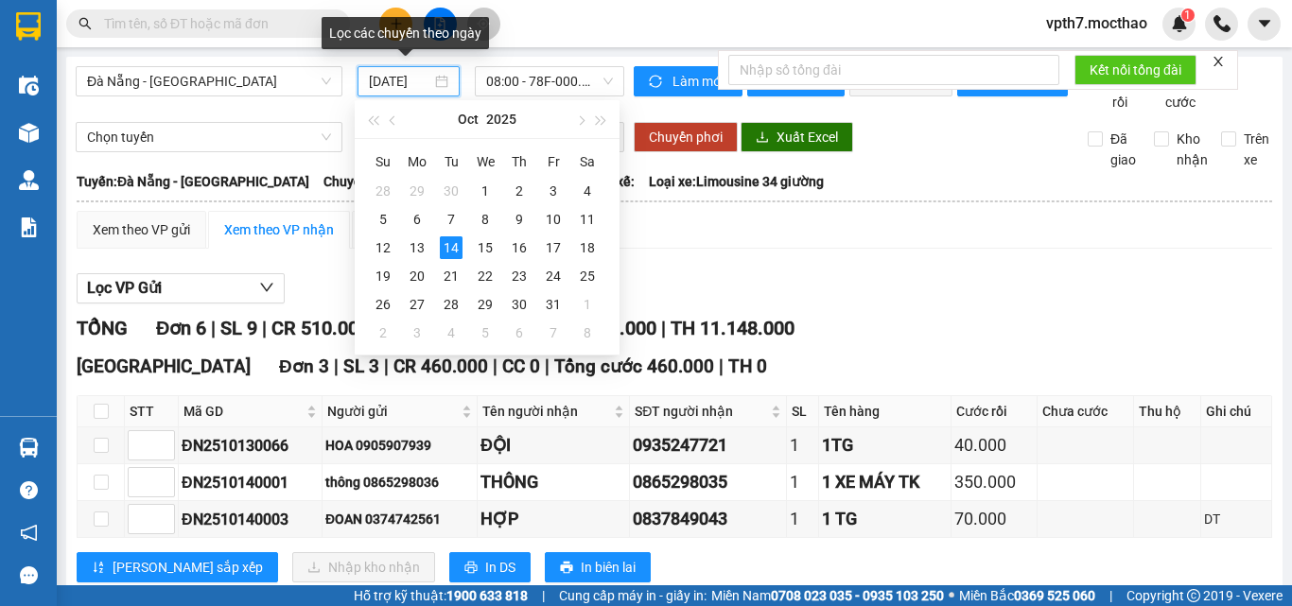
scroll to position [0, 6]
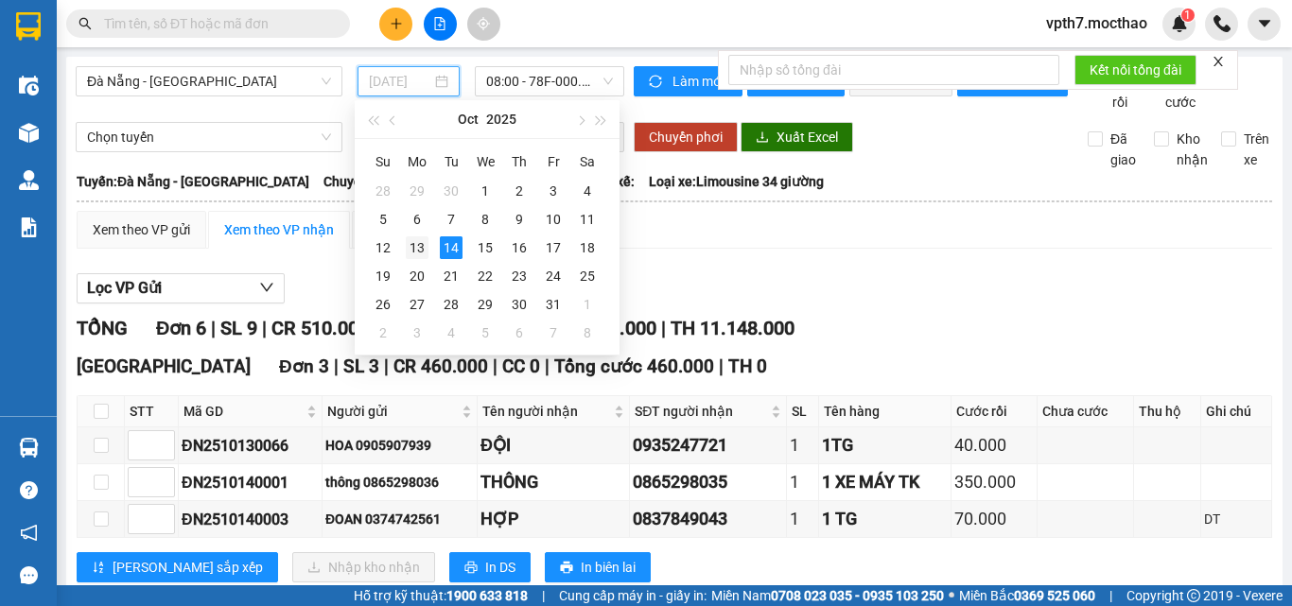
click at [413, 252] on div "13" at bounding box center [417, 247] width 23 height 23
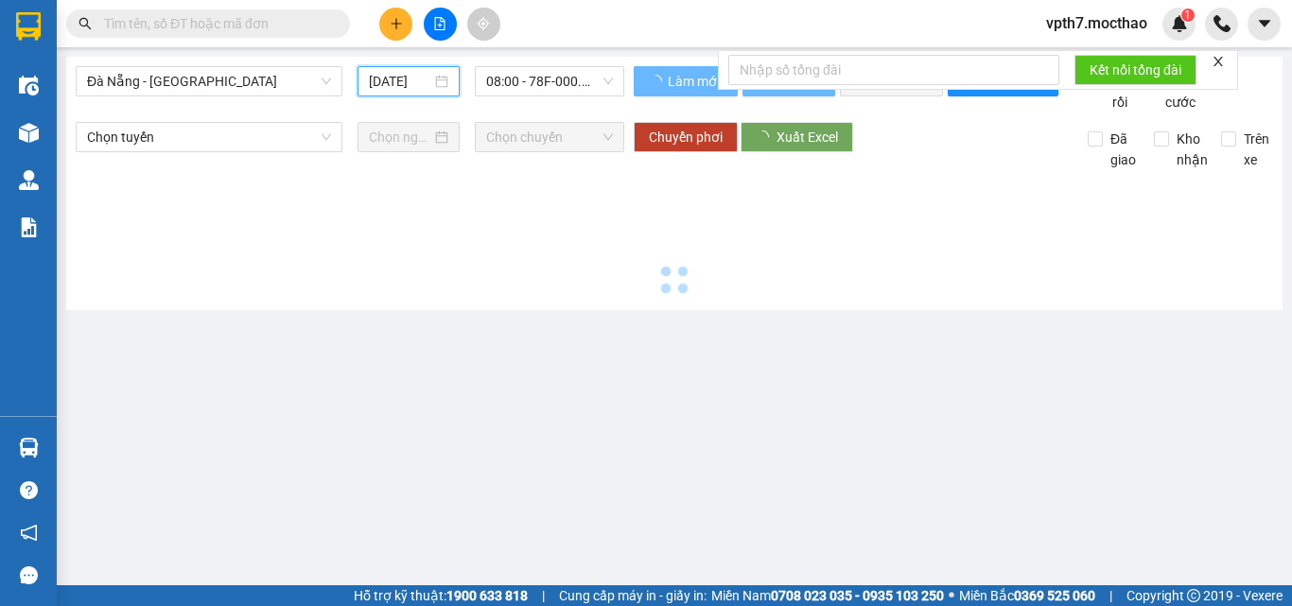
type input "[DATE]"
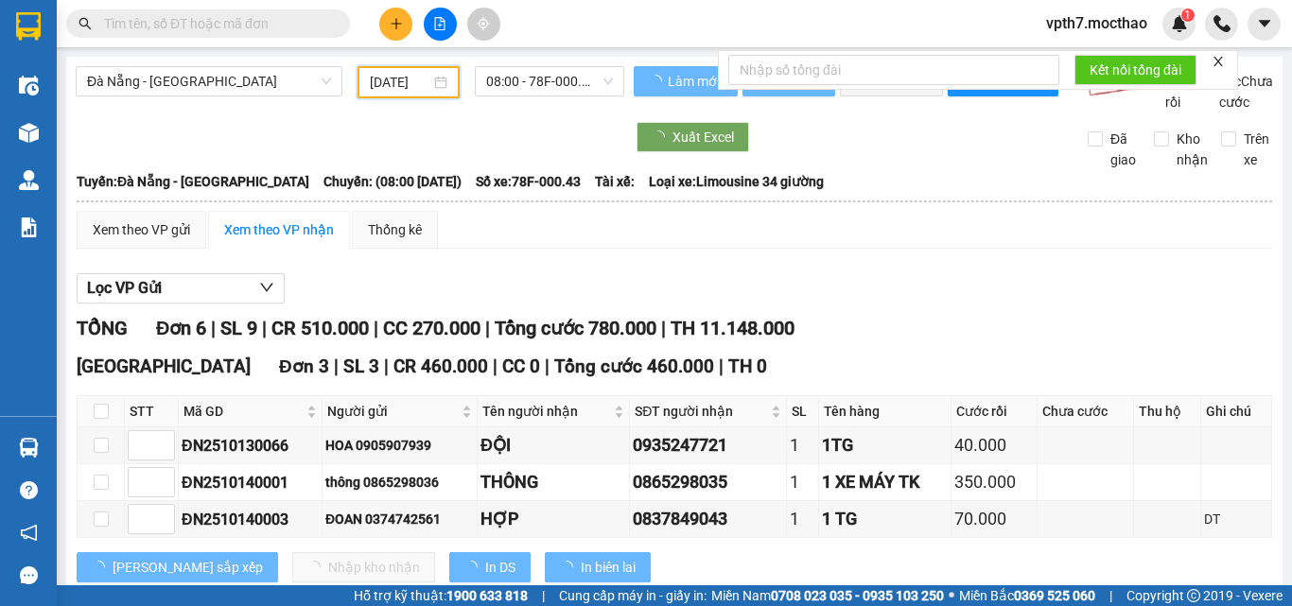
scroll to position [0, 5]
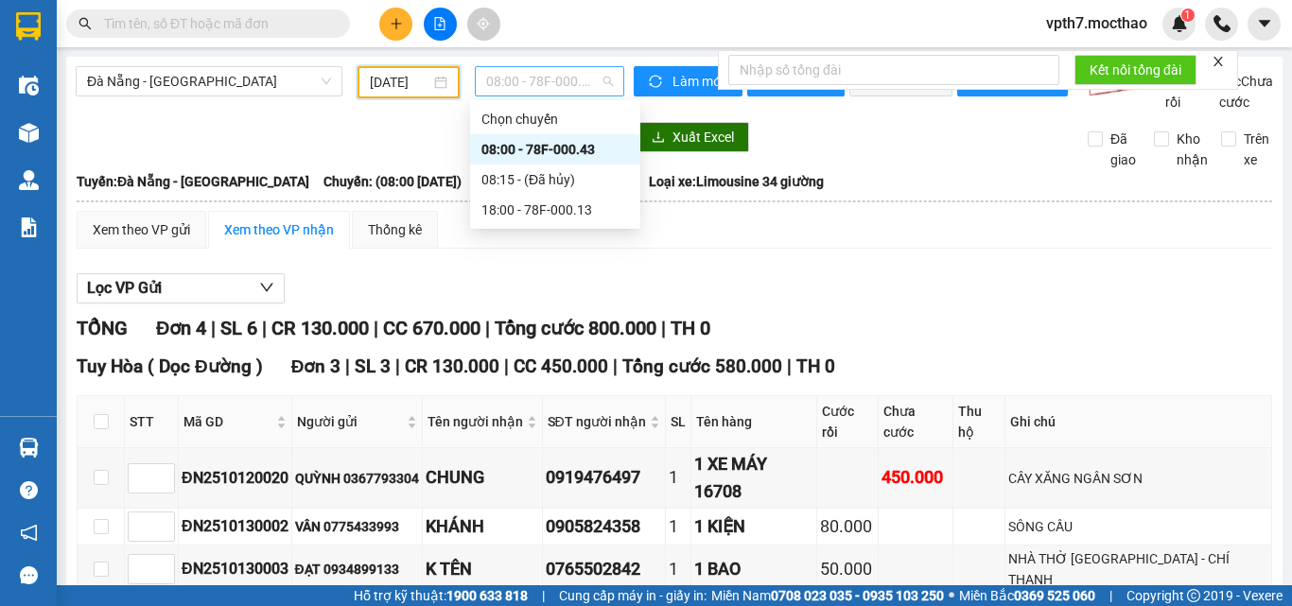
click at [501, 78] on span "08:00 - 78F-000.43" at bounding box center [549, 81] width 127 height 28
click at [545, 203] on div "18:00 - 78F-000.13" at bounding box center [555, 210] width 148 height 21
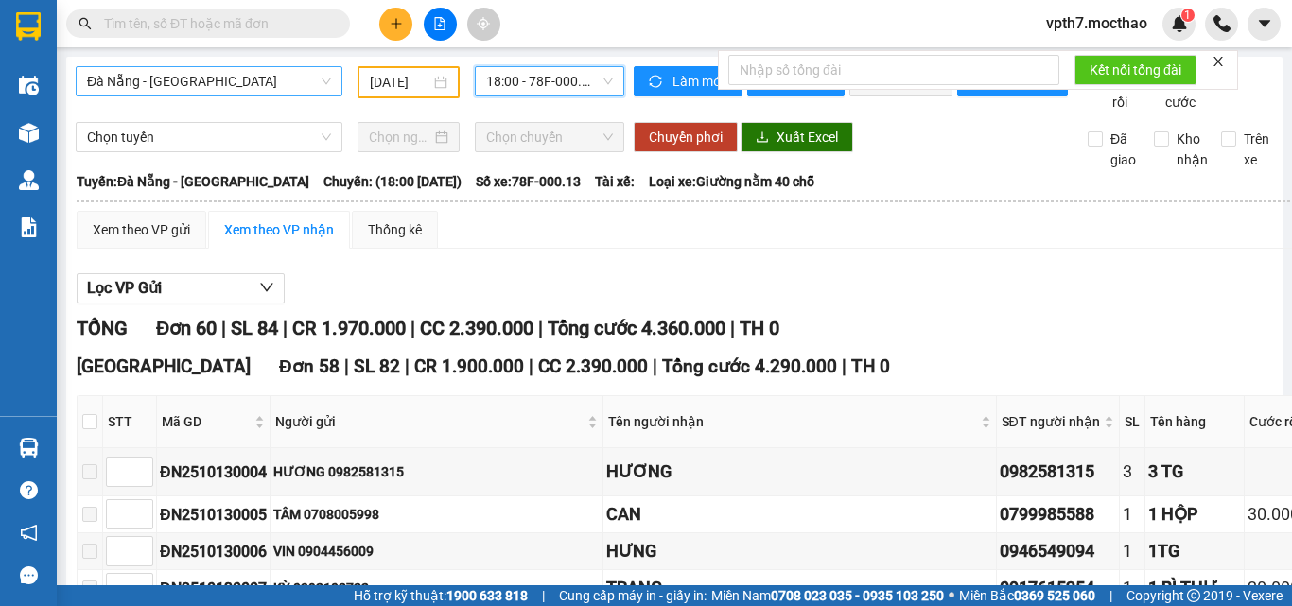
click at [154, 66] on div "Đà Nẵng - [GEOGRAPHIC_DATA]" at bounding box center [209, 81] width 267 height 30
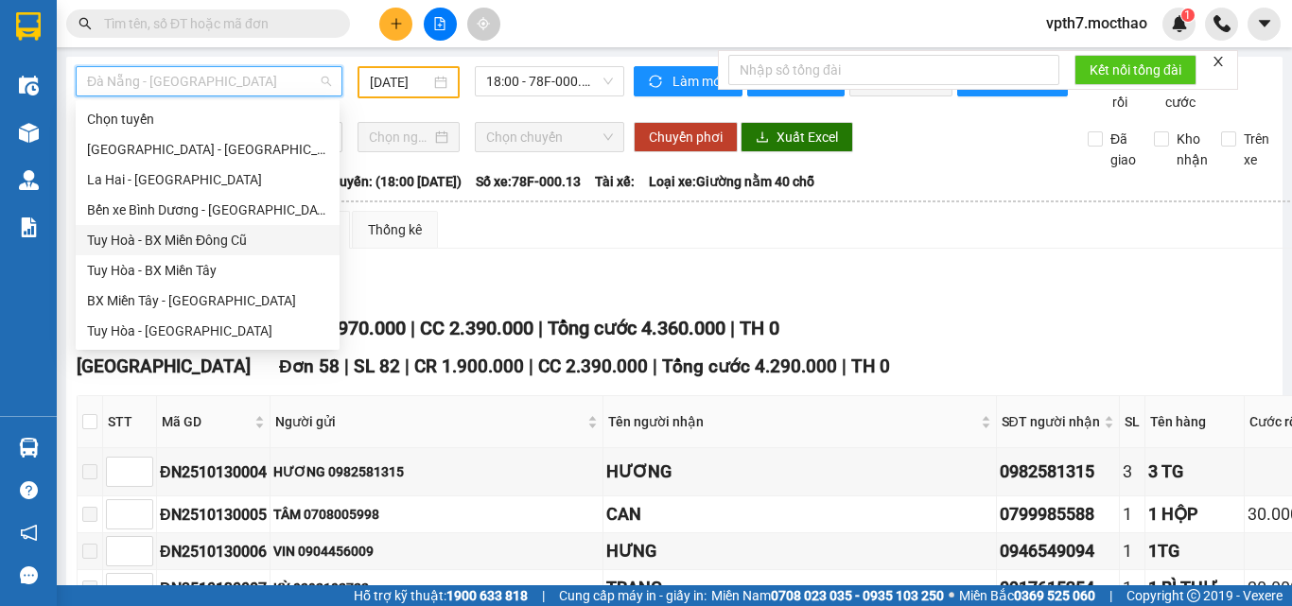
scroll to position [189, 0]
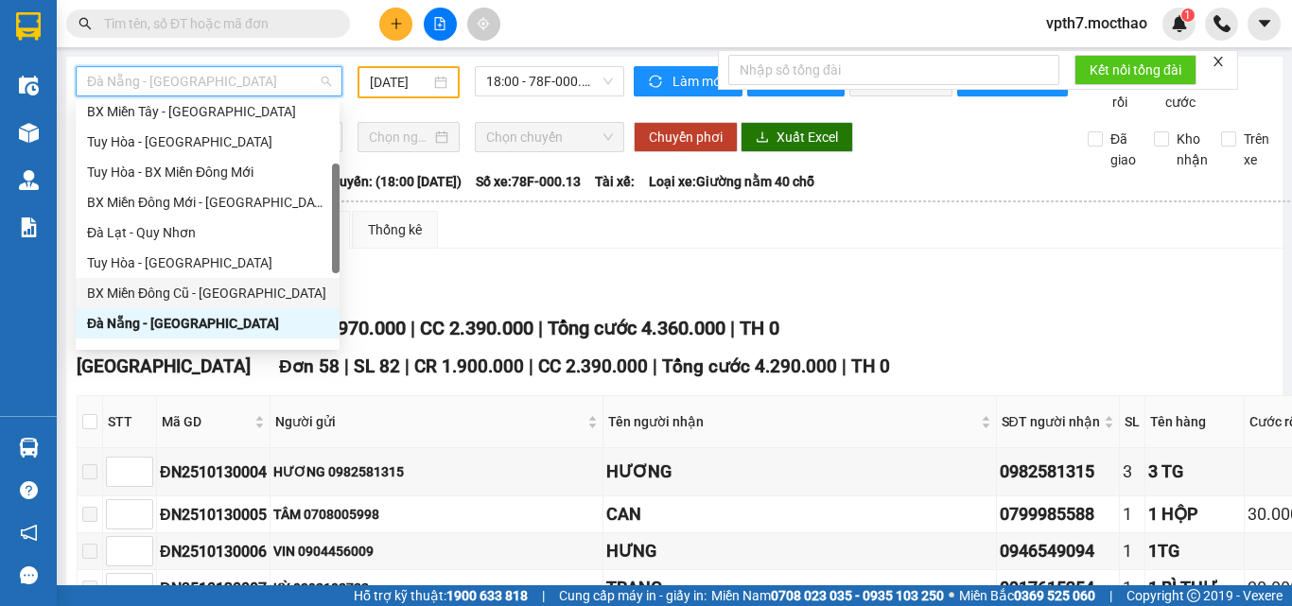
click at [188, 293] on div "BX Miền Đông Cũ - [GEOGRAPHIC_DATA]" at bounding box center [207, 293] width 241 height 21
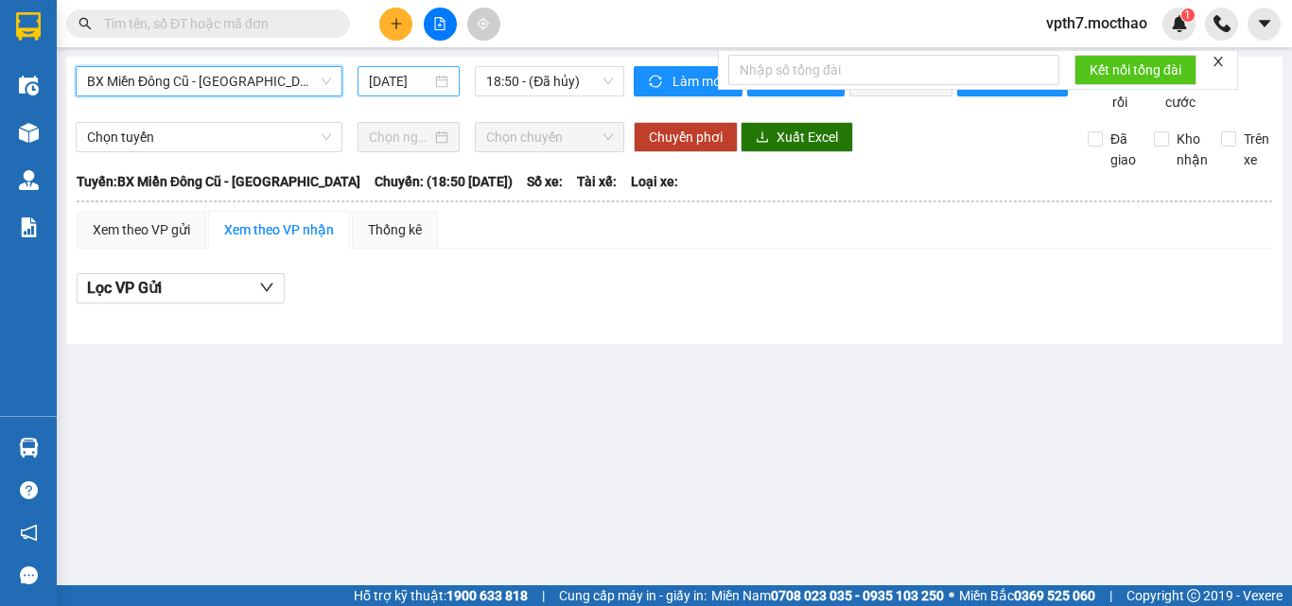
click at [403, 84] on input "[DATE]" at bounding box center [400, 81] width 62 height 21
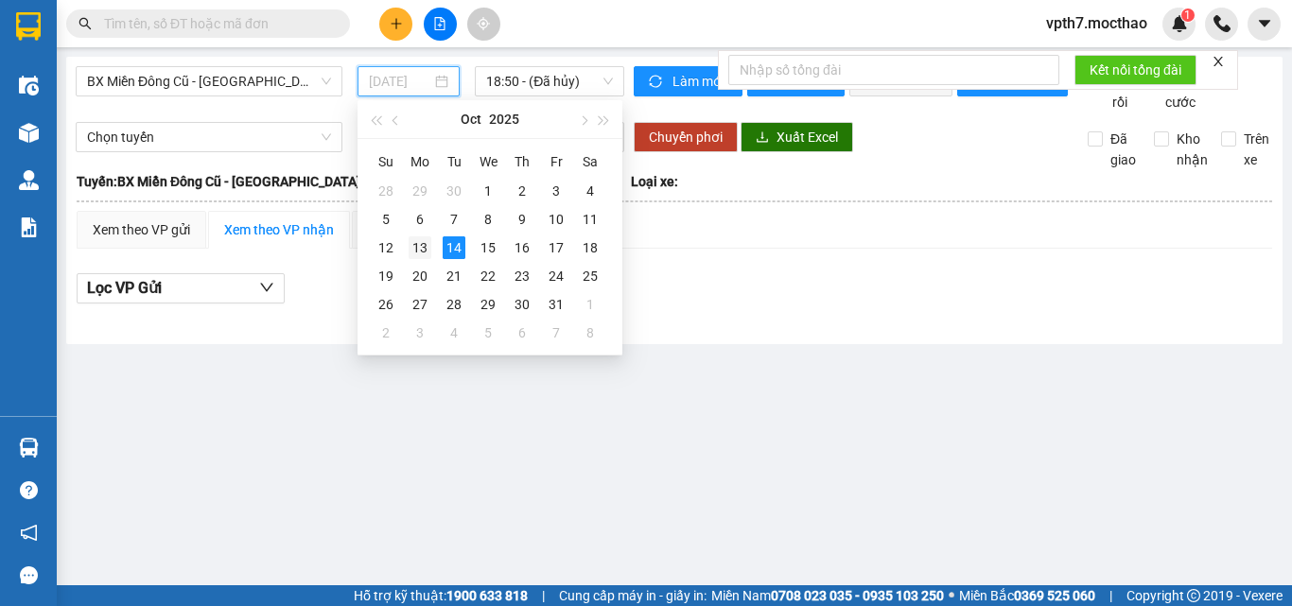
click at [429, 250] on div "13" at bounding box center [420, 247] width 23 height 23
type input "[DATE]"
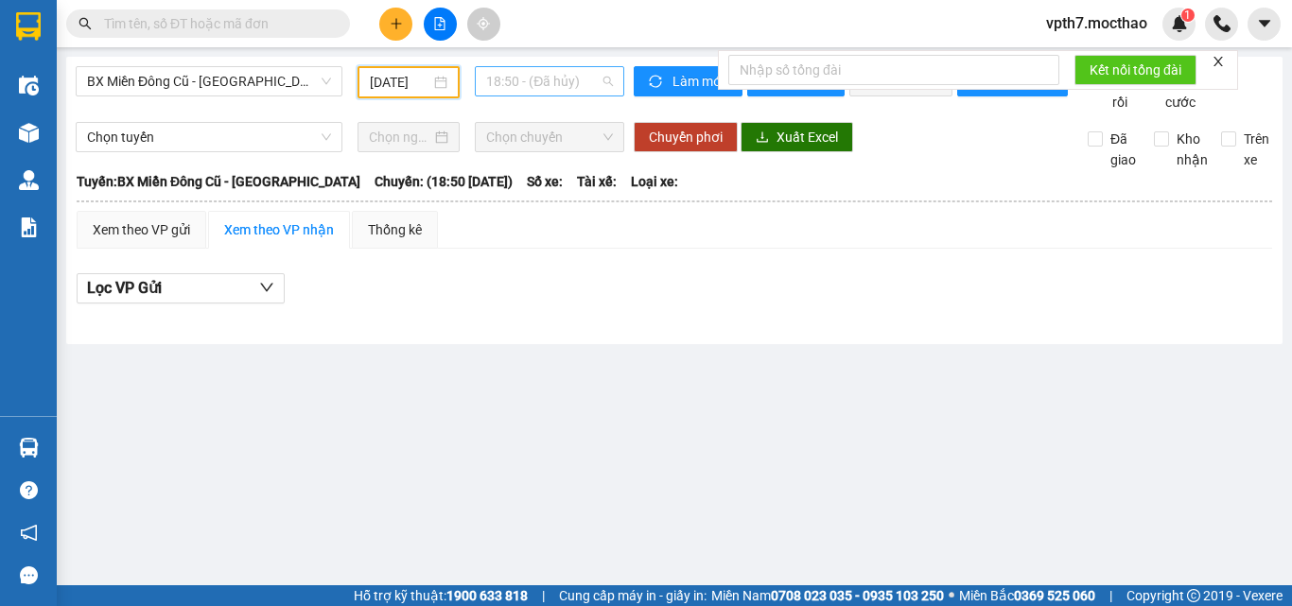
click at [534, 88] on span "18:50 - (Đã hủy)" at bounding box center [549, 81] width 127 height 28
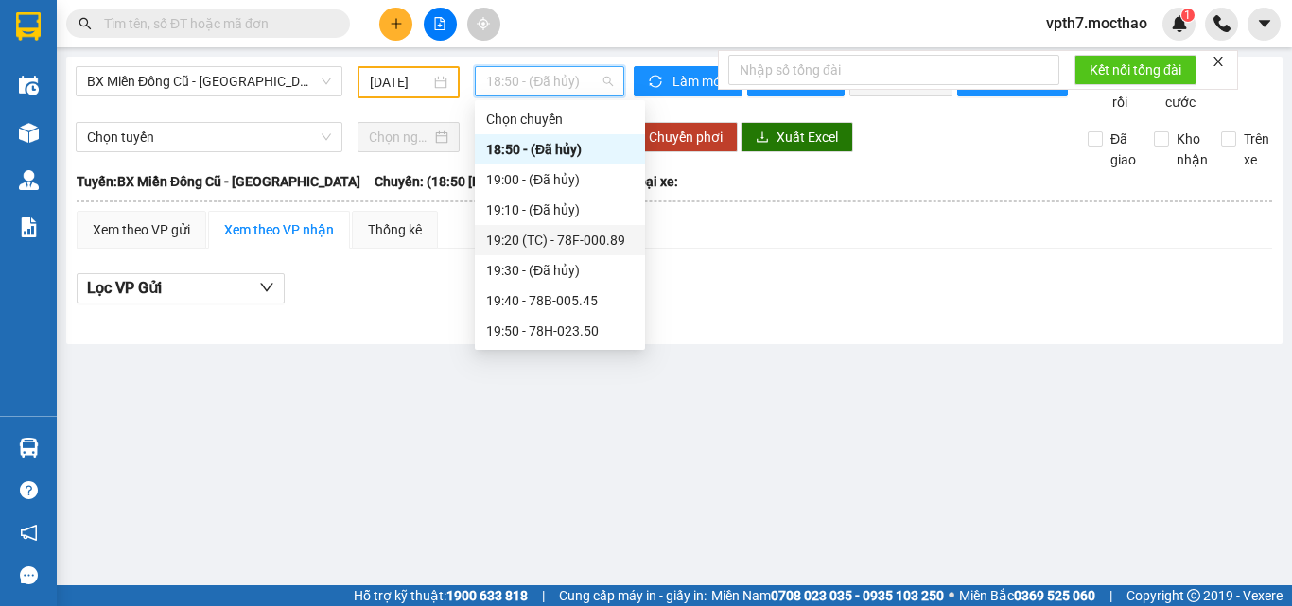
click at [549, 248] on div "19:20 (TC) - 78F-000.89" at bounding box center [560, 240] width 148 height 21
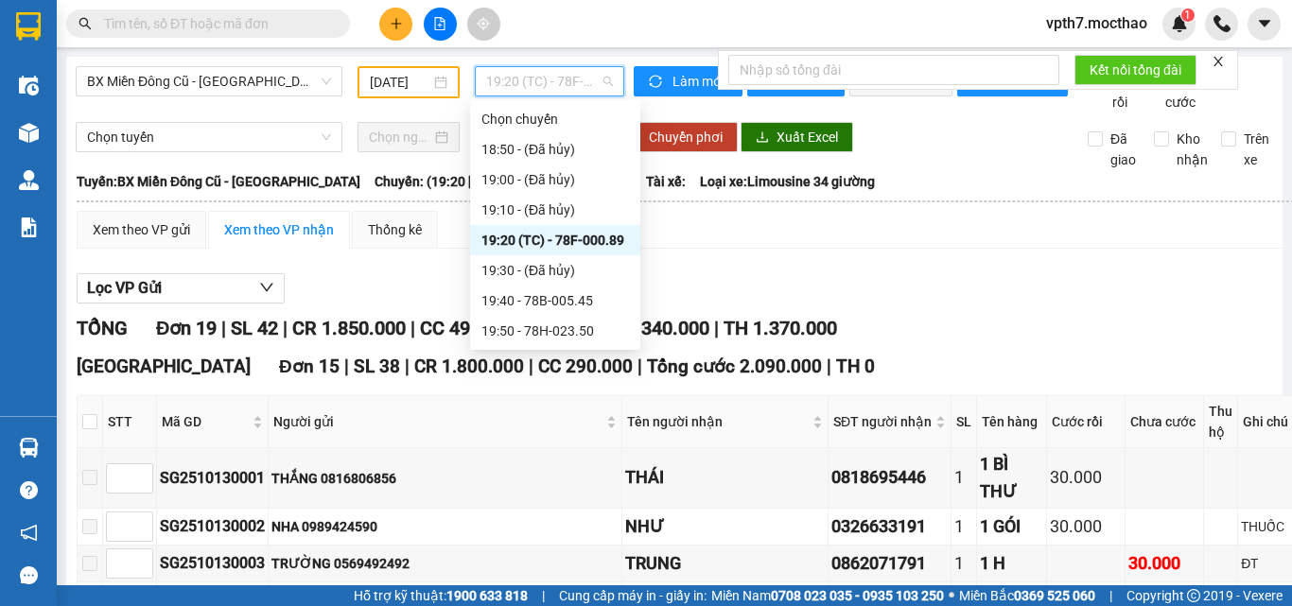
click at [564, 83] on span "19:20 (TC) - 78F-000.89" at bounding box center [549, 81] width 127 height 28
click at [544, 311] on div "19:40 - 78B-005.45" at bounding box center [555, 301] width 170 height 30
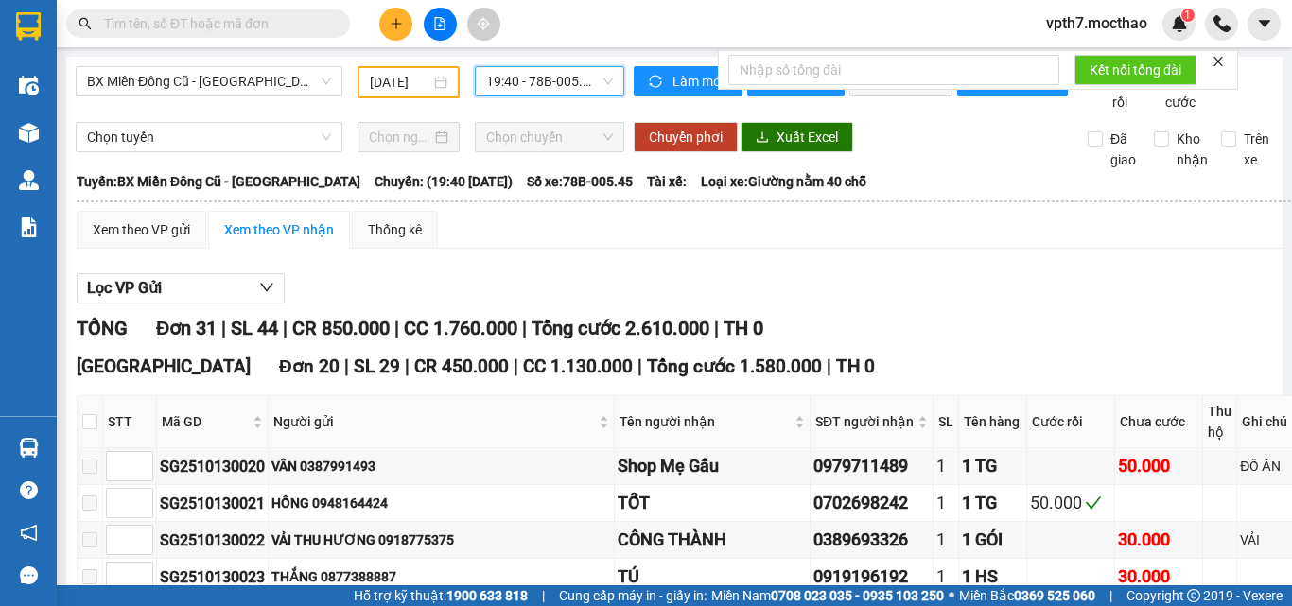
click at [594, 75] on span "19:40 - 78B-005.45" at bounding box center [549, 81] width 127 height 28
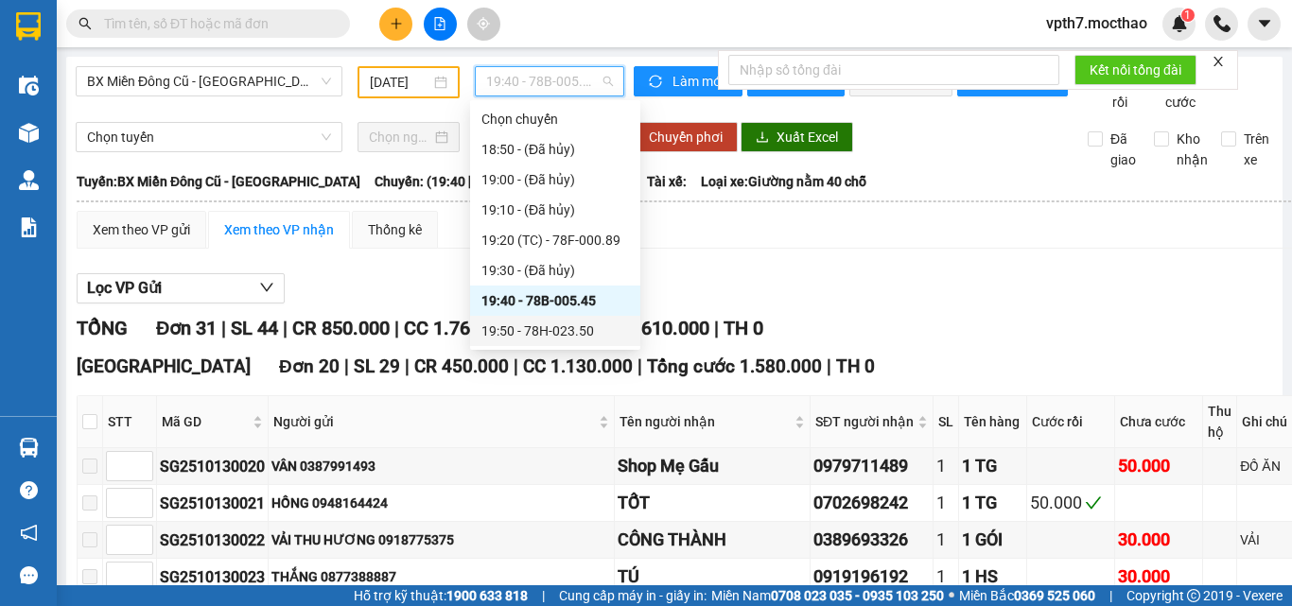
click at [569, 328] on div "19:50 - 78H-023.50" at bounding box center [555, 331] width 148 height 21
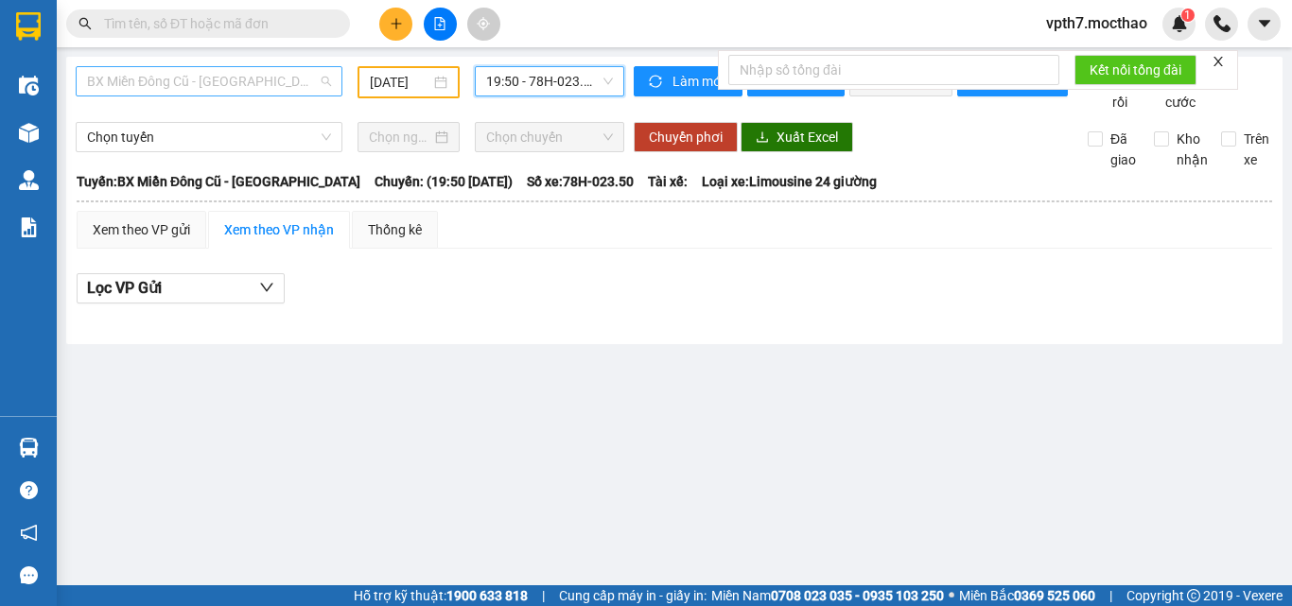
click at [277, 89] on span "BX Miền Đông Cũ - [GEOGRAPHIC_DATA]" at bounding box center [209, 81] width 244 height 28
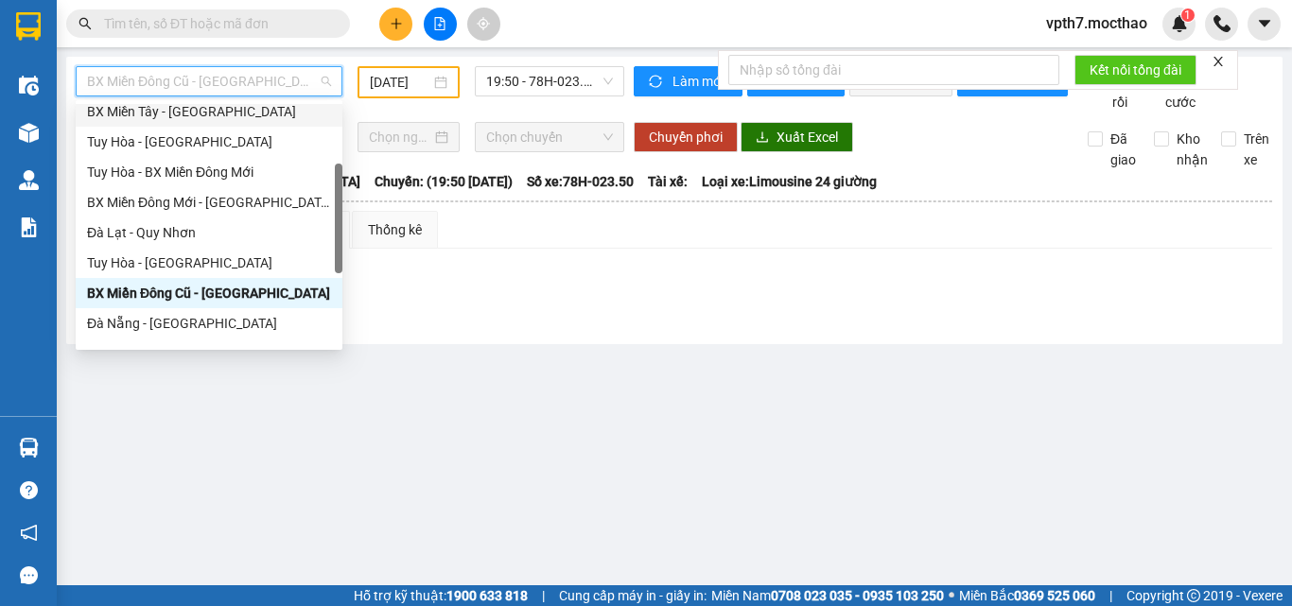
click at [191, 121] on div "BX Miền Tây - [GEOGRAPHIC_DATA]" at bounding box center [209, 111] width 244 height 21
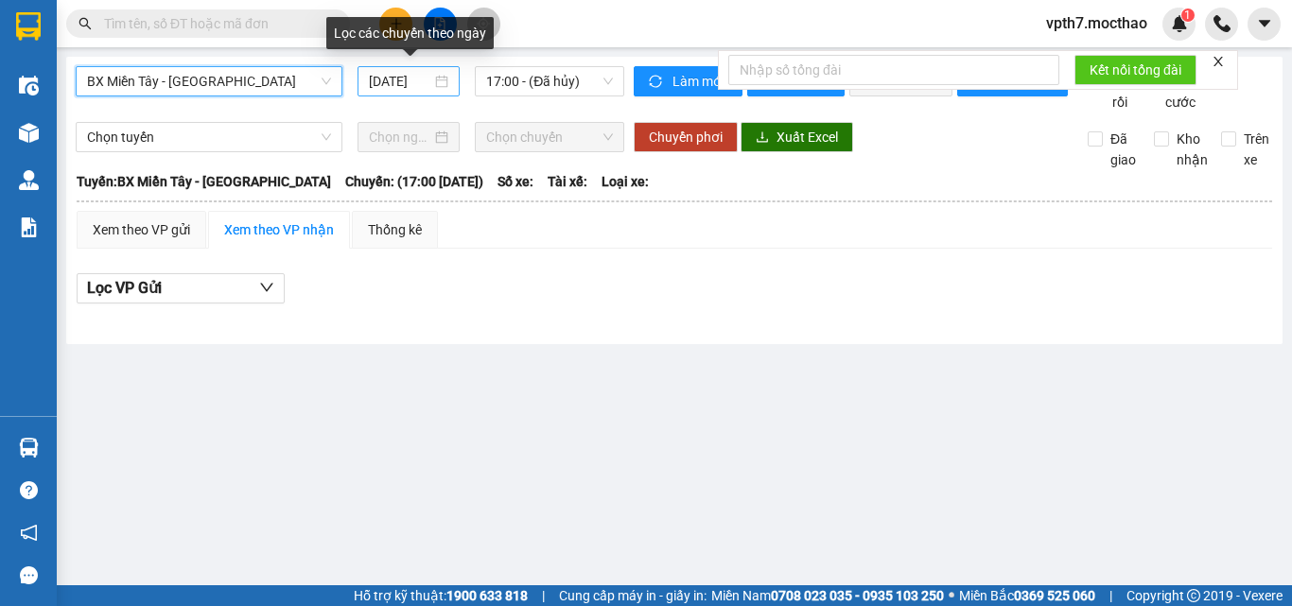
click at [388, 92] on div "[DATE]" at bounding box center [408, 81] width 102 height 30
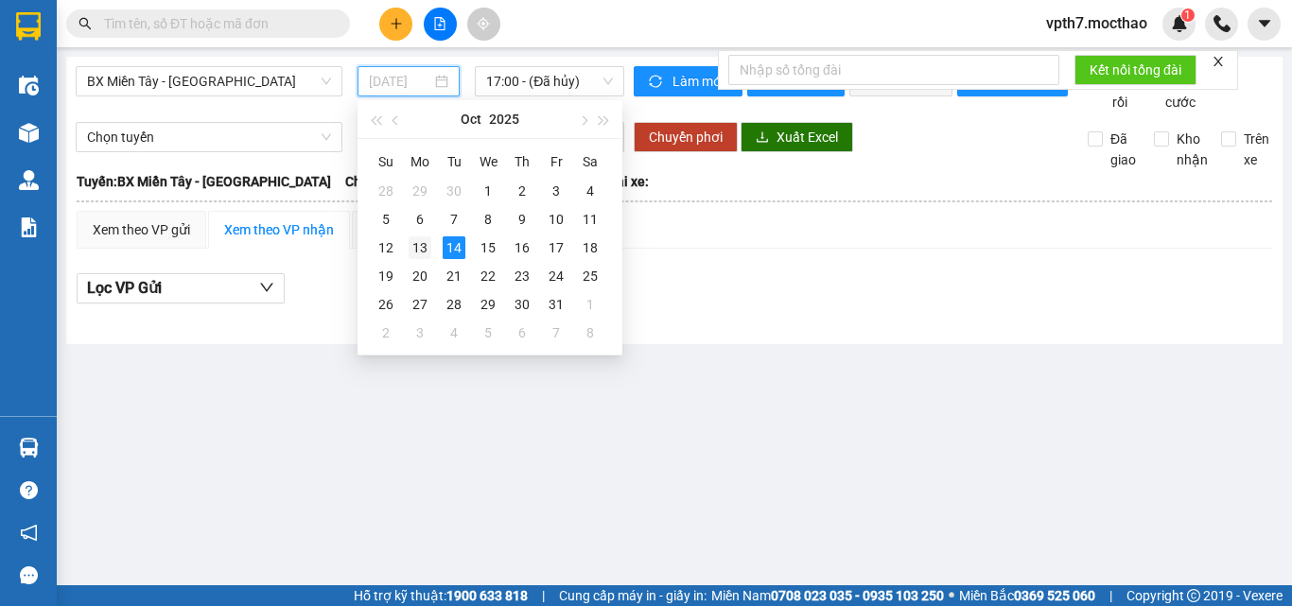
click at [412, 250] on div "13" at bounding box center [420, 247] width 23 height 23
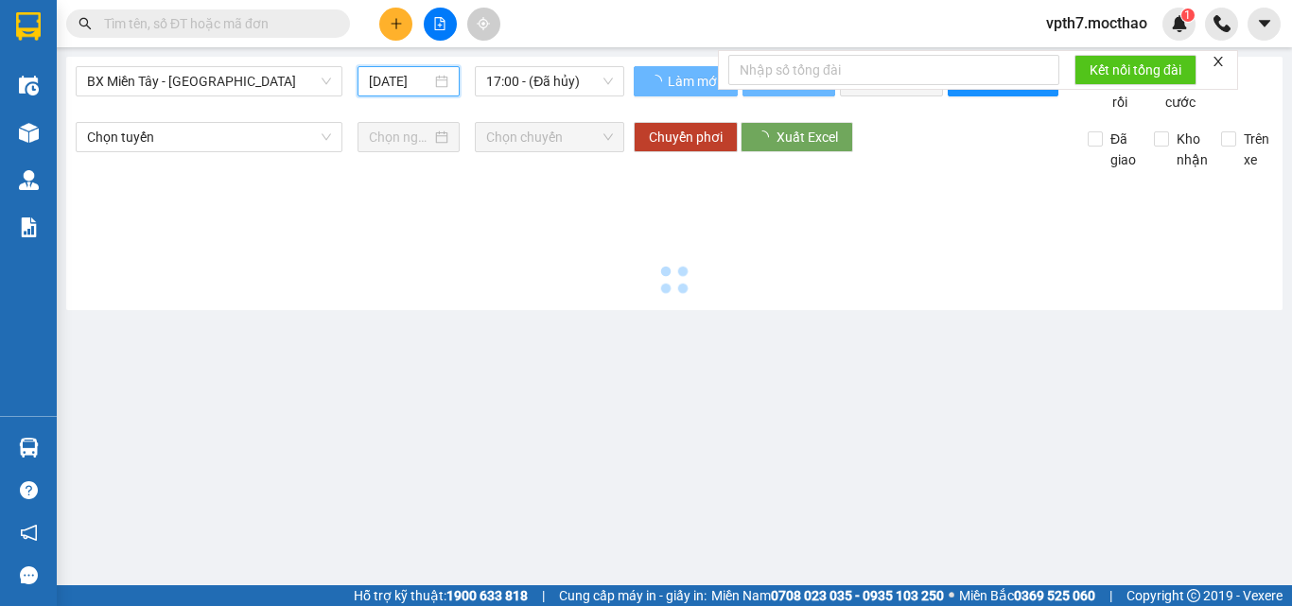
type input "[DATE]"
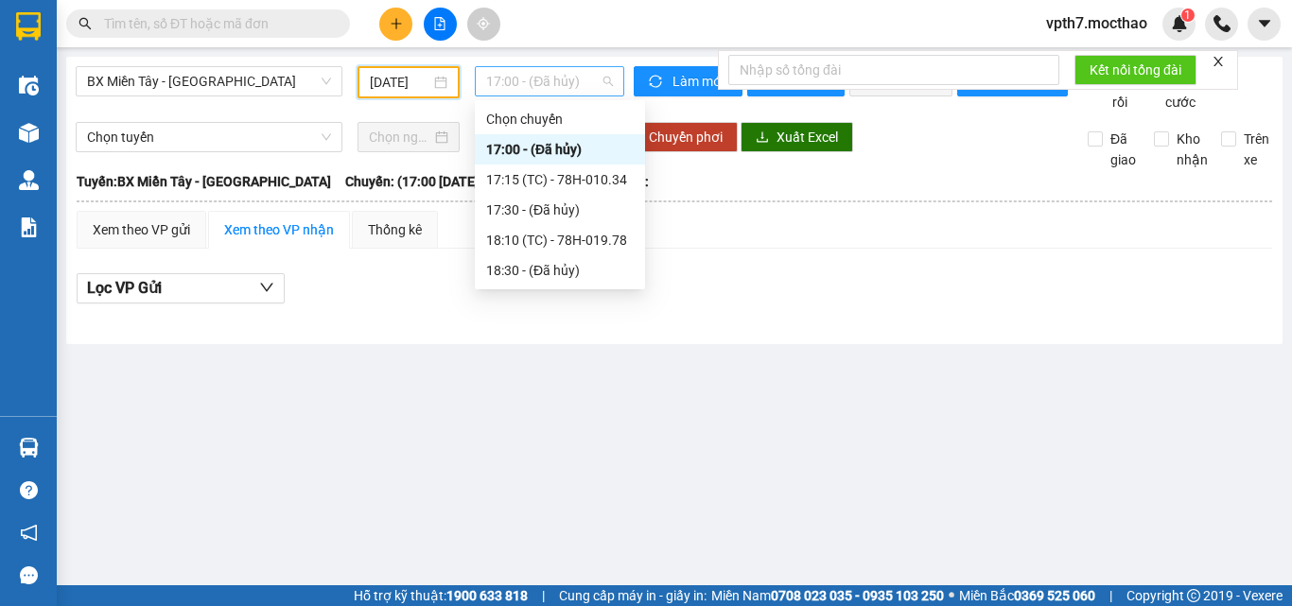
click at [554, 76] on span "17:00 - (Đã hủy)" at bounding box center [549, 81] width 127 height 28
click at [587, 166] on div "17:15 (TC) - 78H-010.34" at bounding box center [560, 180] width 170 height 30
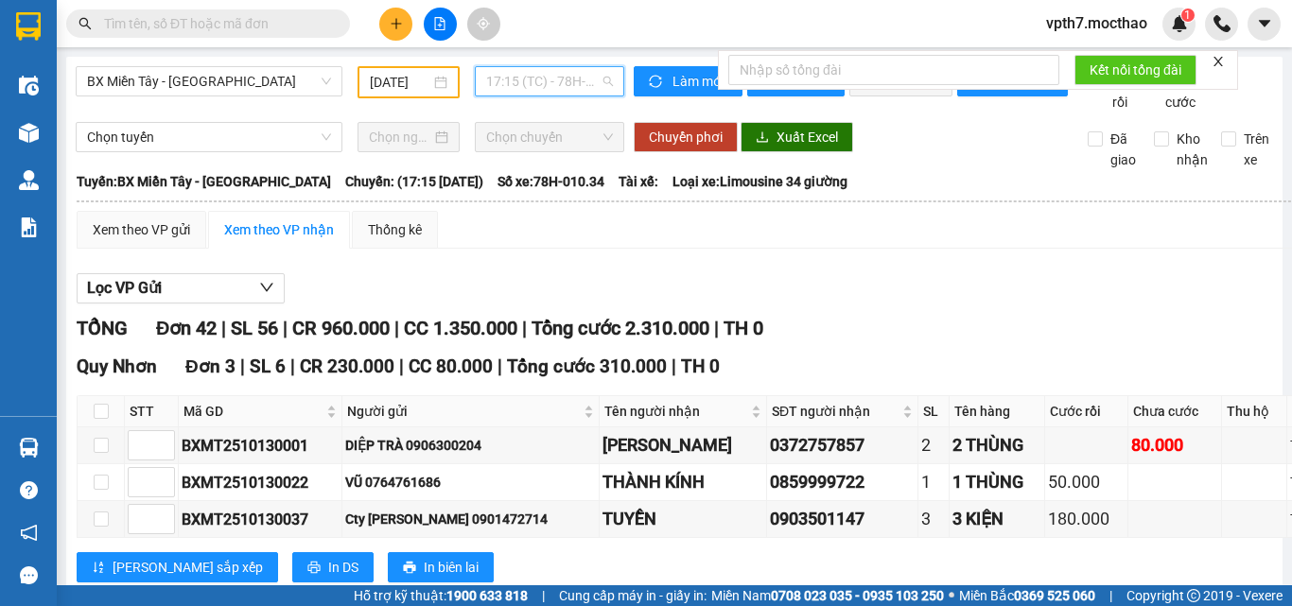
click at [563, 79] on span "17:15 (TC) - 78H-010.34" at bounding box center [549, 81] width 127 height 28
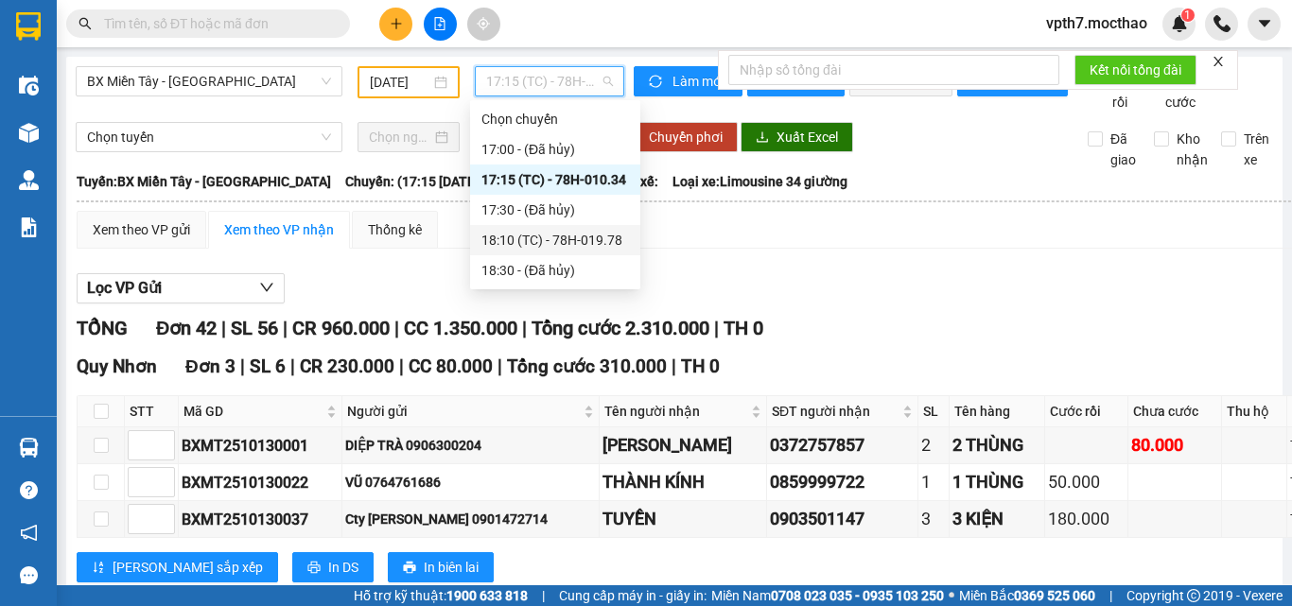
click at [559, 236] on div "18:10 (TC) - 78H-019.78" at bounding box center [555, 240] width 148 height 21
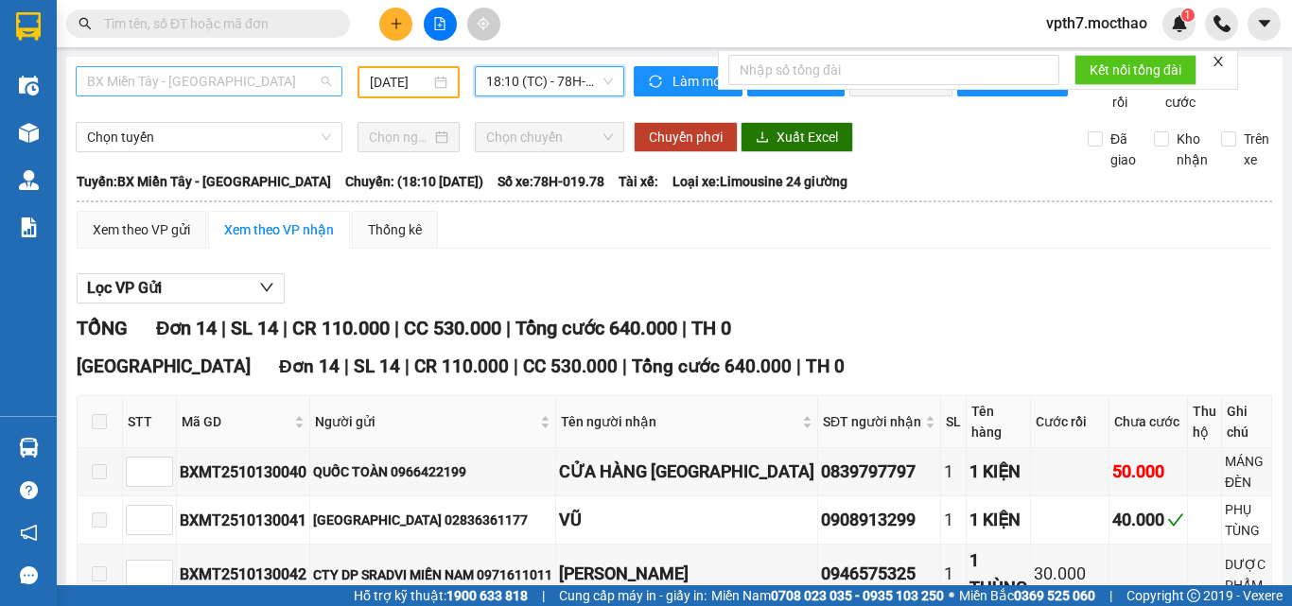
scroll to position [182, 0]
click at [237, 88] on span "BX Miền Tây - [GEOGRAPHIC_DATA]" at bounding box center [209, 81] width 244 height 28
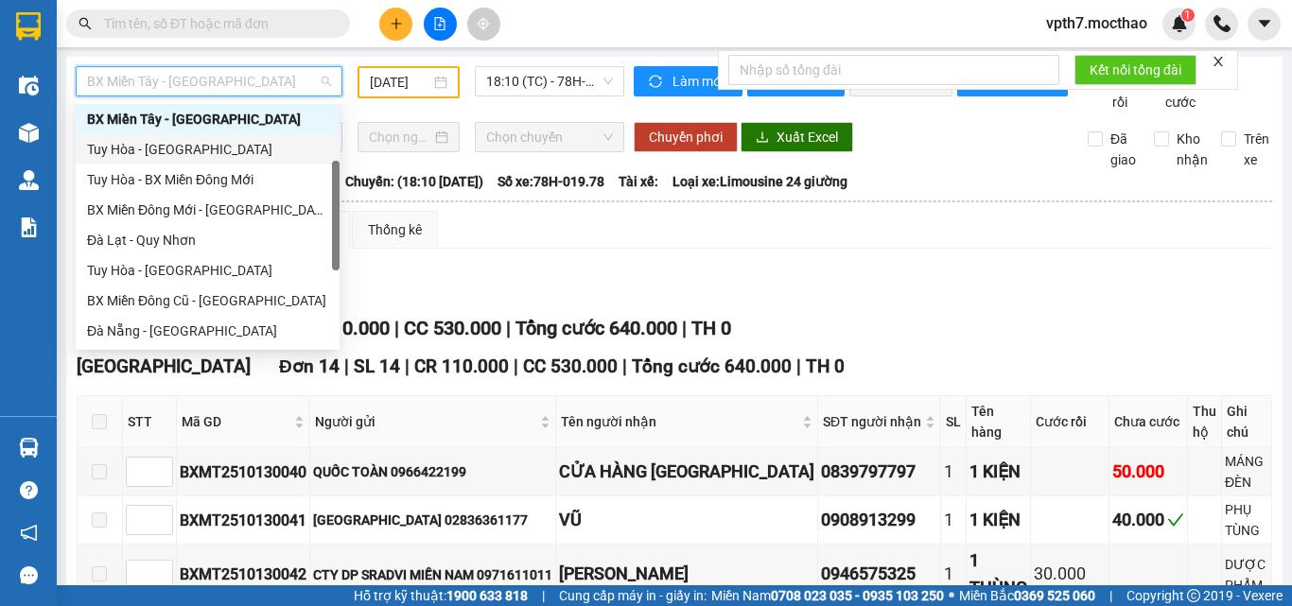
scroll to position [0, 0]
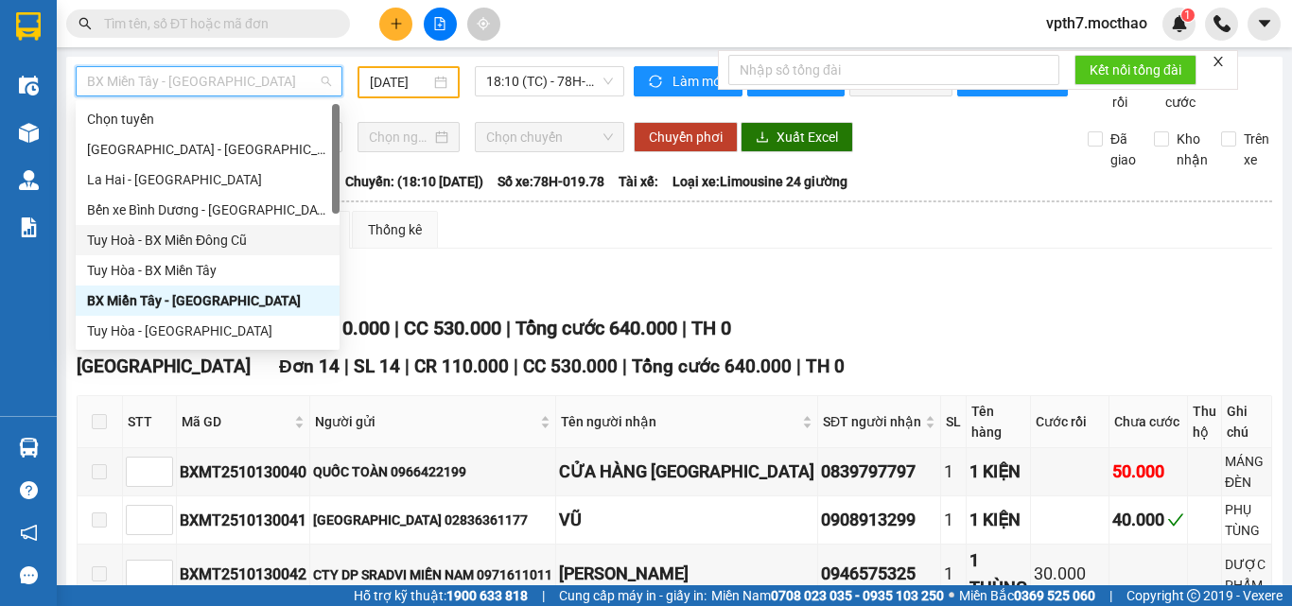
click at [223, 244] on div "Tuy Hoà - BX Miền Đông Cũ" at bounding box center [207, 240] width 241 height 21
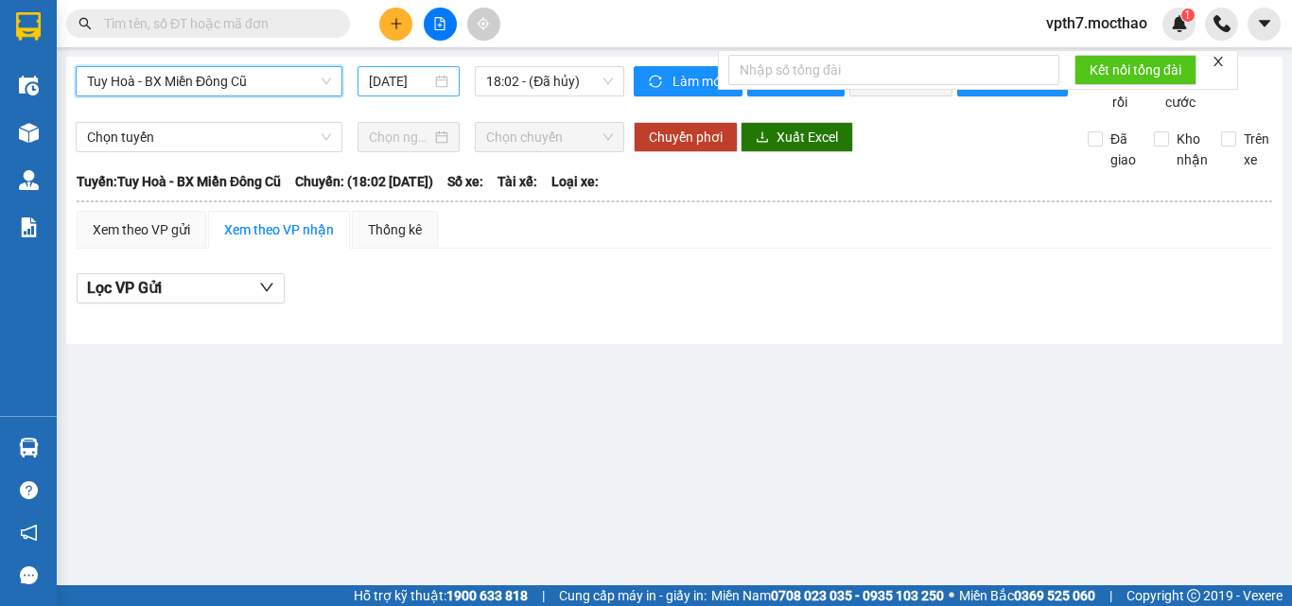
click at [410, 89] on input "[DATE]" at bounding box center [400, 81] width 62 height 21
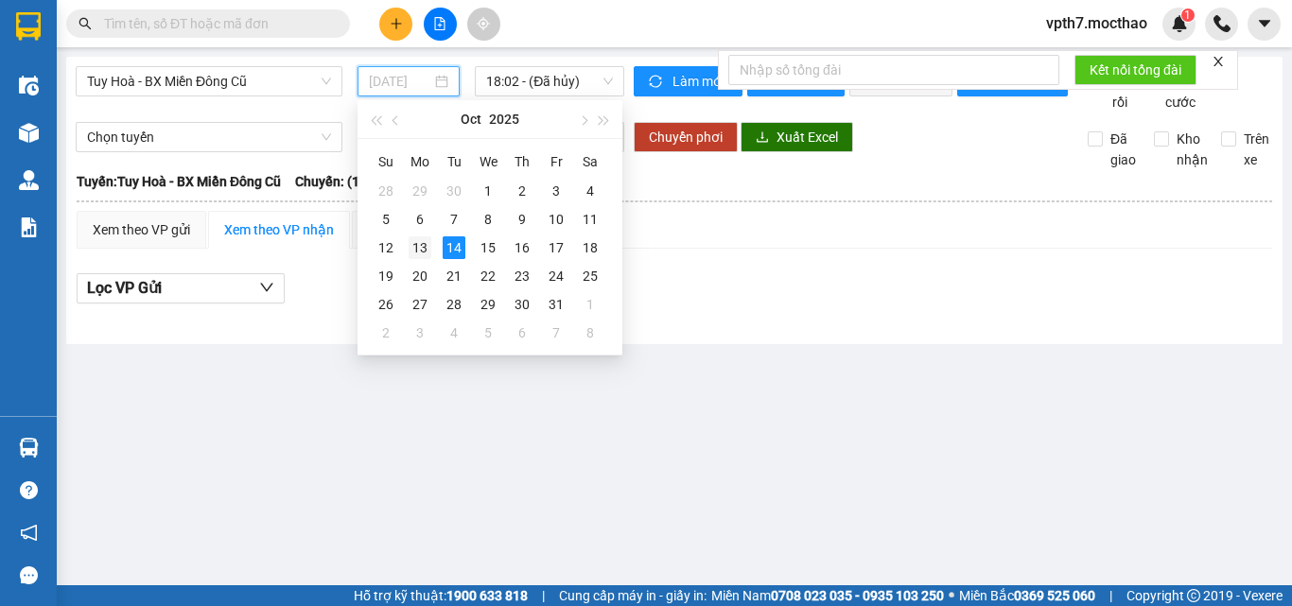
click at [413, 244] on div "13" at bounding box center [420, 247] width 23 height 23
type input "[DATE]"
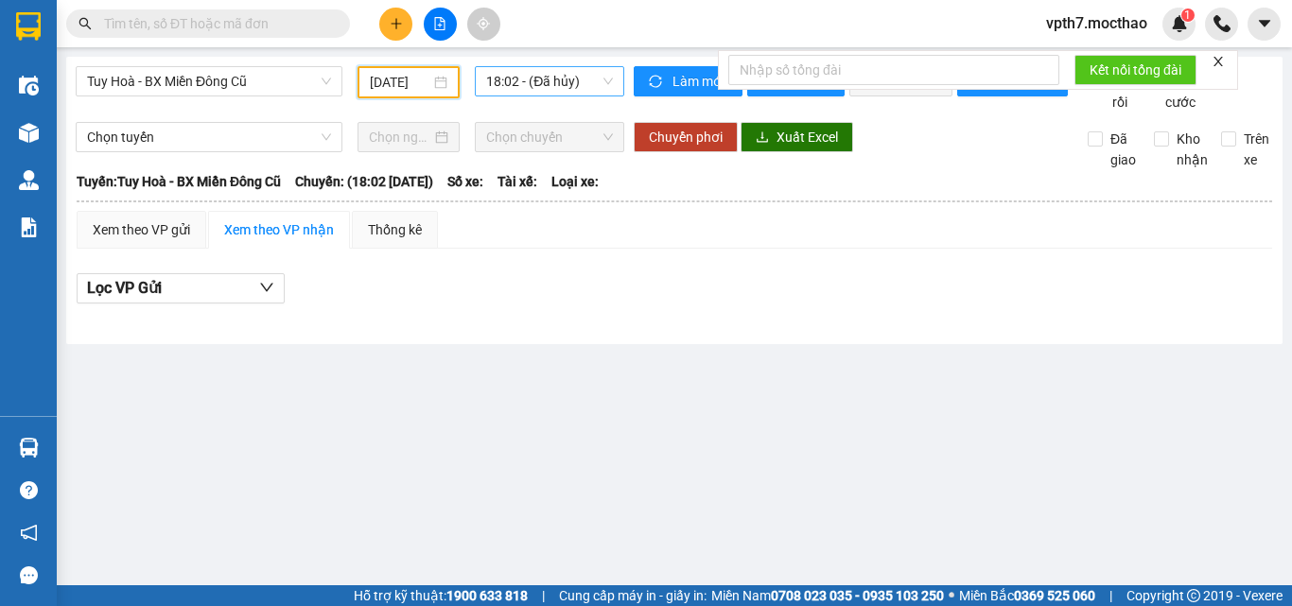
click at [523, 72] on span "18:02 - (Đã hủy)" at bounding box center [549, 81] width 127 height 28
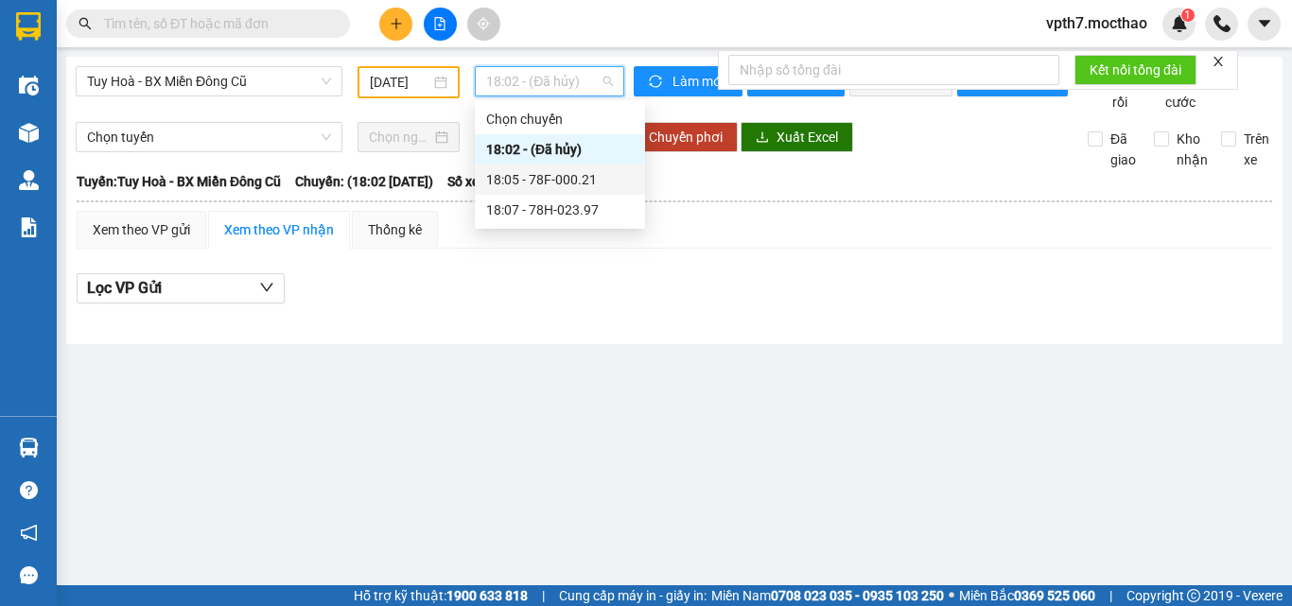
click at [555, 186] on div "18:05 - 78F-000.21" at bounding box center [560, 179] width 148 height 21
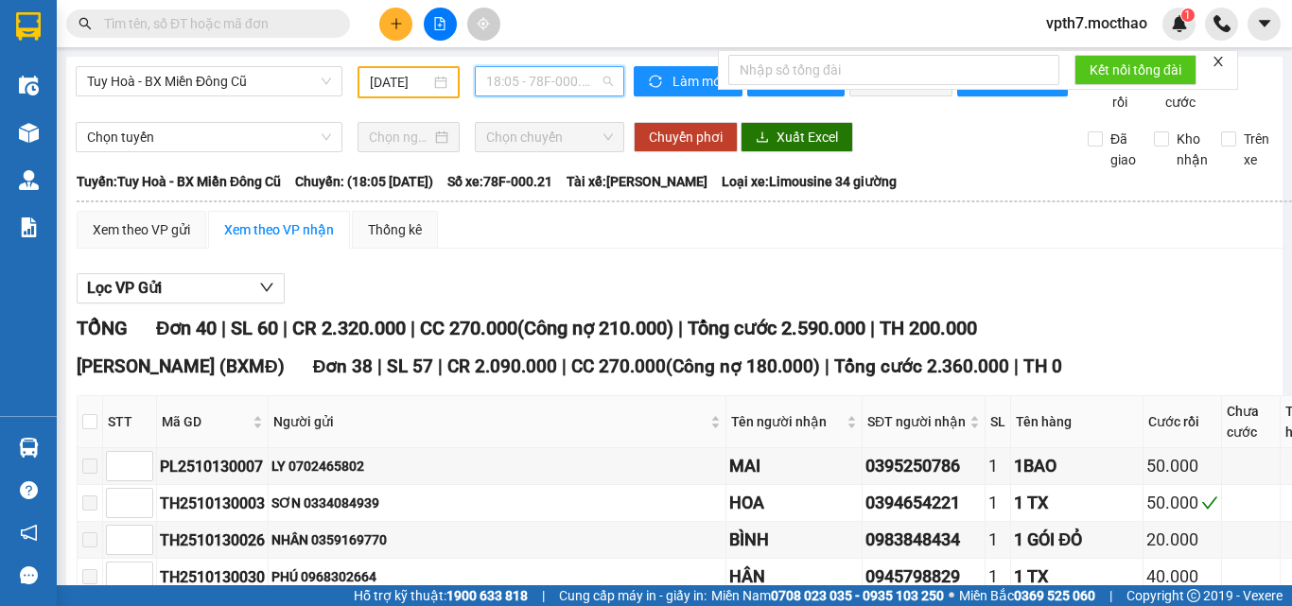
click at [567, 72] on span "18:05 - 78F-000.21" at bounding box center [549, 81] width 127 height 28
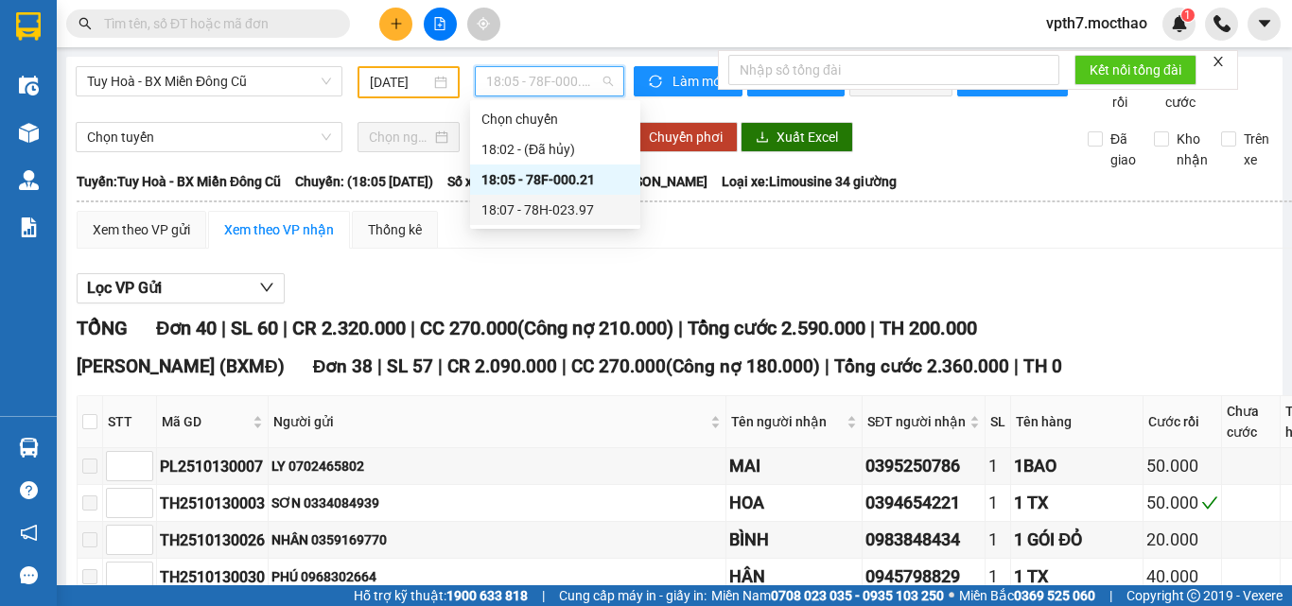
click at [554, 209] on div "18:07 - 78H-023.97" at bounding box center [555, 210] width 148 height 21
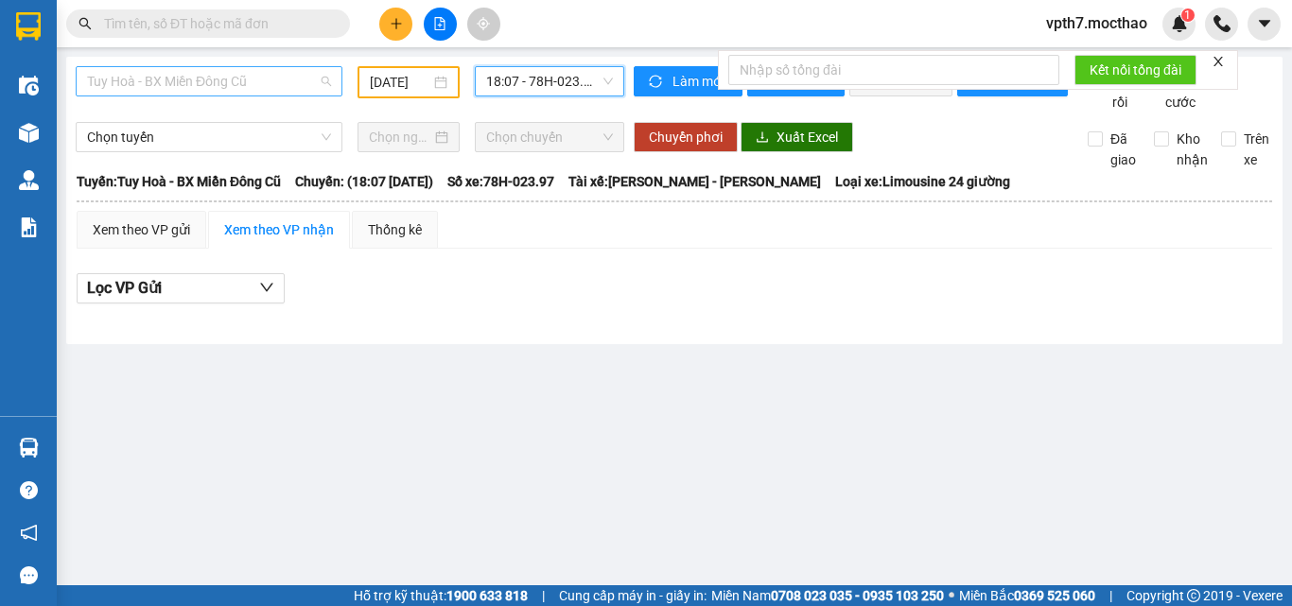
click at [236, 78] on span "Tuy Hoà - BX Miền Đông Cũ" at bounding box center [209, 81] width 244 height 28
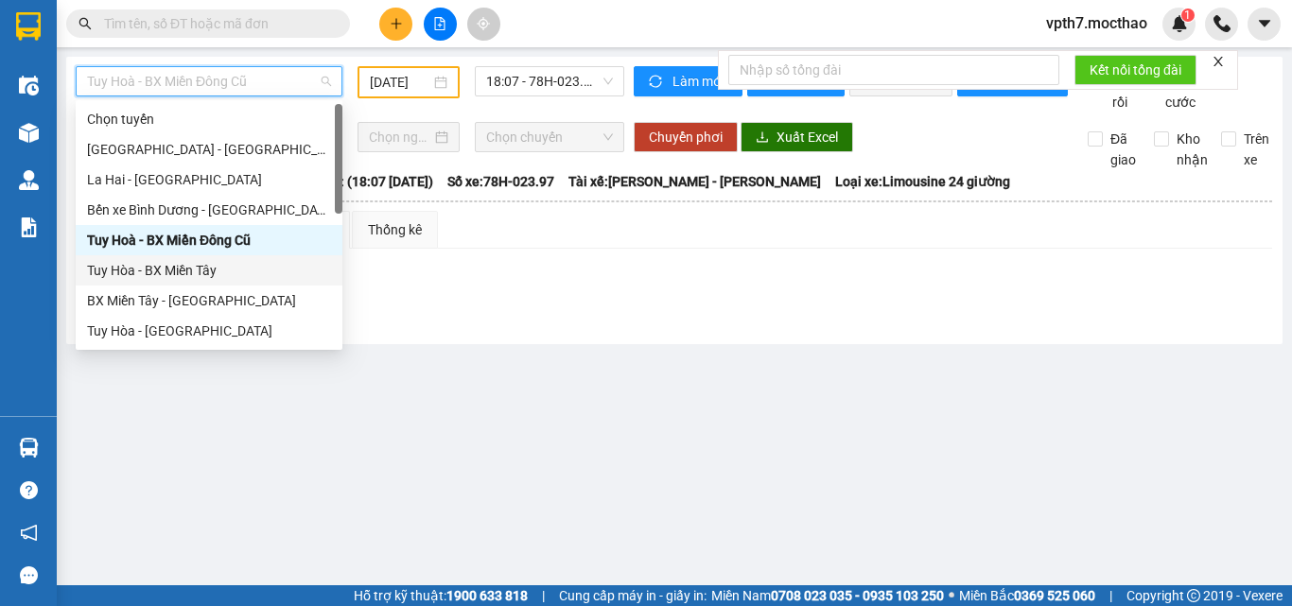
click at [149, 272] on div "Tuy Hòa - BX Miền Tây" at bounding box center [209, 270] width 244 height 21
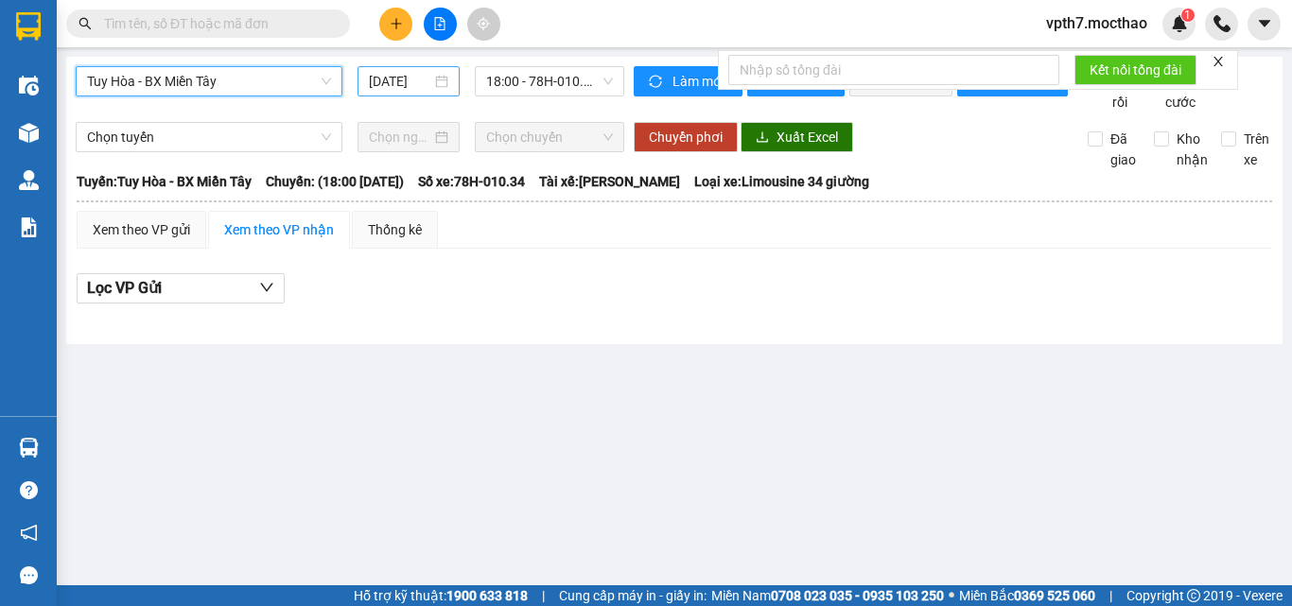
click at [414, 77] on input "[DATE]" at bounding box center [400, 81] width 62 height 21
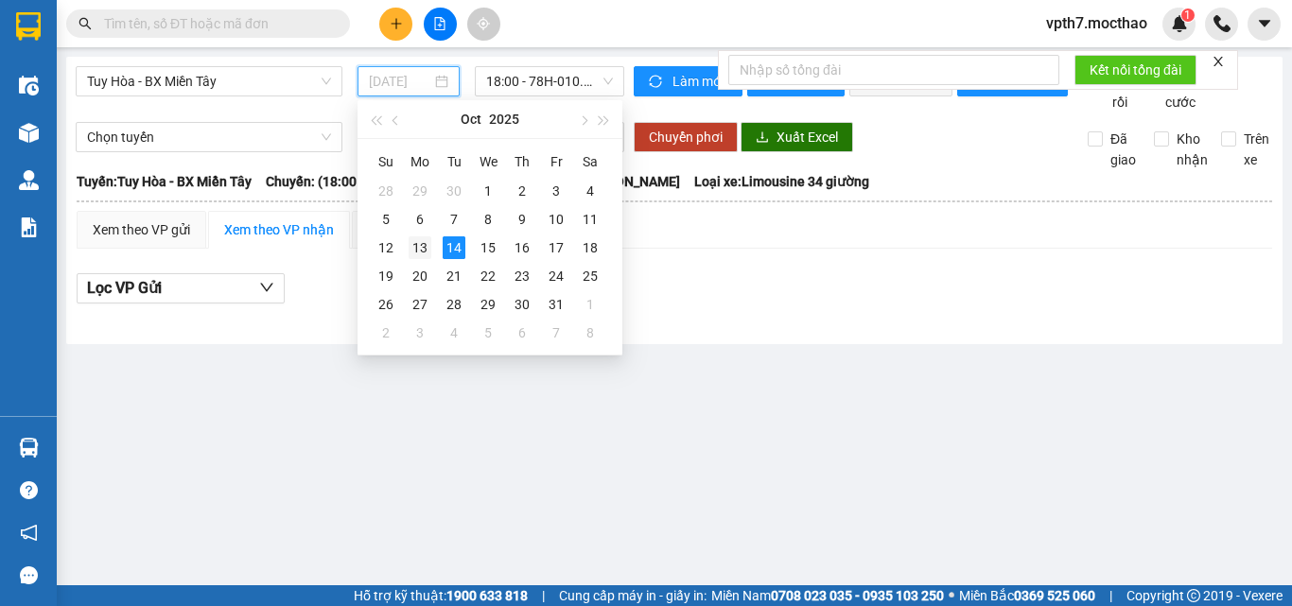
click at [425, 249] on div "13" at bounding box center [420, 247] width 23 height 23
type input "[DATE]"
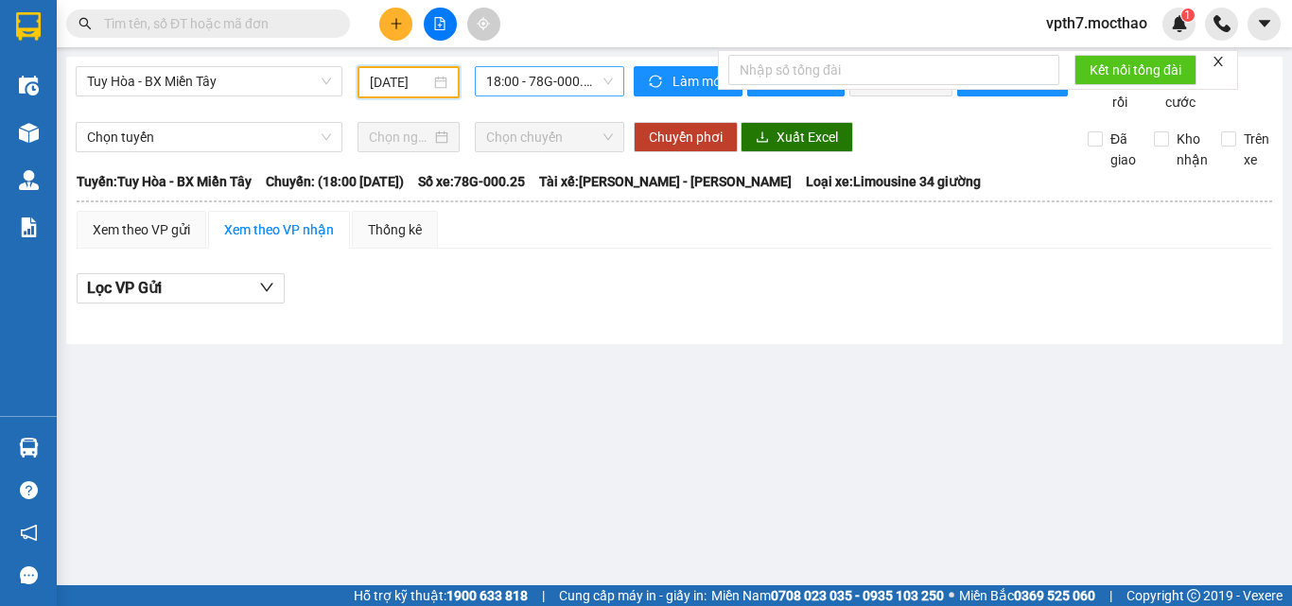
click at [555, 69] on span "18:00 - 78G-000.25" at bounding box center [549, 81] width 127 height 28
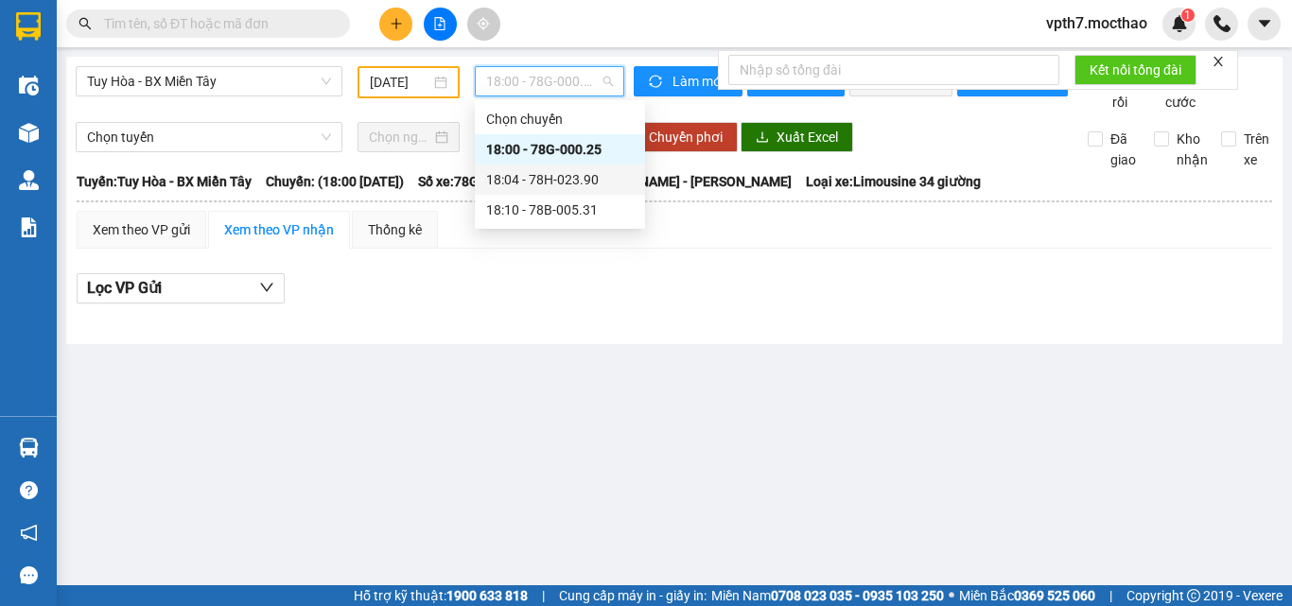
click at [583, 181] on div "18:04 - 78H-023.90" at bounding box center [560, 179] width 148 height 21
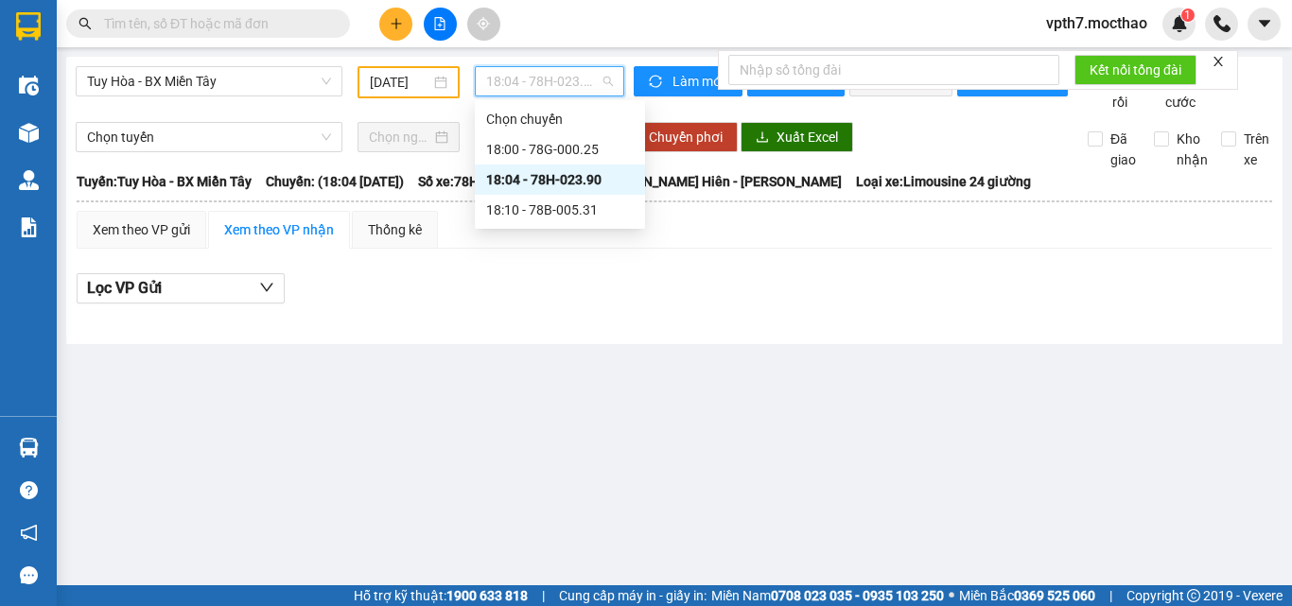
click at [584, 75] on span "18:04 - 78H-023.90" at bounding box center [549, 81] width 127 height 28
click at [583, 199] on div "18:10 - 78B-005.31" at bounding box center [560, 210] width 170 height 30
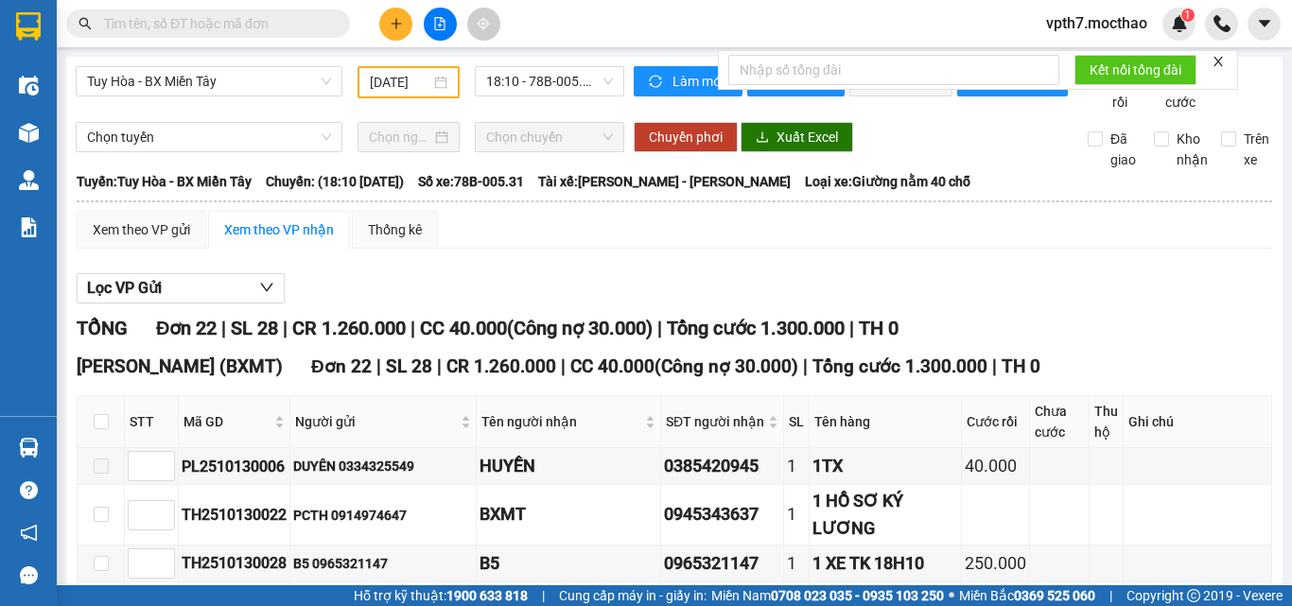
click at [994, 151] on div "Chuyển phơi Xuất Excel" at bounding box center [847, 137] width 427 height 30
click at [1217, 59] on icon "close" at bounding box center [1217, 61] width 9 height 9
